Goal: Information Seeking & Learning: Learn about a topic

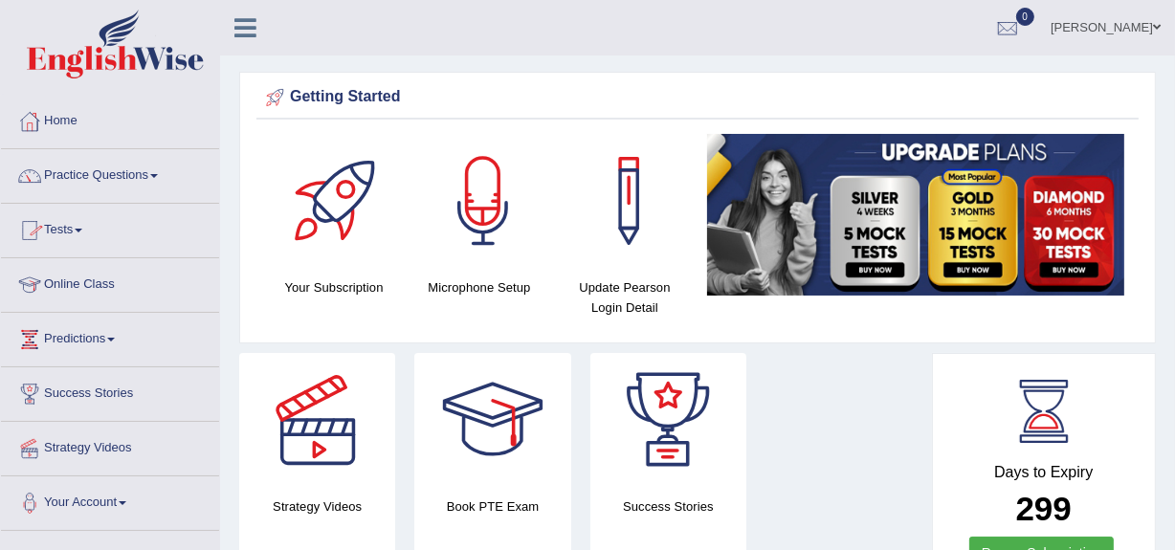
click at [78, 278] on link "Online Class" at bounding box center [110, 282] width 218 height 48
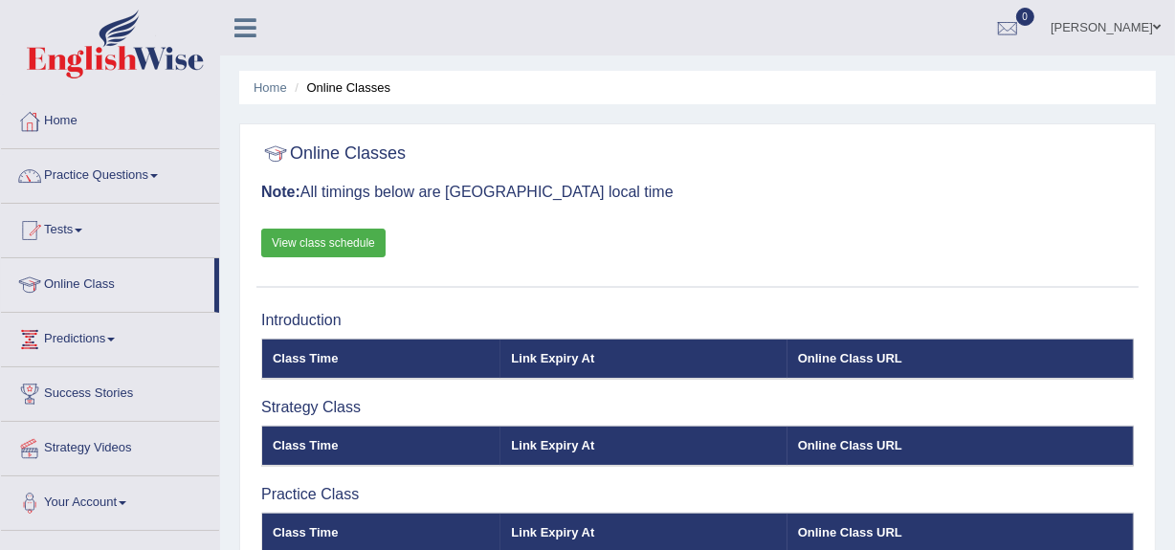
click at [287, 240] on link "View class schedule" at bounding box center [323, 243] width 124 height 29
click at [86, 168] on link "Practice Questions" at bounding box center [110, 173] width 218 height 48
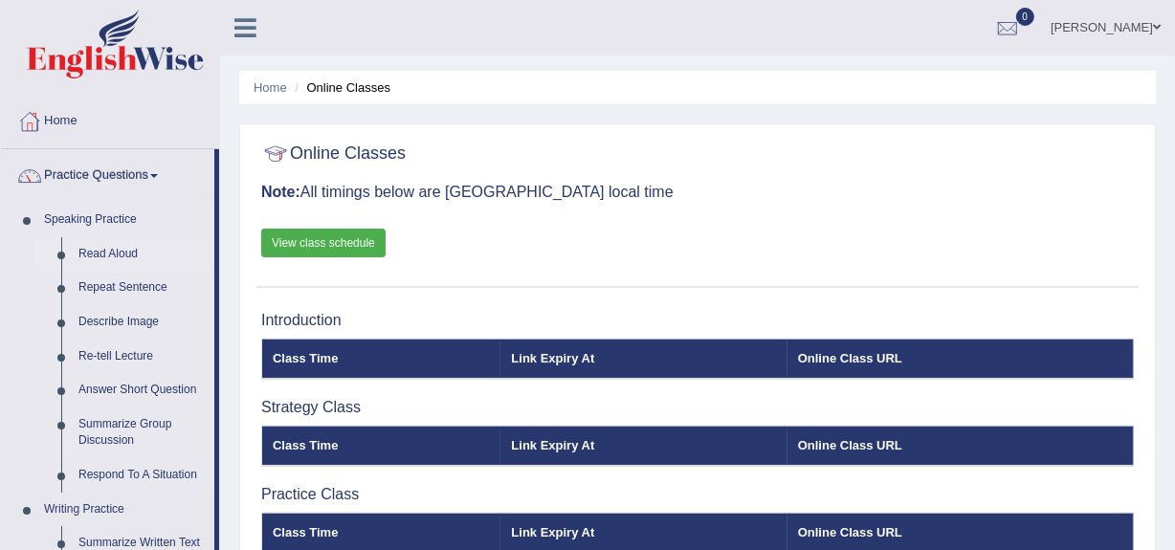
click at [90, 253] on link "Read Aloud" at bounding box center [142, 254] width 144 height 34
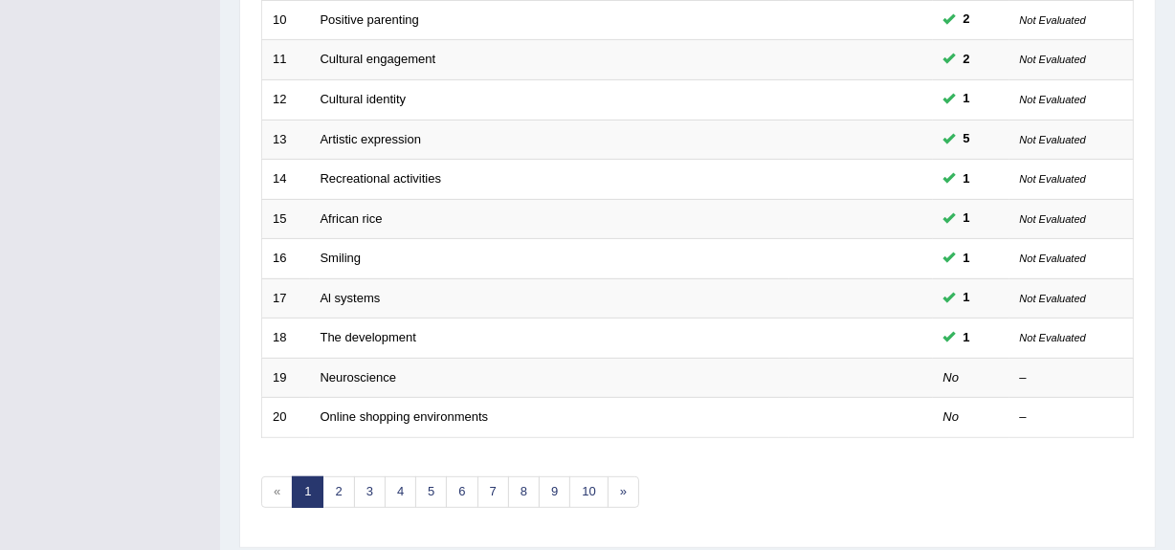
scroll to position [658, 0]
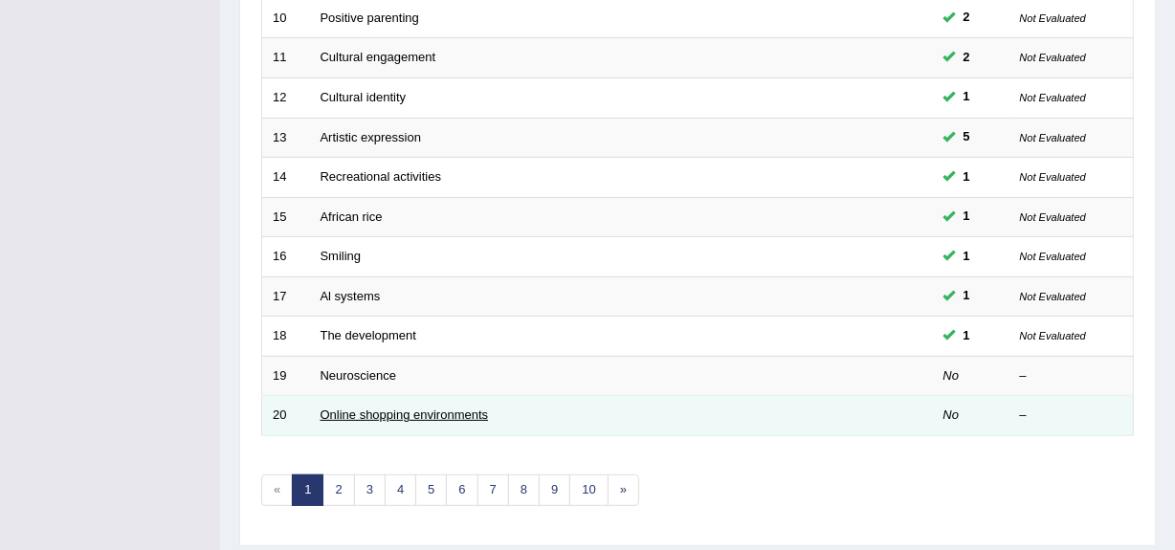
click at [407, 415] on link "Online shopping environments" at bounding box center [404, 414] width 168 height 14
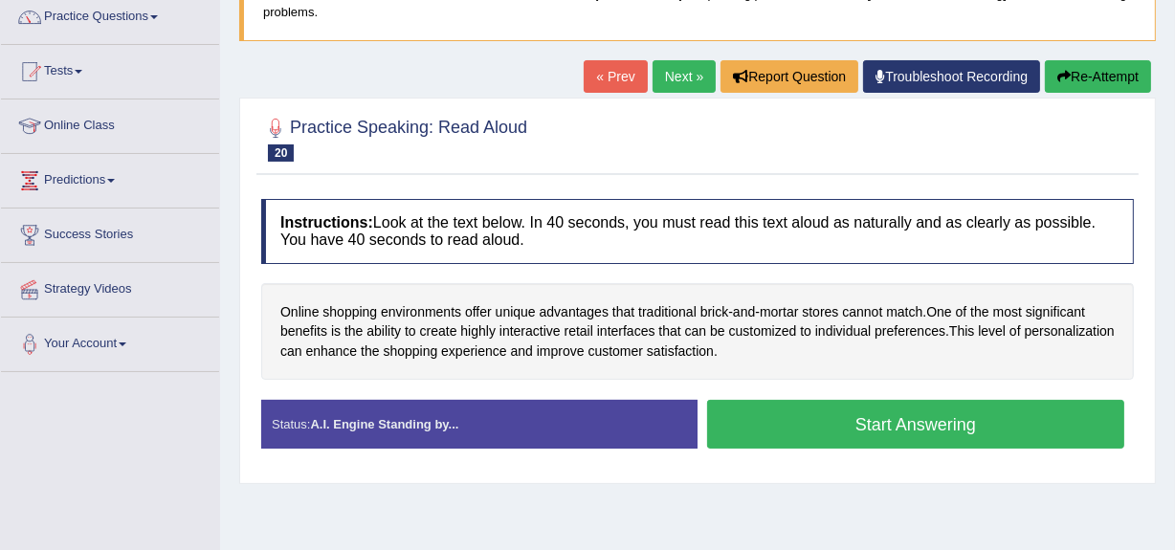
scroll to position [167, 0]
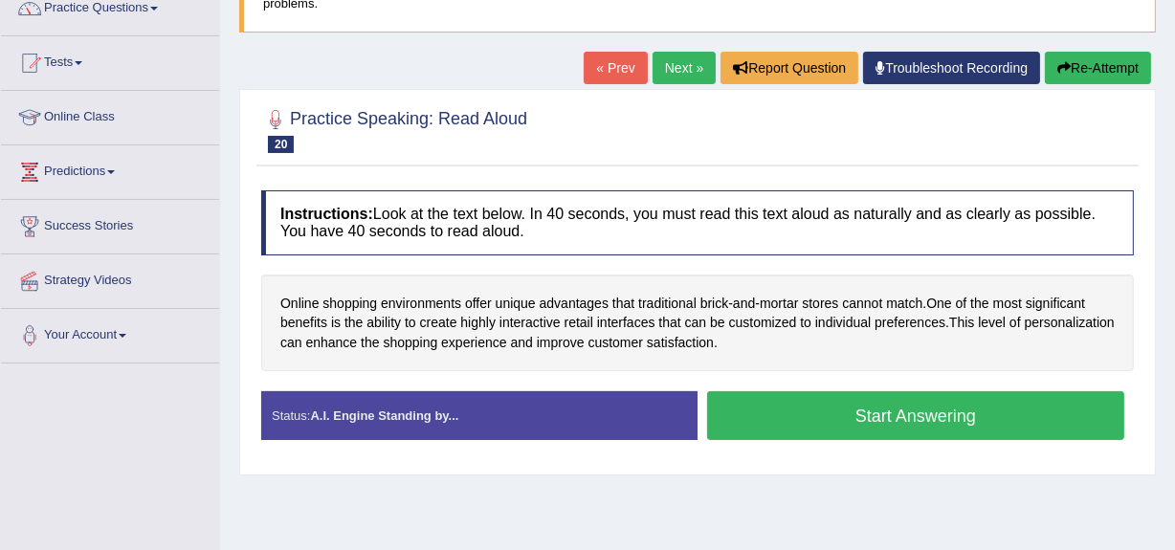
click at [407, 415] on strong "A.I. Engine Standing by..." at bounding box center [384, 415] width 148 height 14
click at [842, 407] on button "Start Answering" at bounding box center [915, 415] width 417 height 49
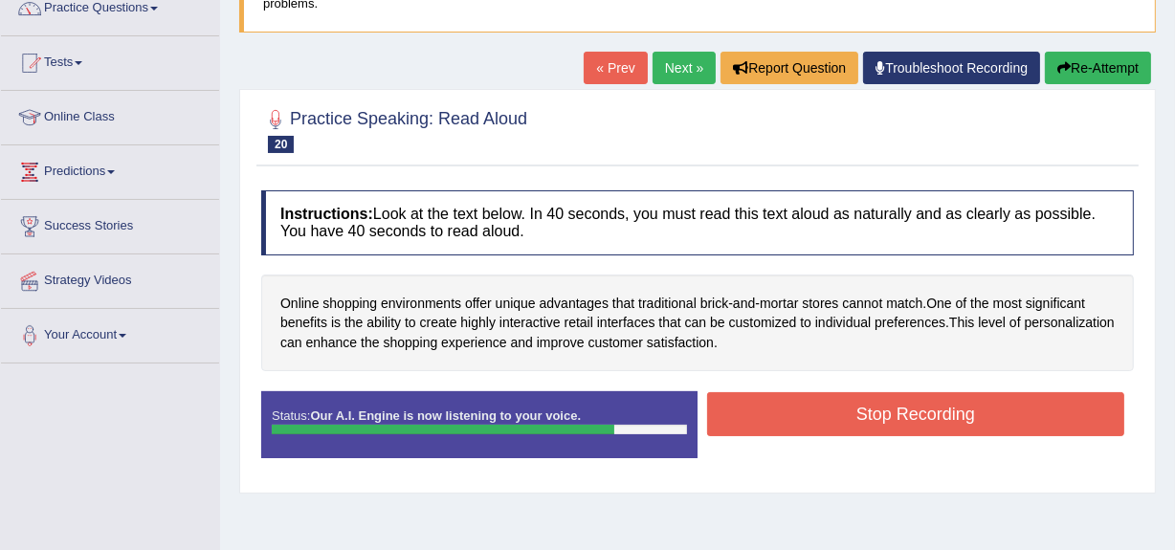
click at [842, 407] on button "Stop Recording" at bounding box center [915, 414] width 417 height 44
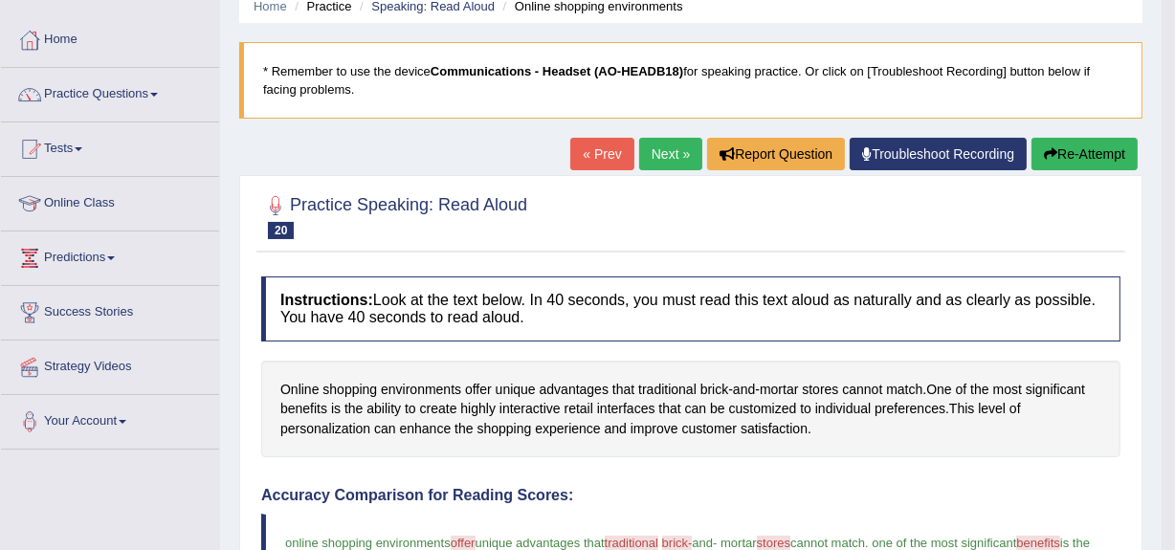
scroll to position [75, 0]
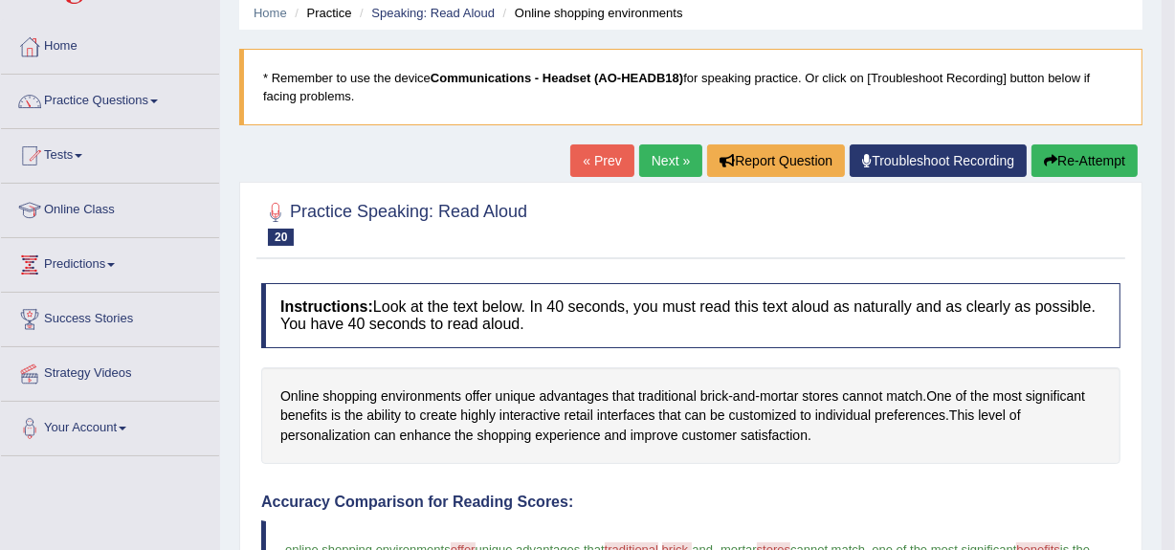
click at [1071, 152] on button "Re-Attempt" at bounding box center [1084, 160] width 106 height 33
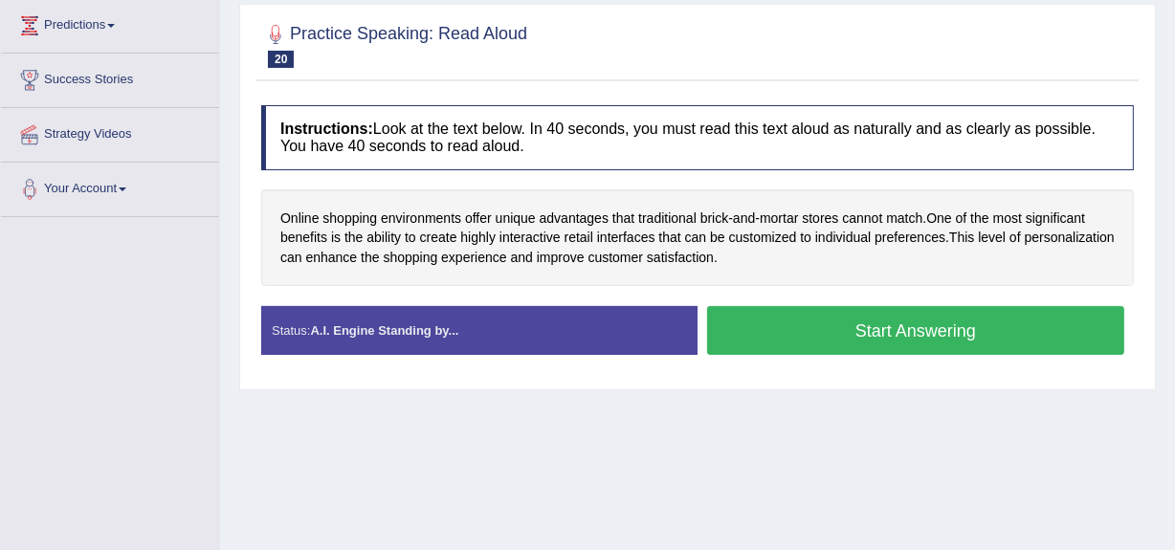
scroll to position [315, 0]
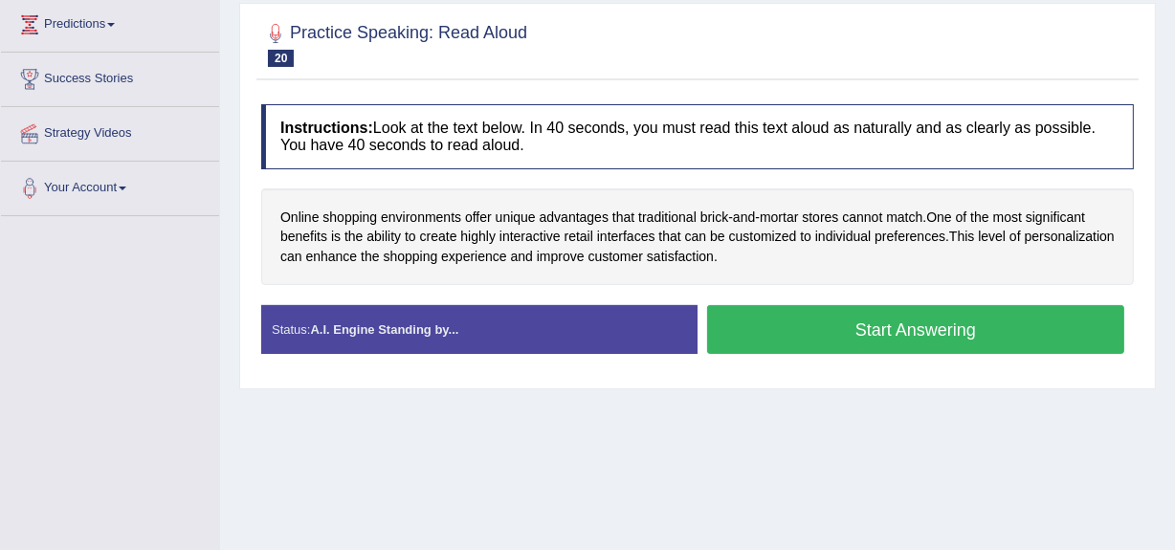
click at [884, 319] on button "Start Answering" at bounding box center [915, 329] width 417 height 49
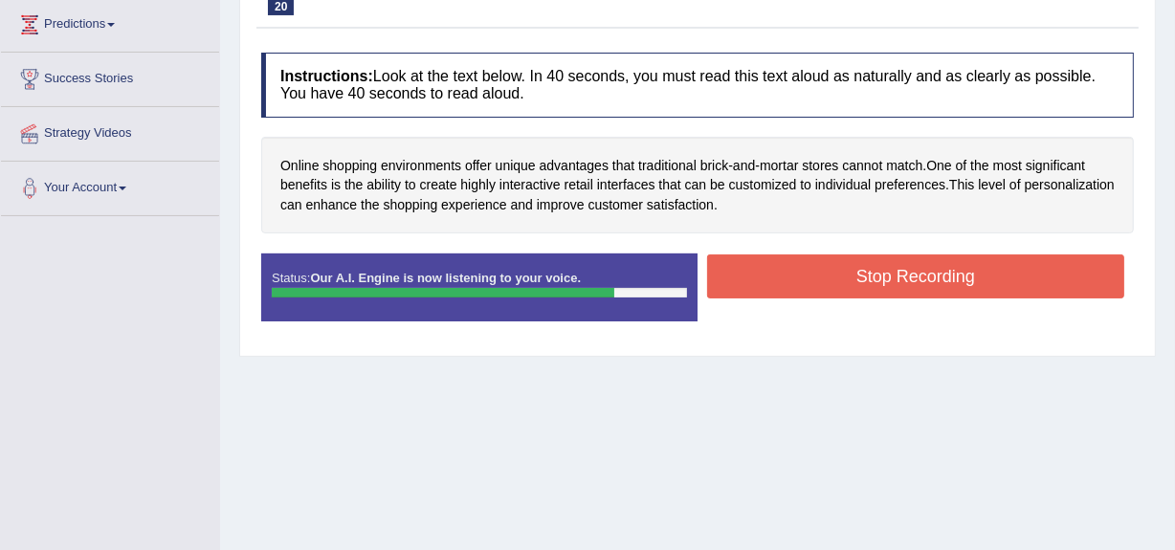
click at [914, 275] on button "Stop Recording" at bounding box center [915, 276] width 417 height 44
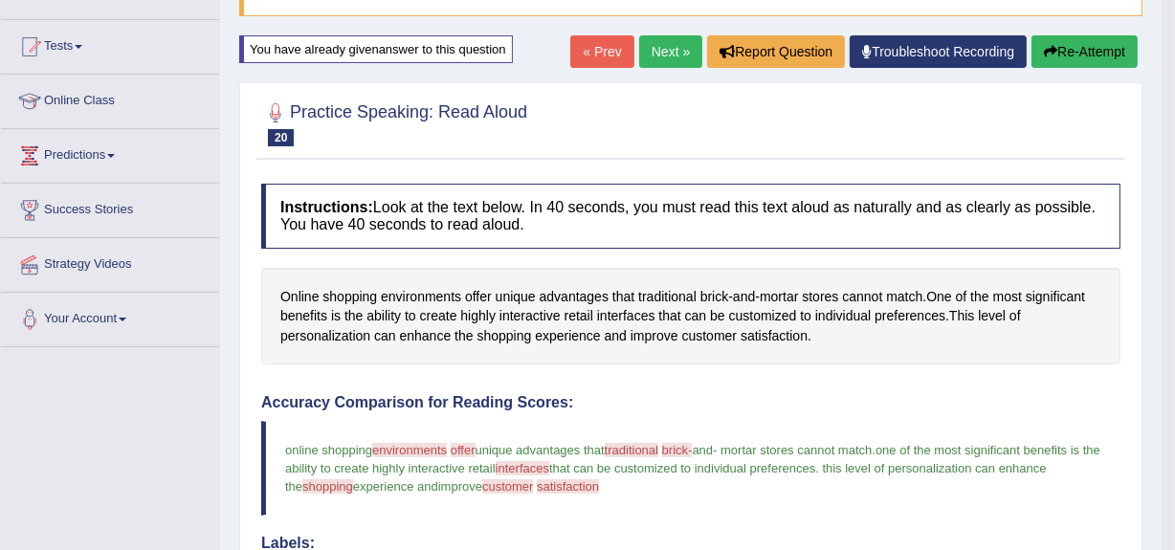
scroll to position [183, 0]
click at [661, 50] on link "Next »" at bounding box center [670, 52] width 63 height 33
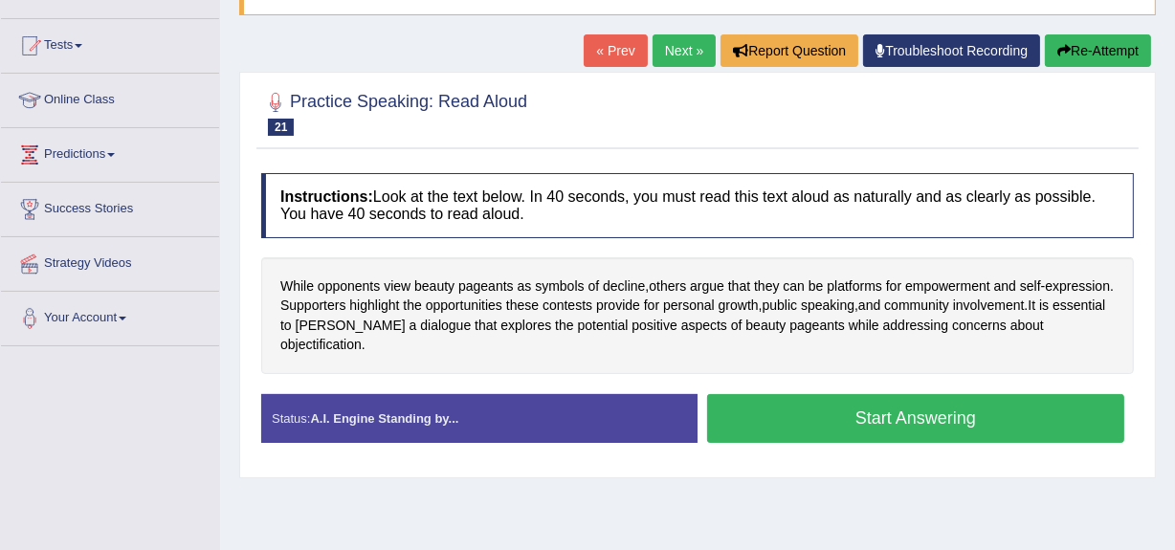
scroll to position [210, 0]
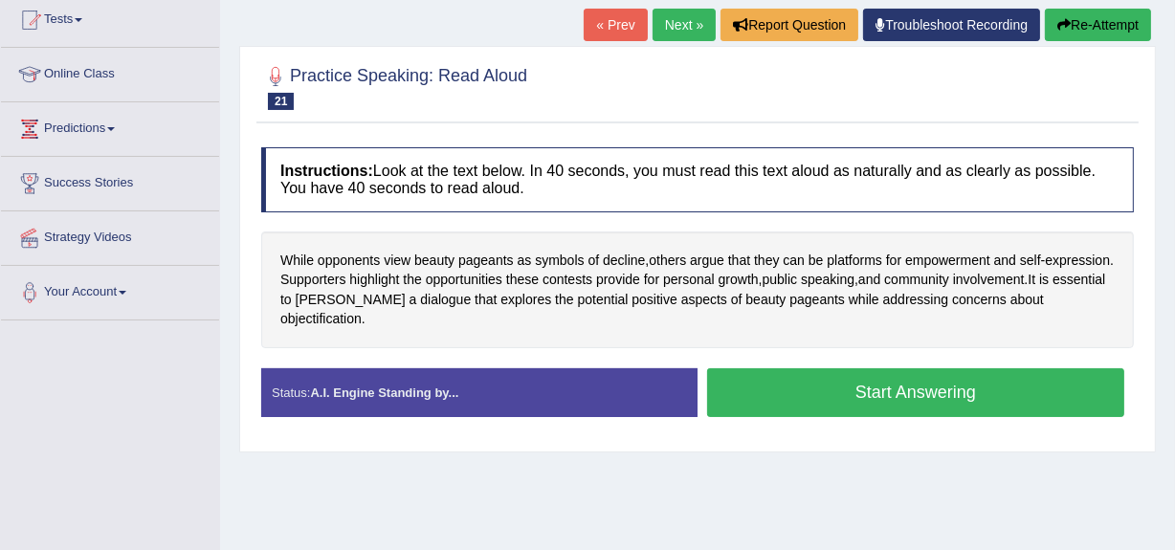
click at [877, 368] on button "Start Answering" at bounding box center [915, 392] width 417 height 49
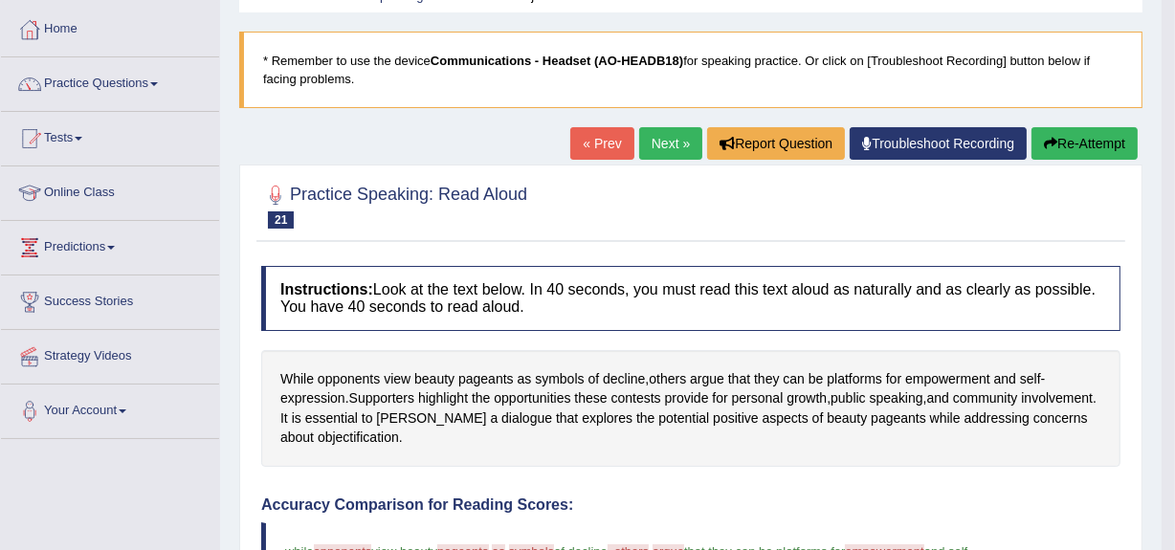
scroll to position [86, 0]
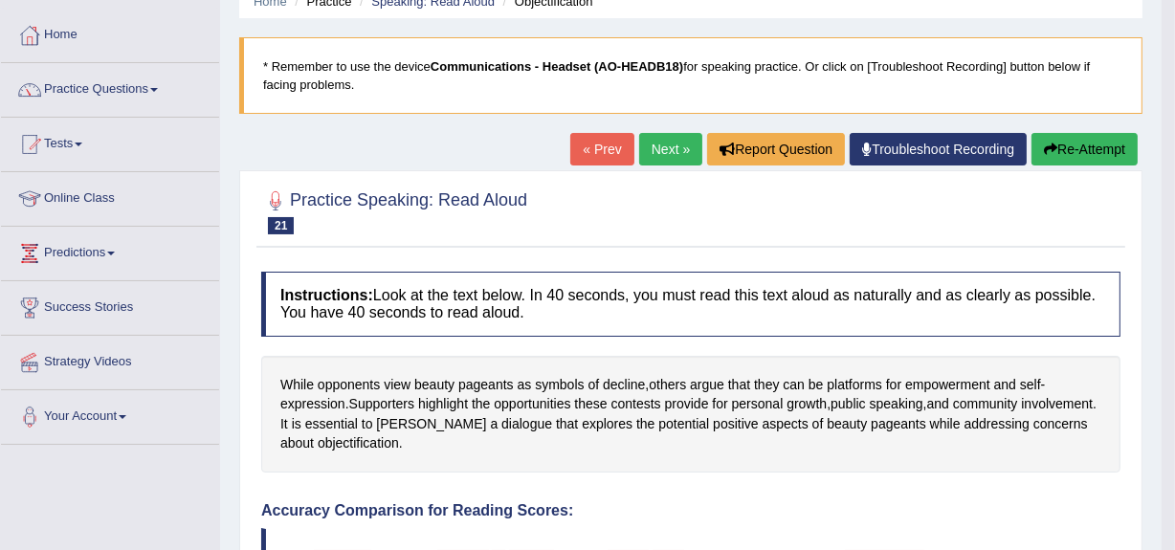
click at [663, 144] on link "Next »" at bounding box center [670, 149] width 63 height 33
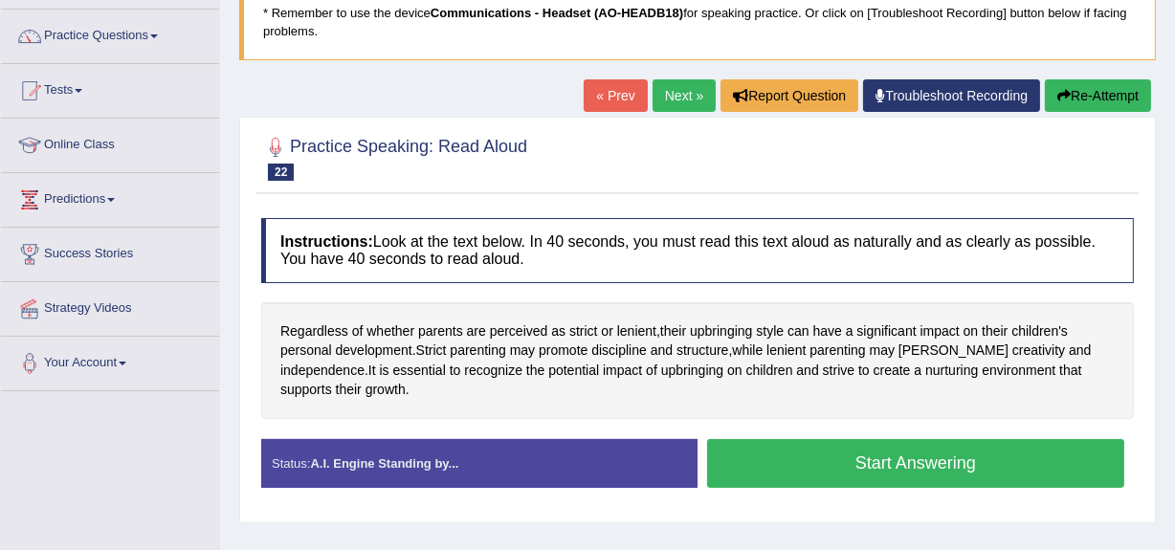
scroll to position [141, 0]
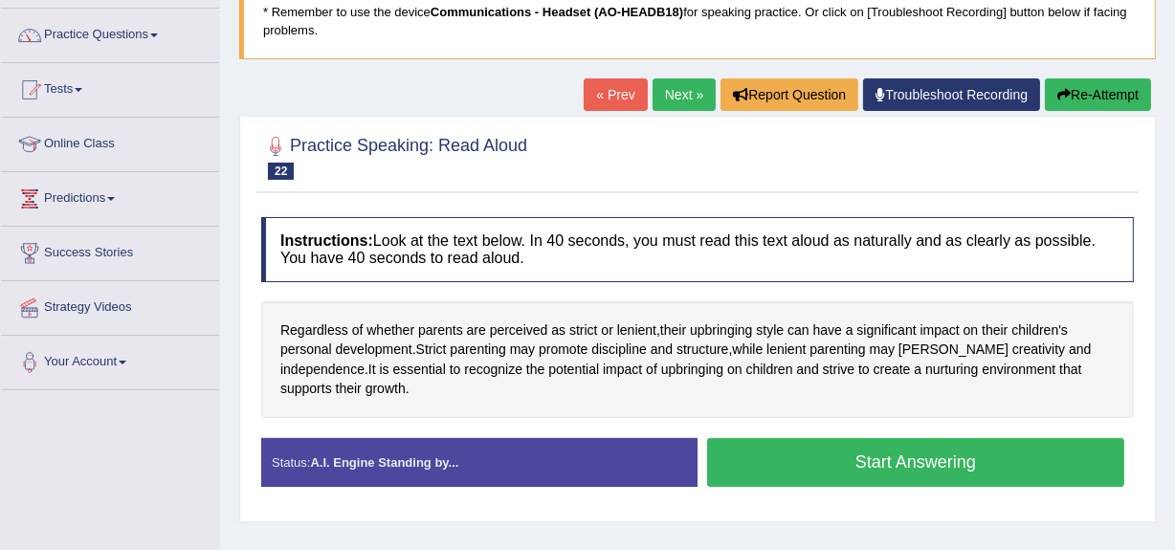
click at [870, 458] on button "Start Answering" at bounding box center [915, 462] width 417 height 49
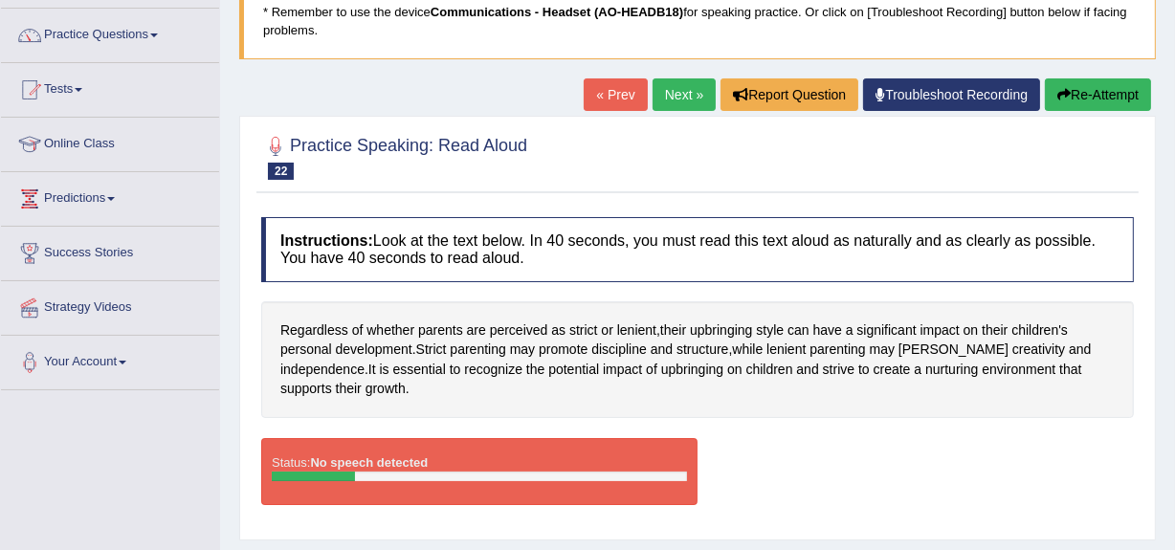
click at [1092, 95] on button "Re-Attempt" at bounding box center [1098, 94] width 106 height 33
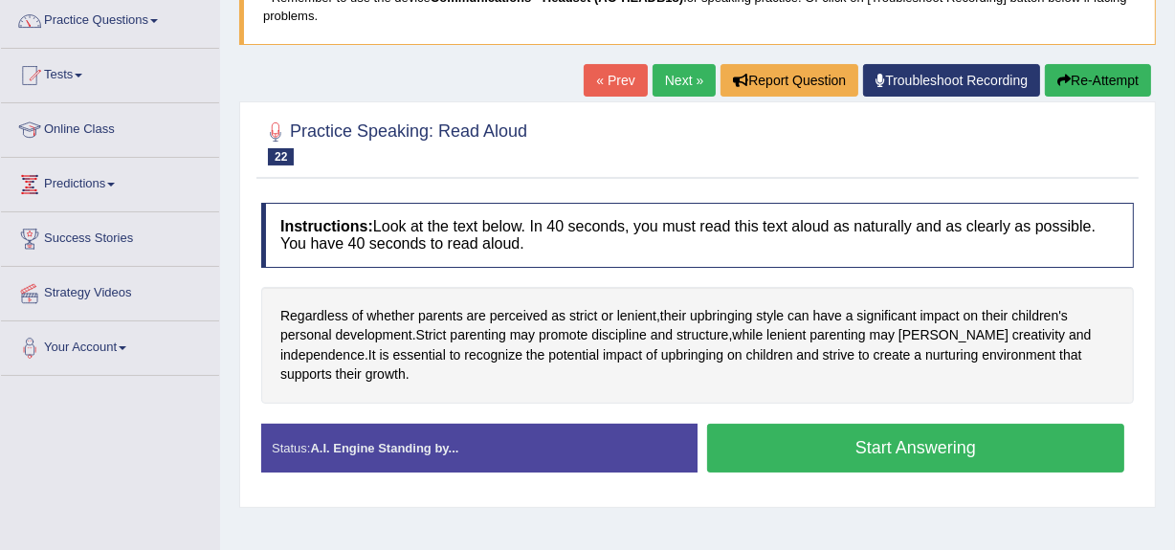
click at [869, 443] on button "Start Answering" at bounding box center [915, 448] width 417 height 49
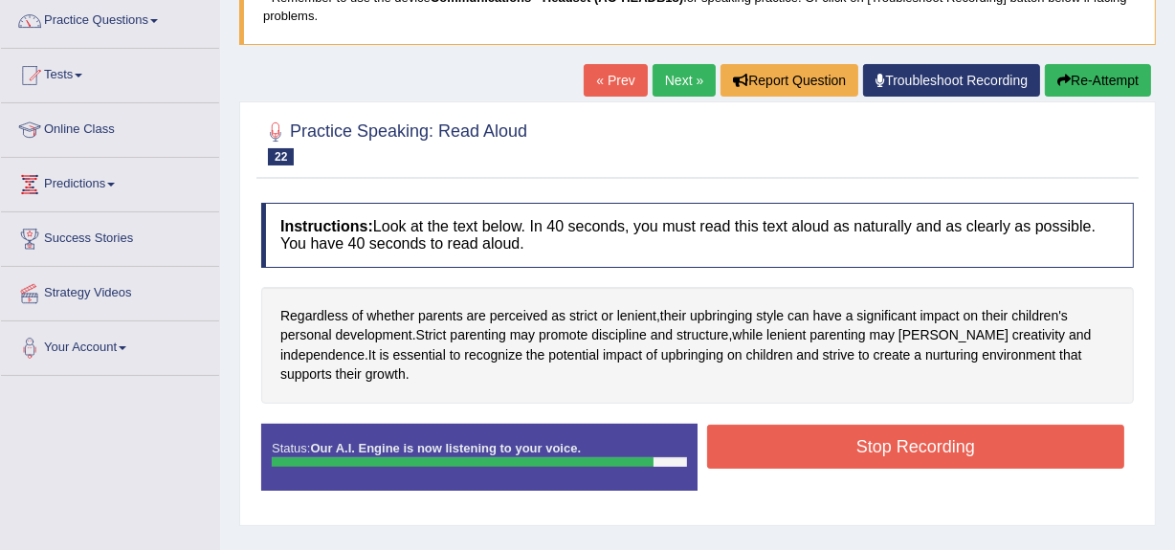
click at [874, 454] on button "Stop Recording" at bounding box center [915, 447] width 417 height 44
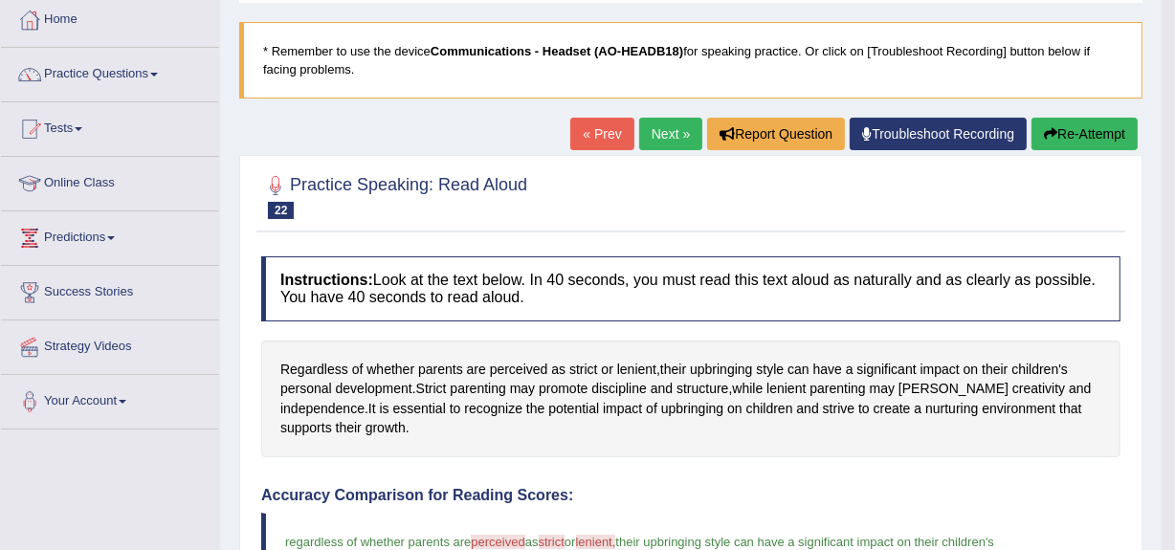
scroll to position [100, 0]
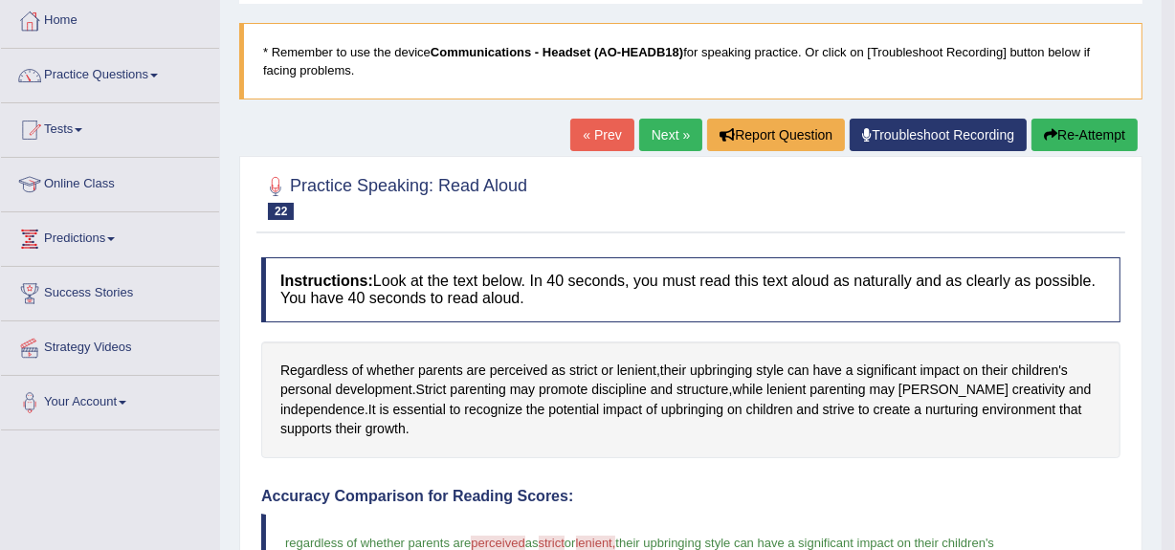
click at [658, 124] on link "Next »" at bounding box center [670, 135] width 63 height 33
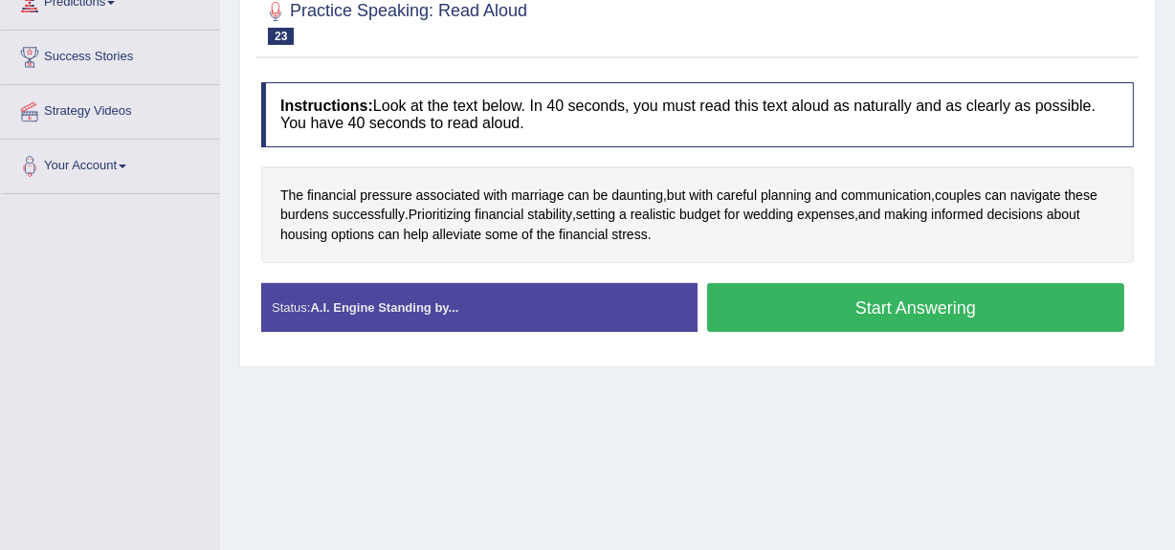
scroll to position [361, 0]
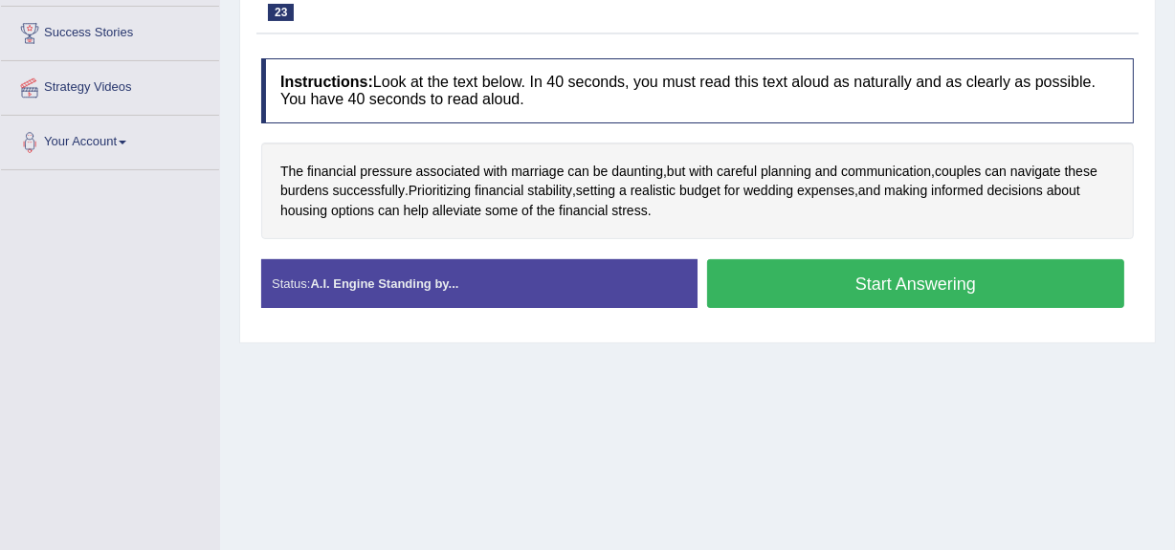
click at [889, 278] on button "Start Answering" at bounding box center [915, 283] width 417 height 49
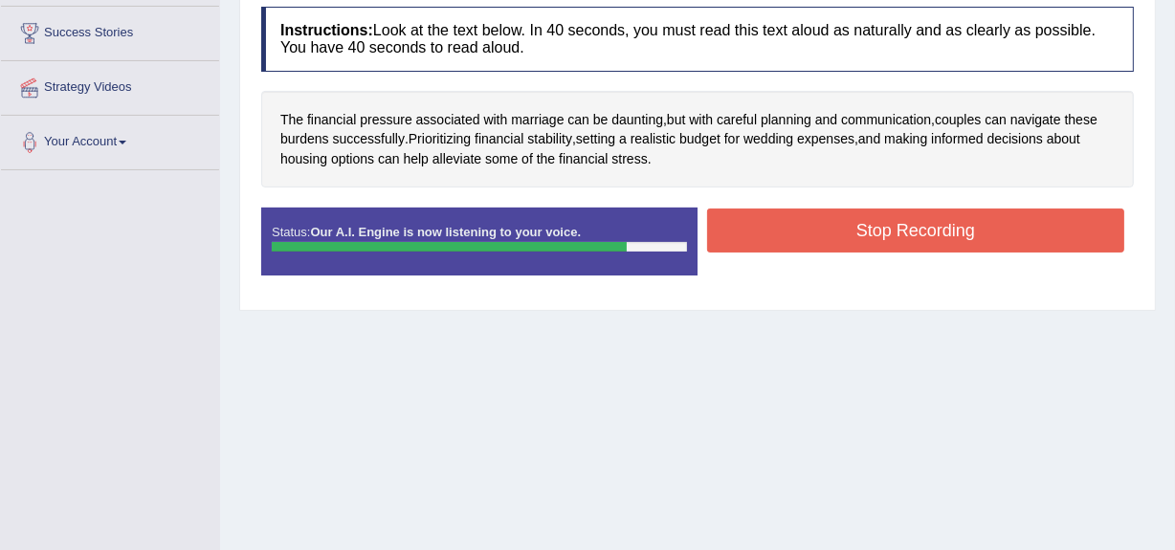
click at [879, 229] on button "Stop Recording" at bounding box center [915, 231] width 417 height 44
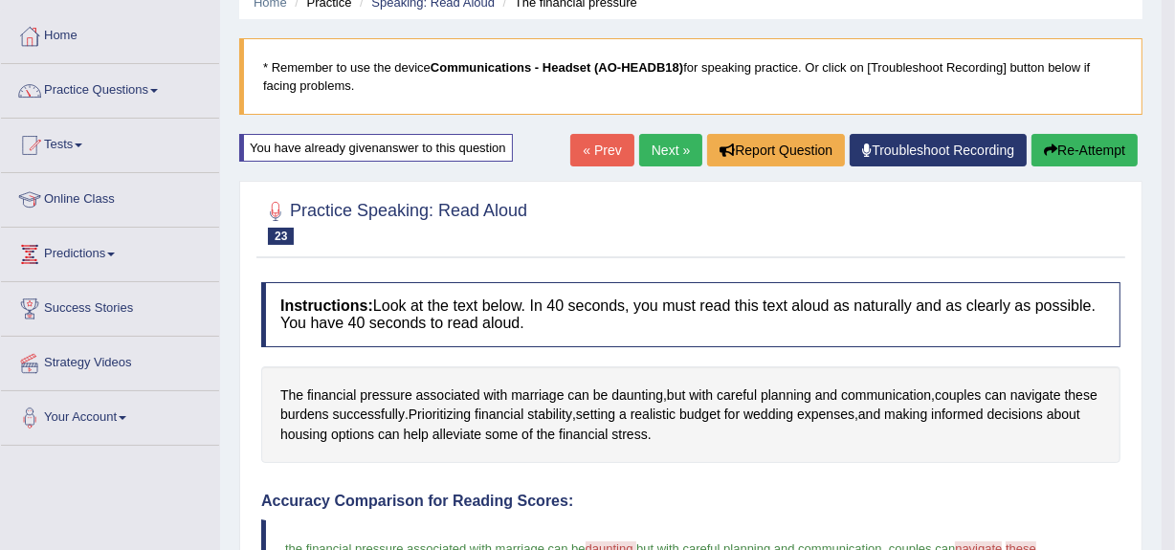
scroll to position [84, 0]
click at [663, 146] on link "Next »" at bounding box center [670, 151] width 63 height 33
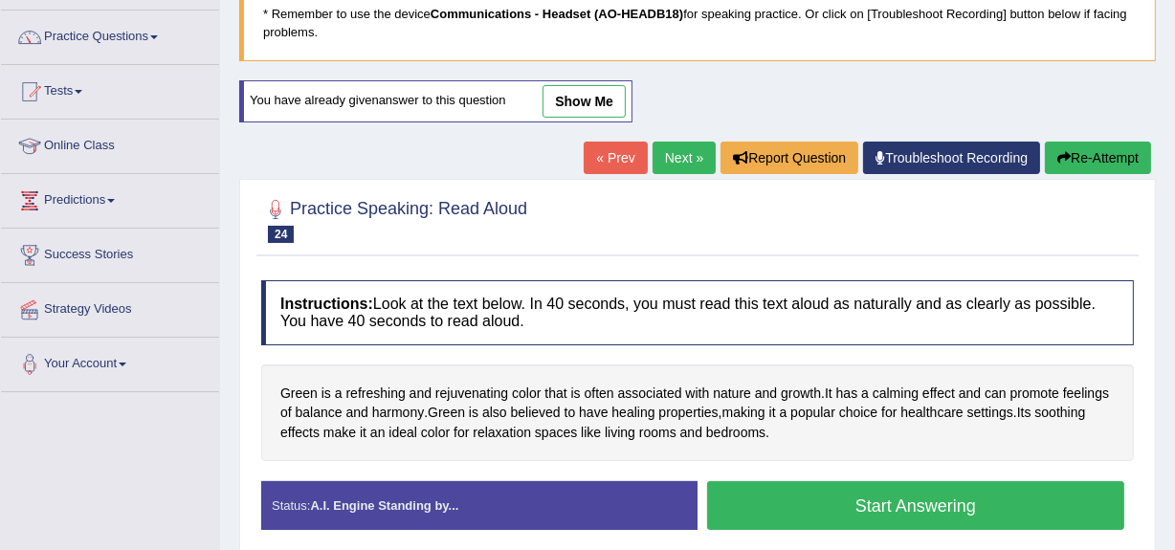
scroll to position [140, 0]
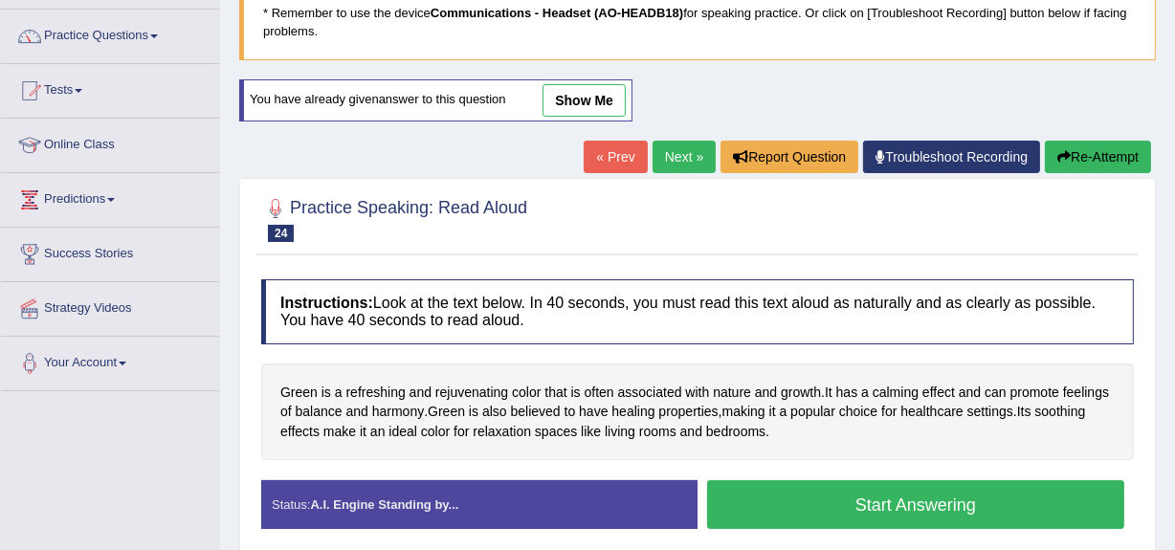
click at [875, 496] on button "Start Answering" at bounding box center [915, 504] width 417 height 49
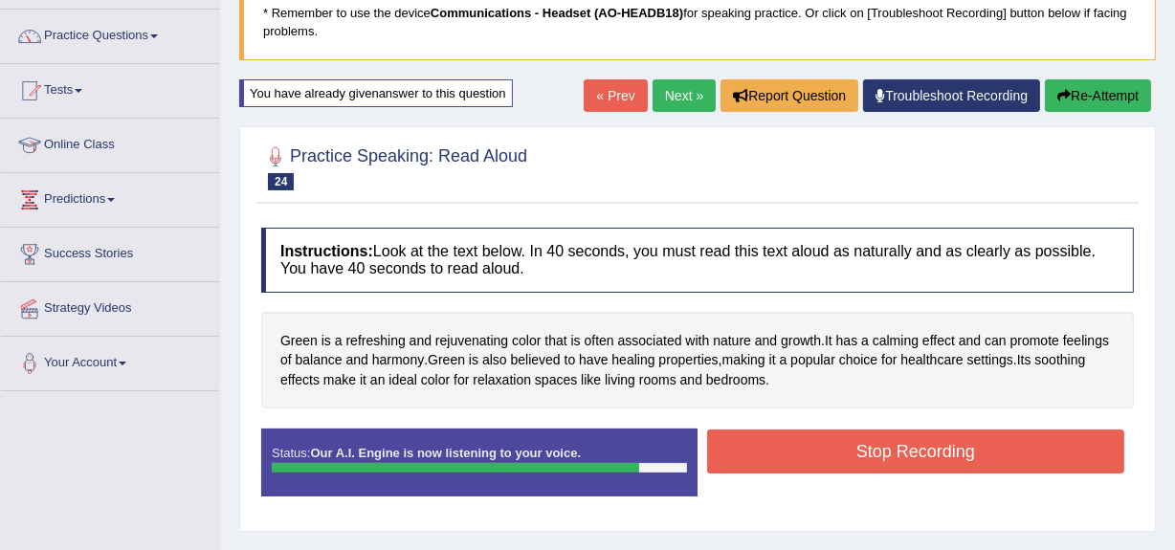
click at [879, 451] on button "Stop Recording" at bounding box center [915, 451] width 417 height 44
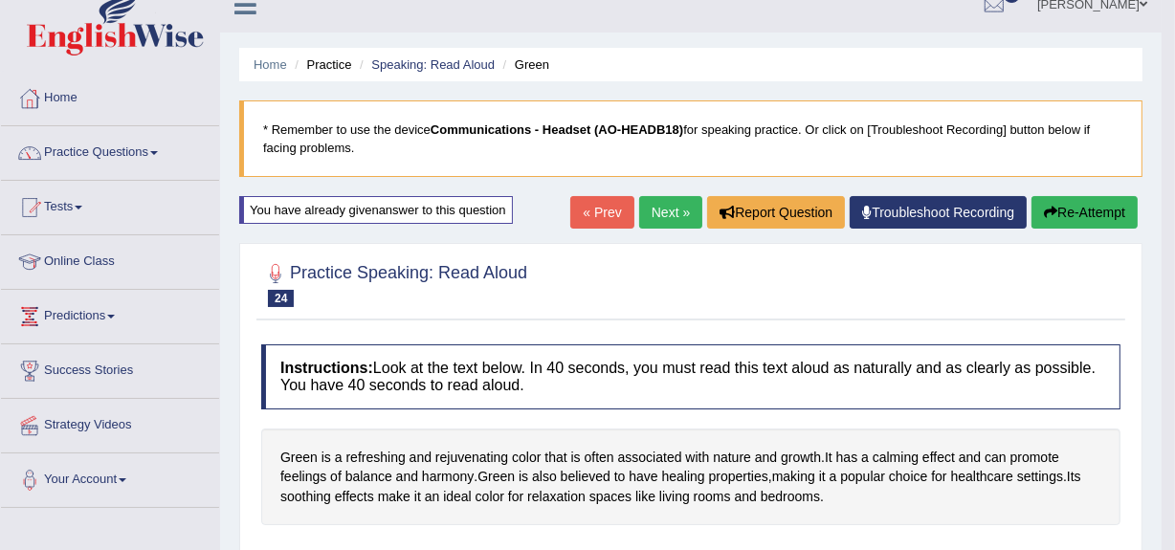
scroll to position [22, 0]
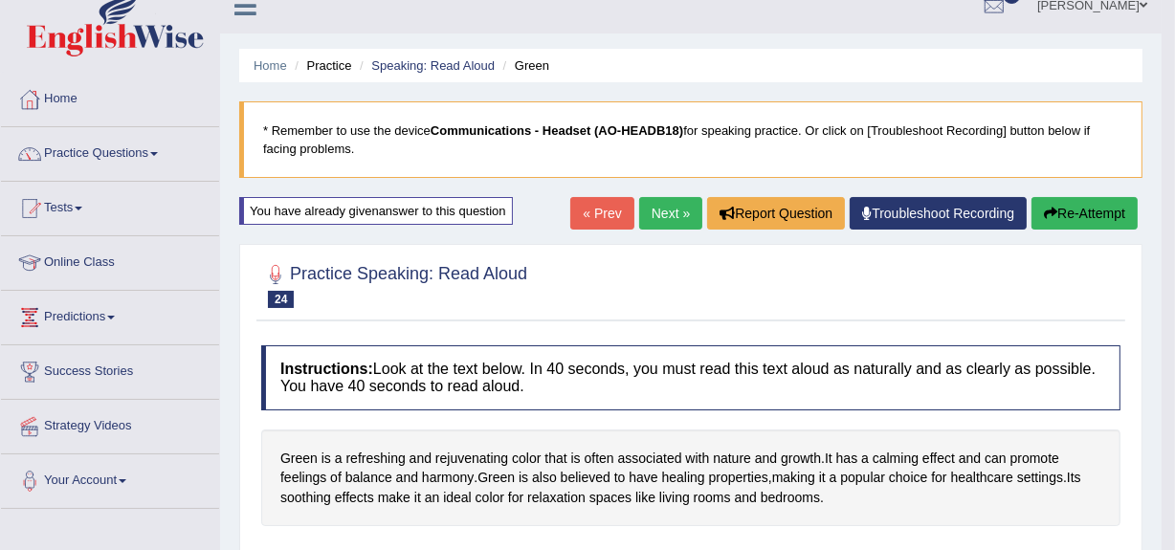
click at [1056, 206] on button "Re-Attempt" at bounding box center [1084, 213] width 106 height 33
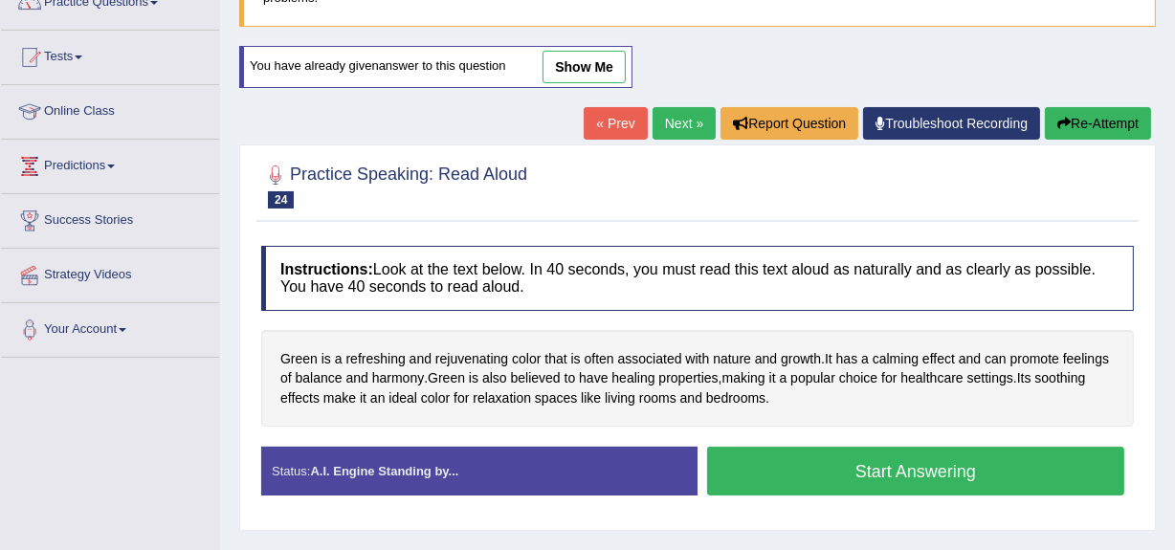
scroll to position [185, 0]
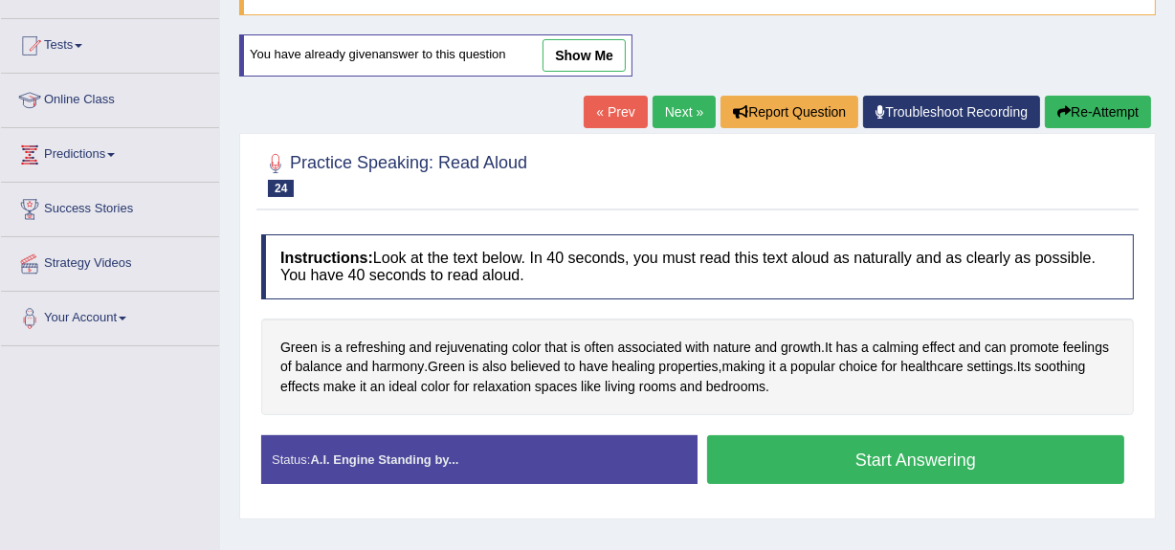
click at [893, 459] on button "Start Answering" at bounding box center [915, 459] width 417 height 49
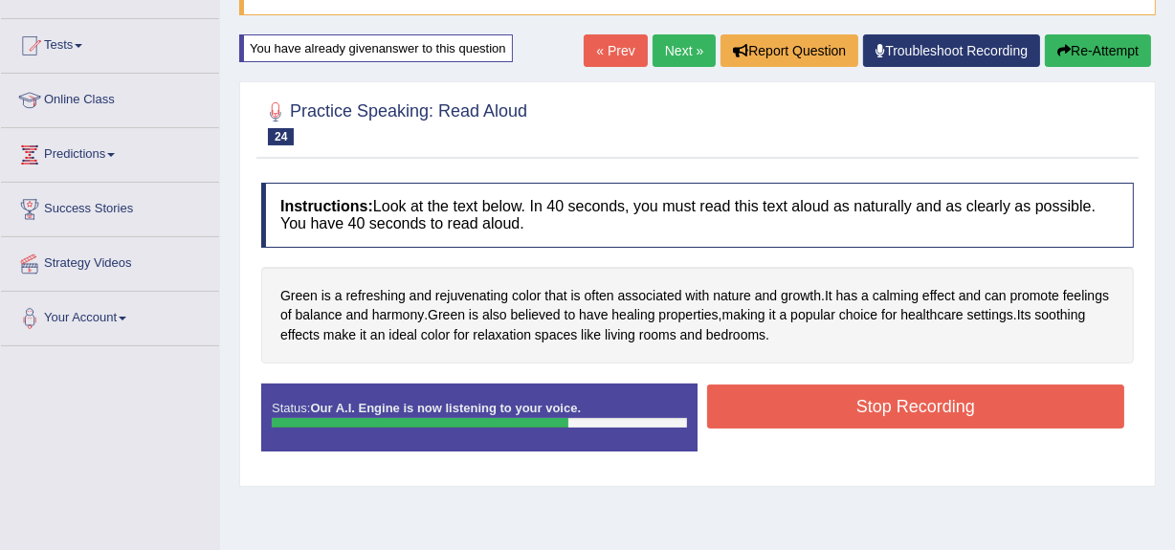
click at [898, 400] on button "Stop Recording" at bounding box center [915, 407] width 417 height 44
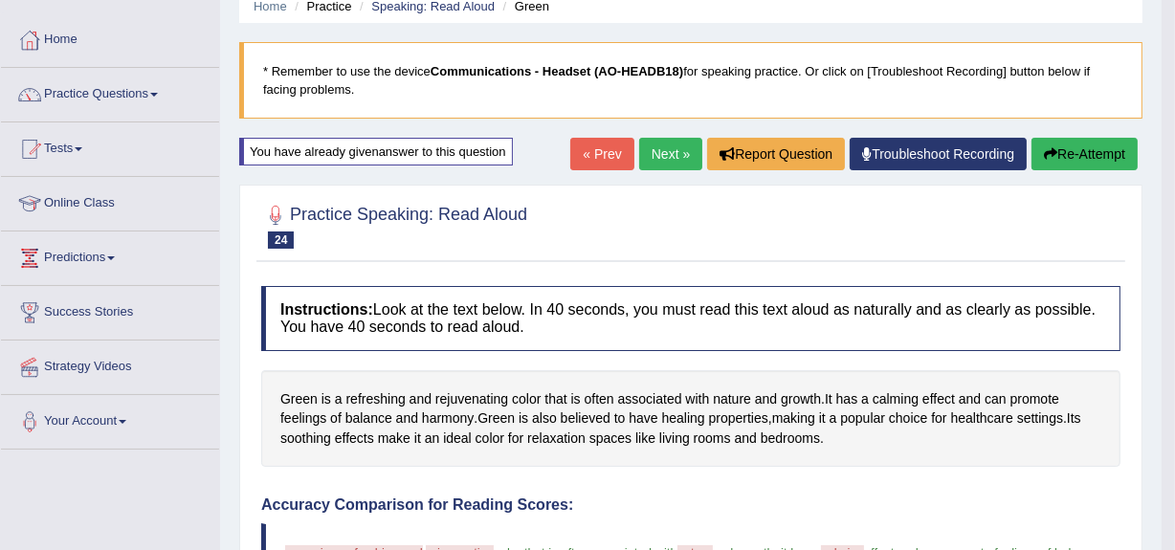
scroll to position [0, 0]
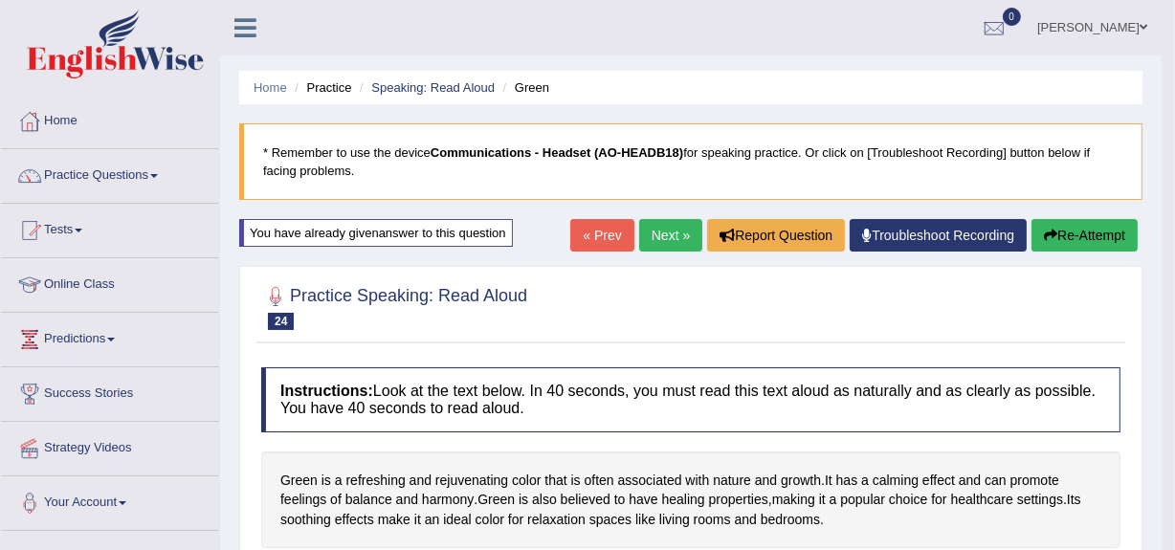
click at [651, 228] on link "Next »" at bounding box center [670, 235] width 63 height 33
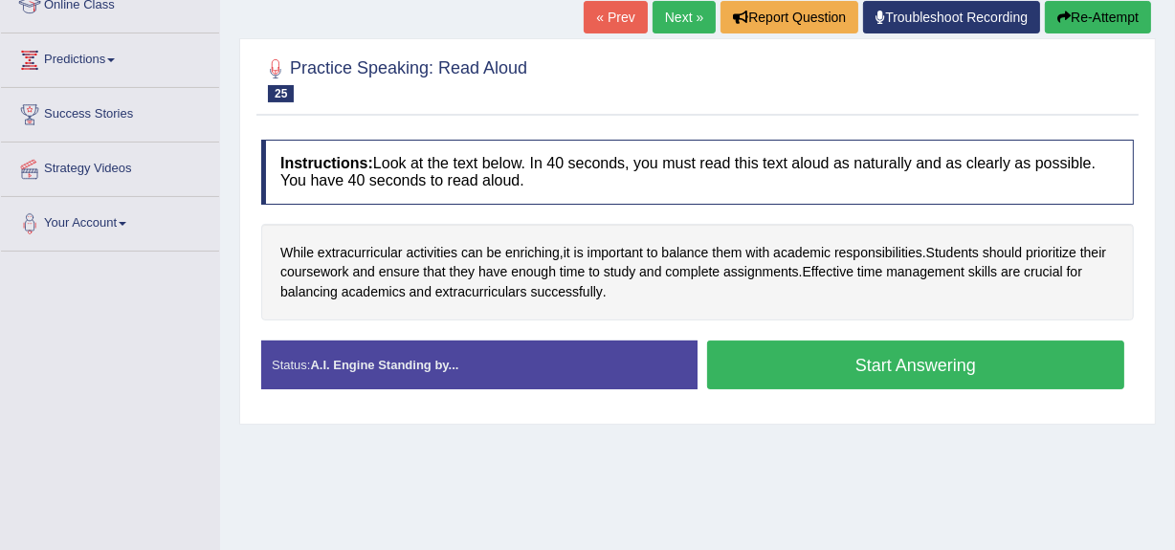
scroll to position [280, 0]
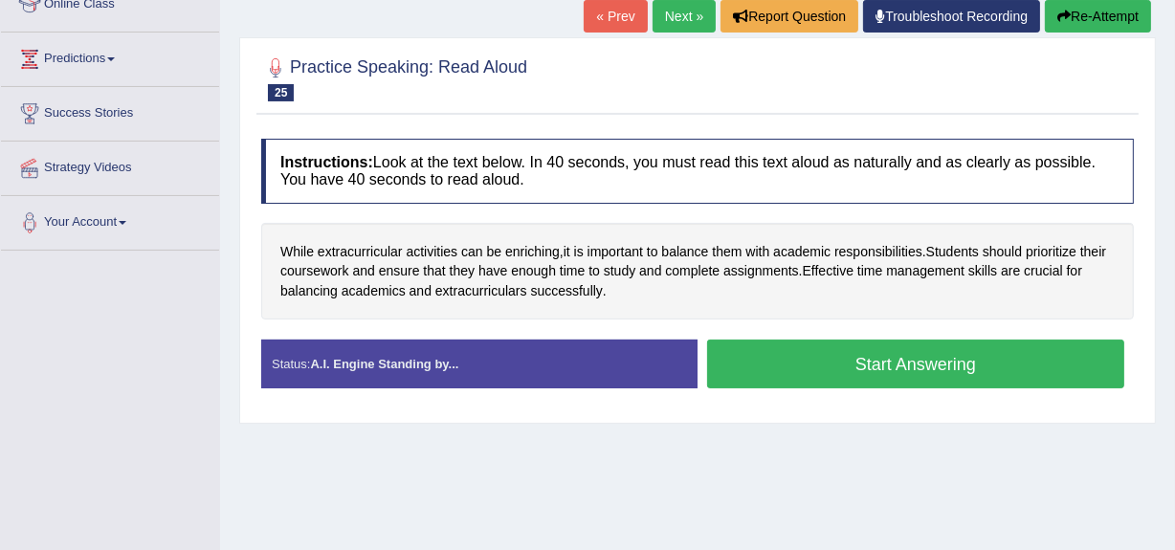
click at [882, 358] on button "Start Answering" at bounding box center [915, 364] width 417 height 49
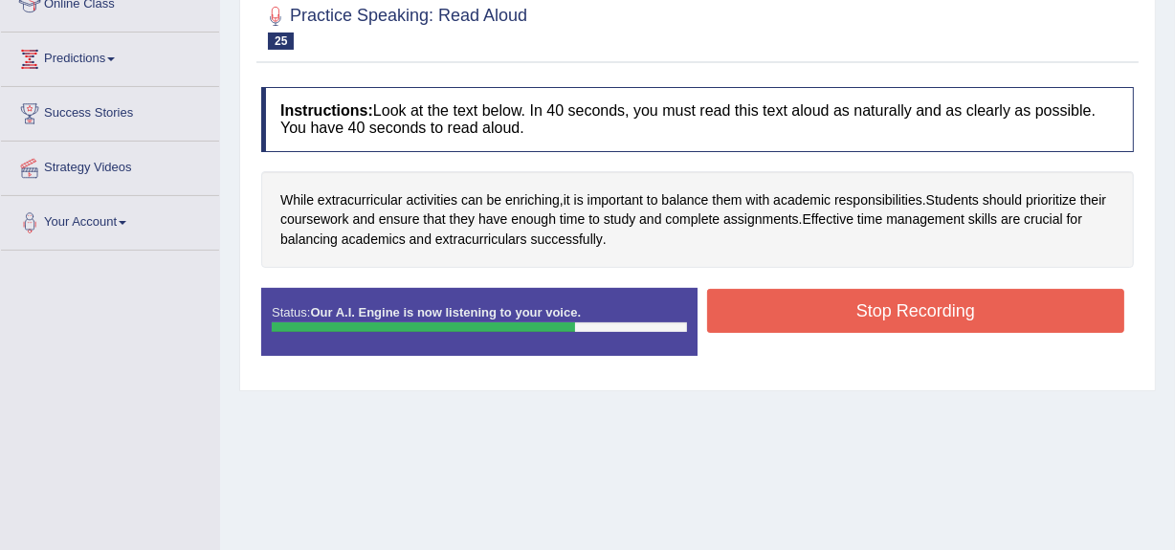
click at [886, 313] on button "Stop Recording" at bounding box center [915, 311] width 417 height 44
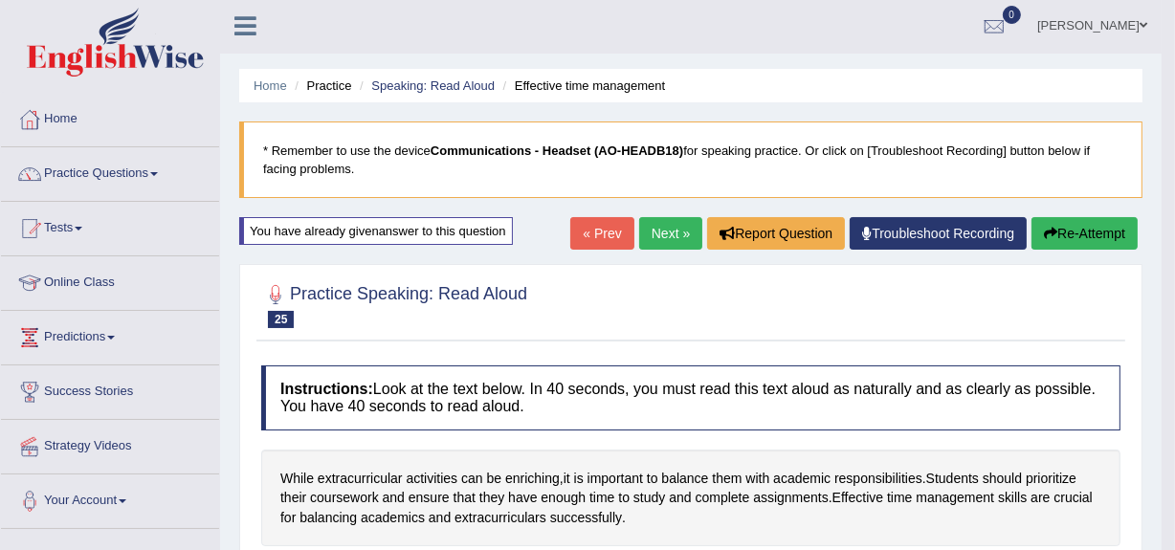
scroll to position [1, 0]
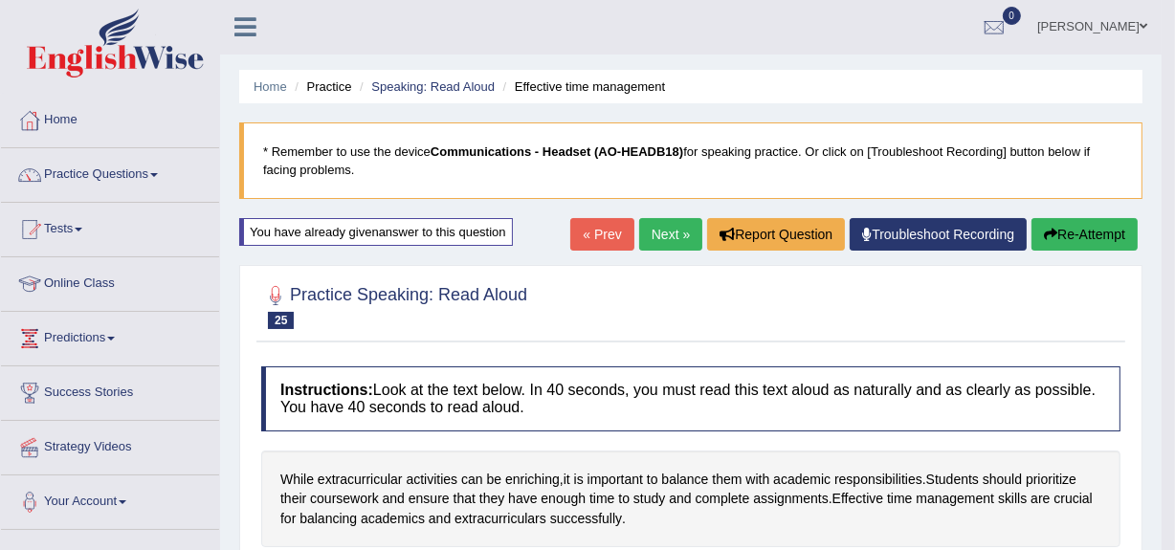
click at [659, 234] on link "Next »" at bounding box center [670, 234] width 63 height 33
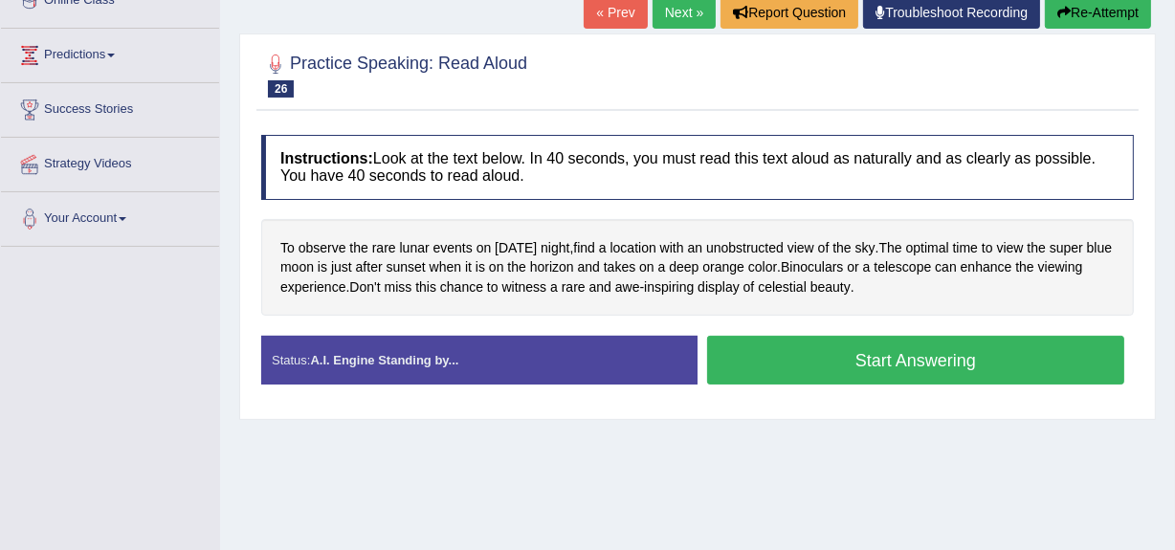
scroll to position [287, 0]
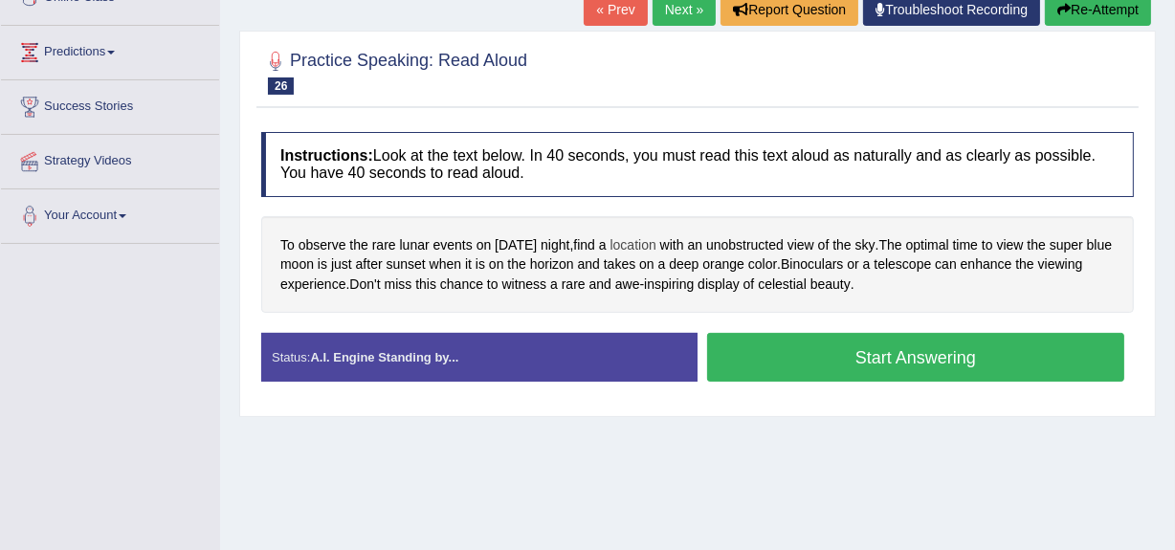
drag, startPoint x: 0, startPoint y: 0, endPoint x: 659, endPoint y: 234, distance: 699.5
click at [656, 235] on span "location" at bounding box center [633, 245] width 46 height 20
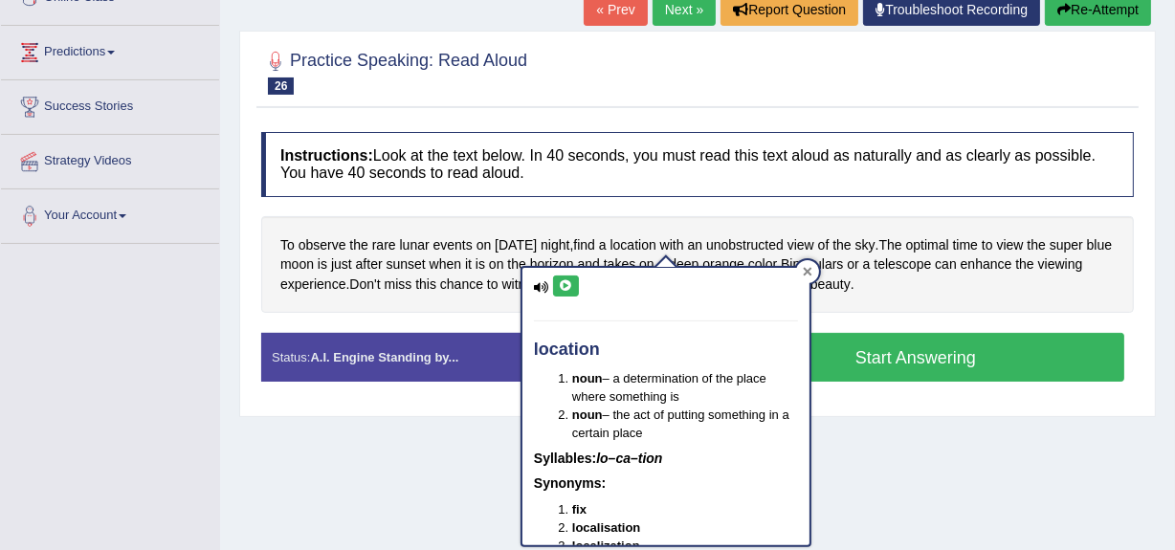
click at [805, 273] on icon at bounding box center [807, 272] width 9 height 9
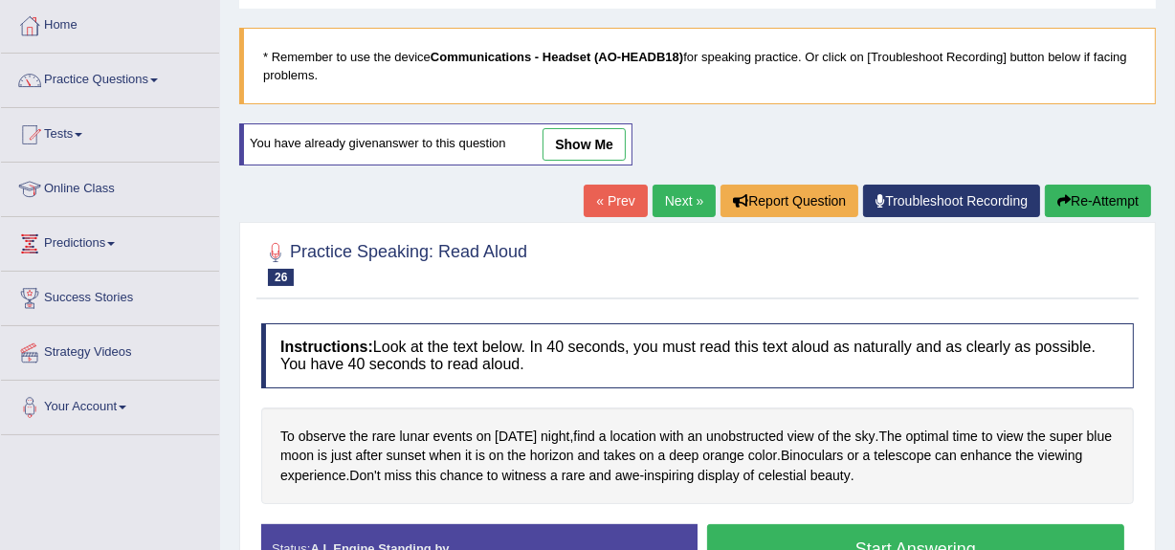
scroll to position [0, 0]
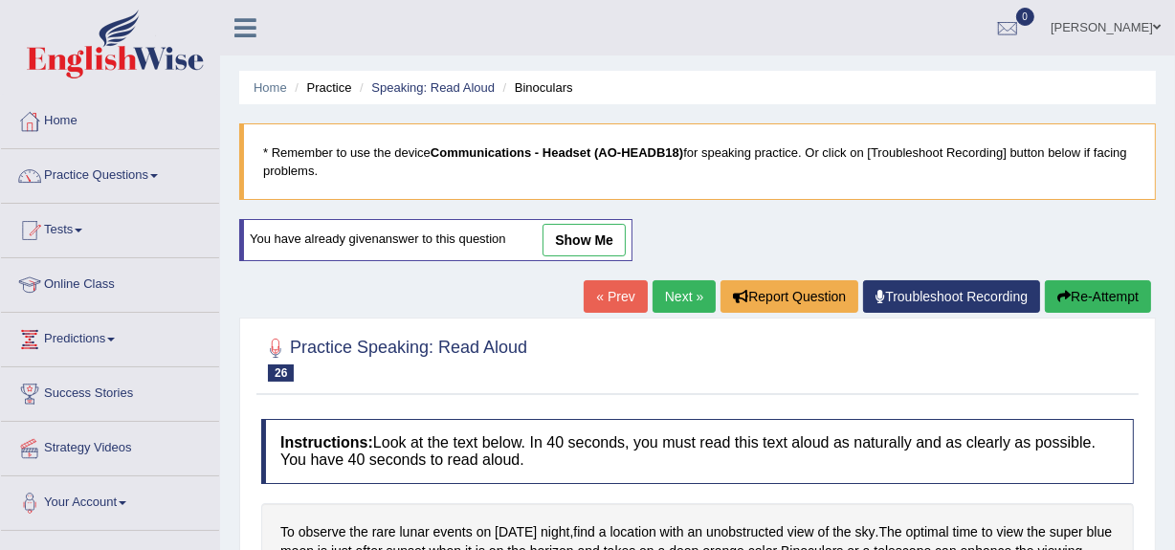
click at [116, 174] on link "Practice Questions" at bounding box center [110, 173] width 218 height 48
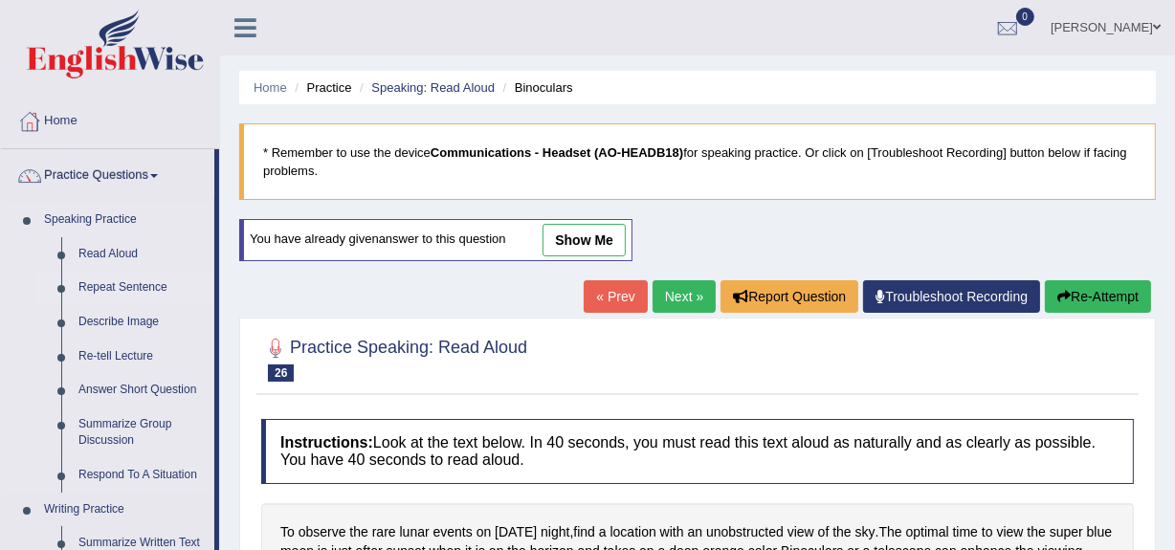
click at [130, 284] on link "Repeat Sentence" at bounding box center [142, 288] width 144 height 34
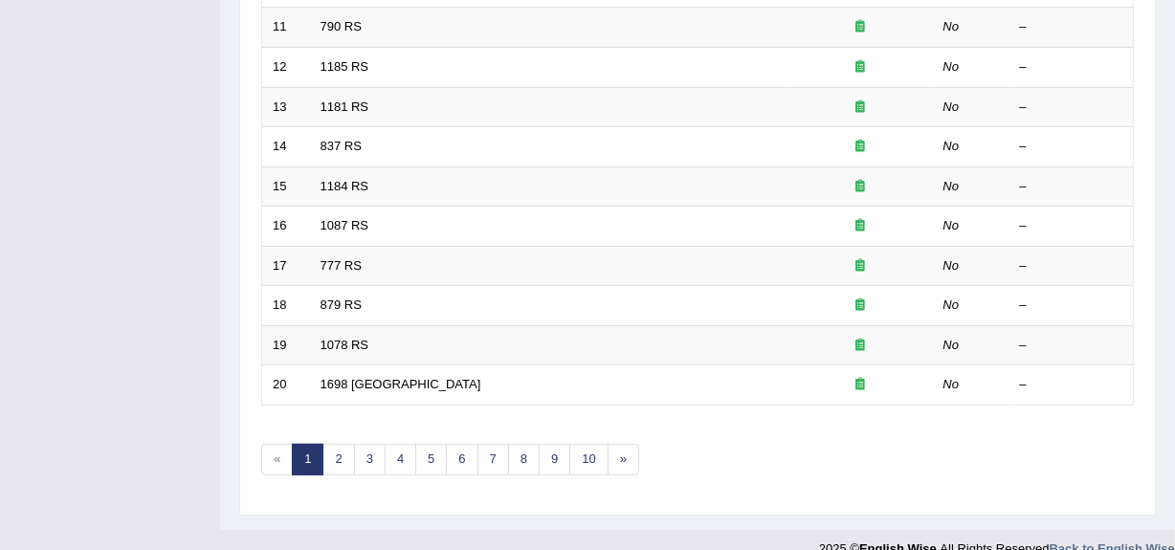
scroll to position [714, 0]
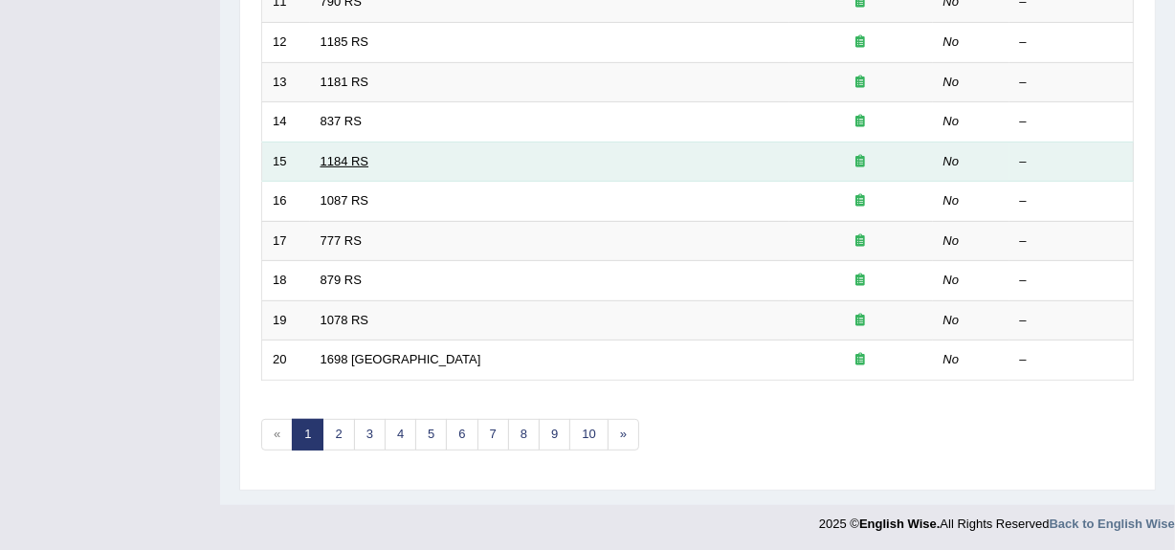
click at [344, 162] on link "1184 RS" at bounding box center [344, 161] width 49 height 14
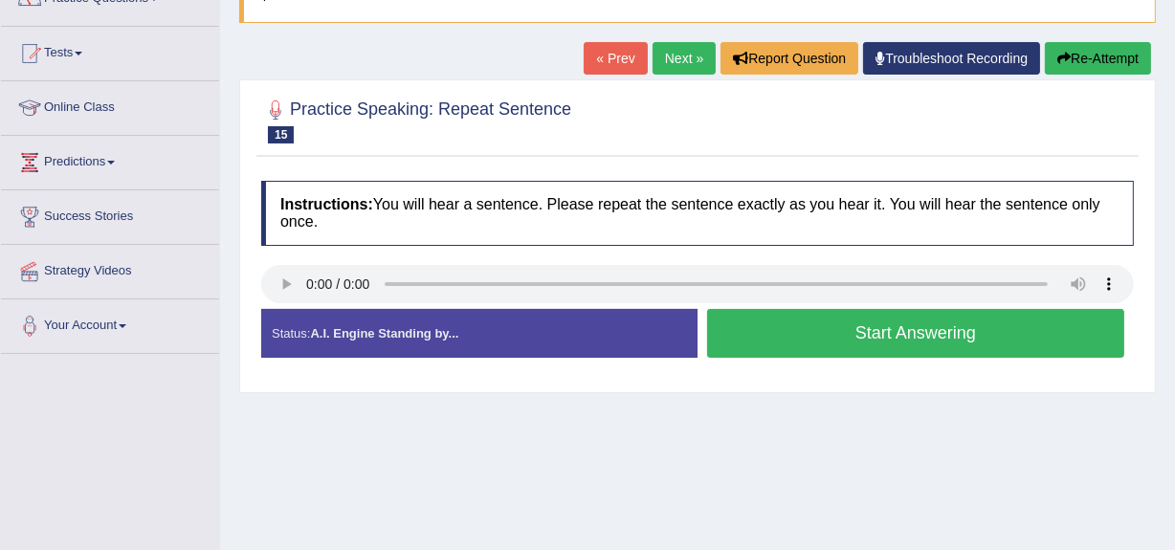
scroll to position [178, 0]
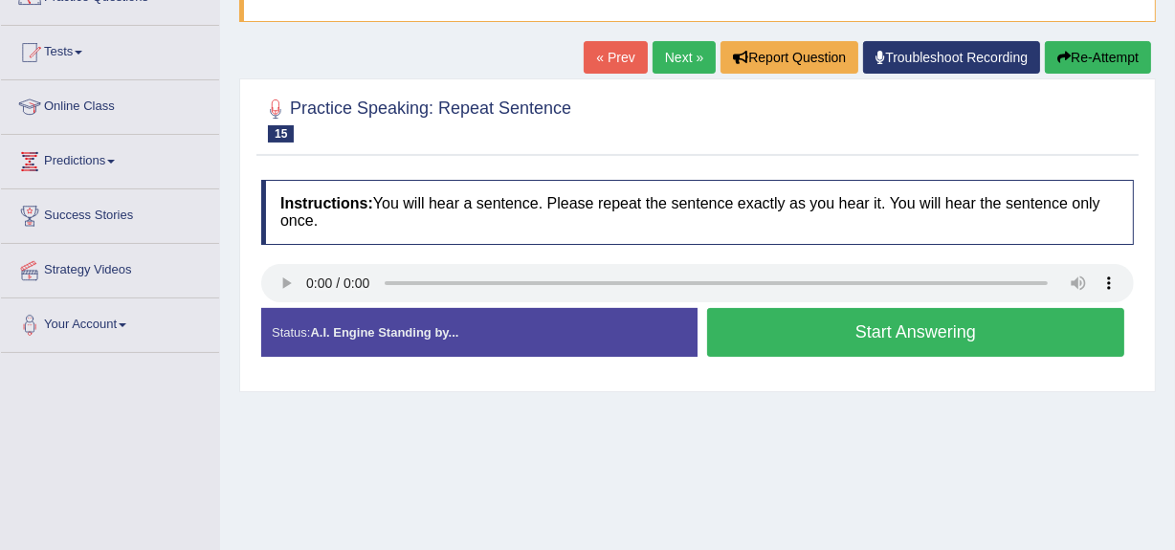
click at [861, 325] on button "Start Answering" at bounding box center [915, 332] width 417 height 49
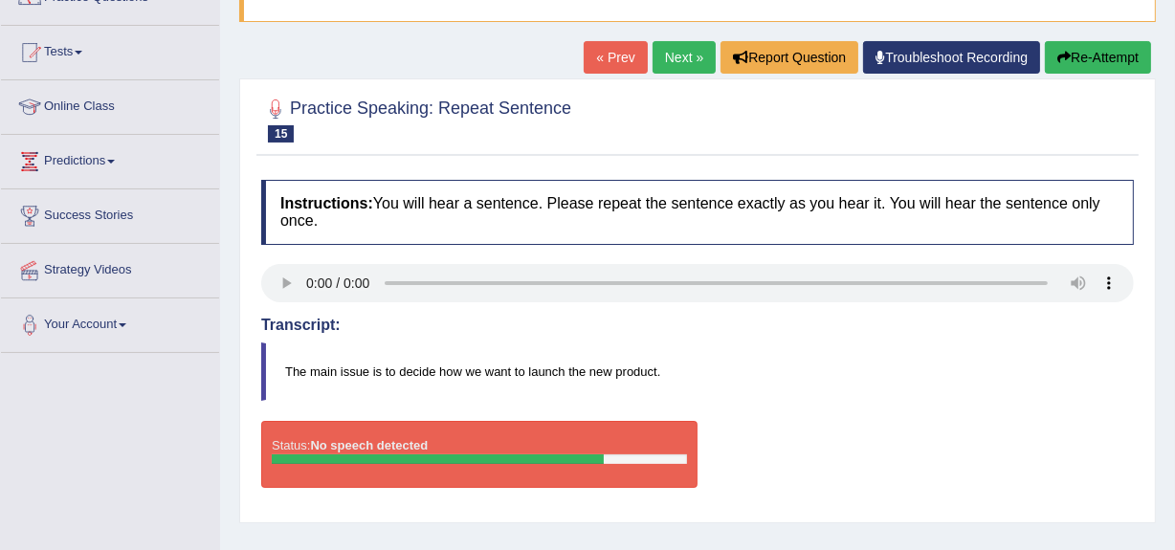
click at [1066, 55] on icon "button" at bounding box center [1063, 57] width 13 height 13
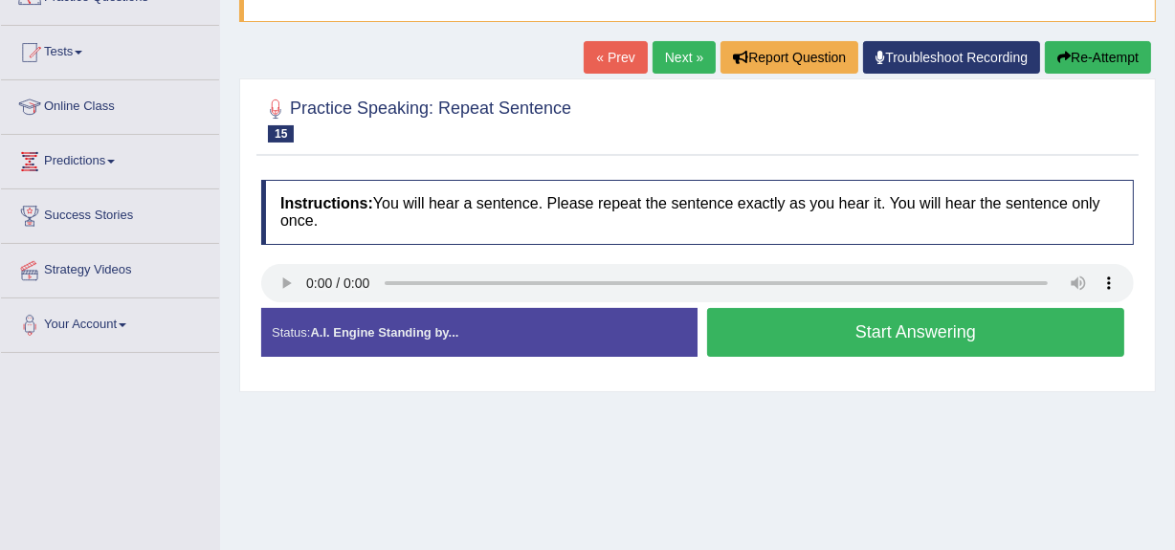
click at [878, 327] on button "Start Answering" at bounding box center [915, 332] width 417 height 49
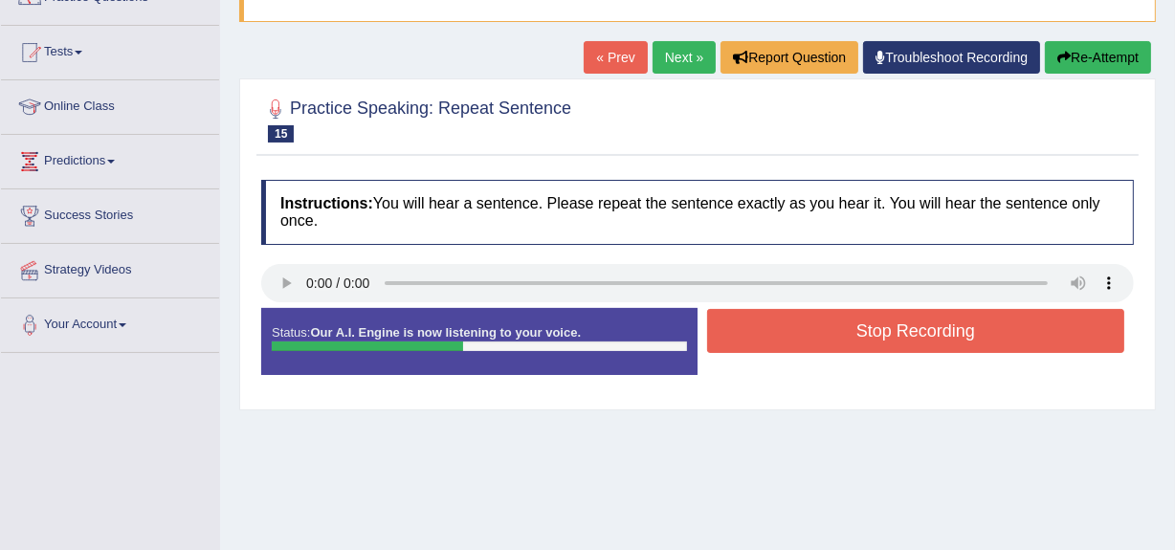
click at [878, 327] on button "Stop Recording" at bounding box center [915, 331] width 417 height 44
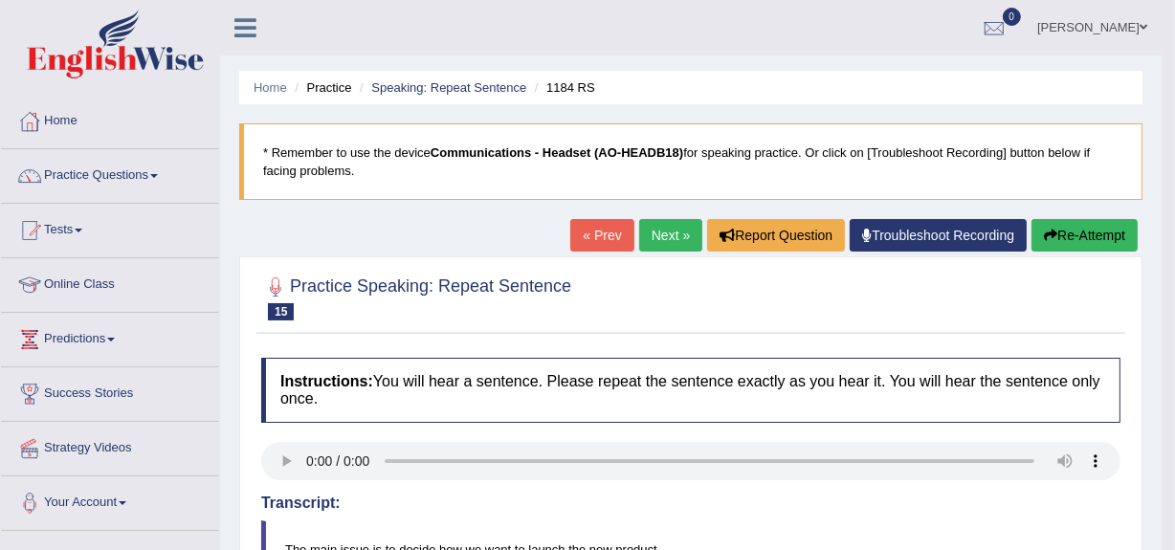
click at [655, 233] on link "Next »" at bounding box center [670, 235] width 63 height 33
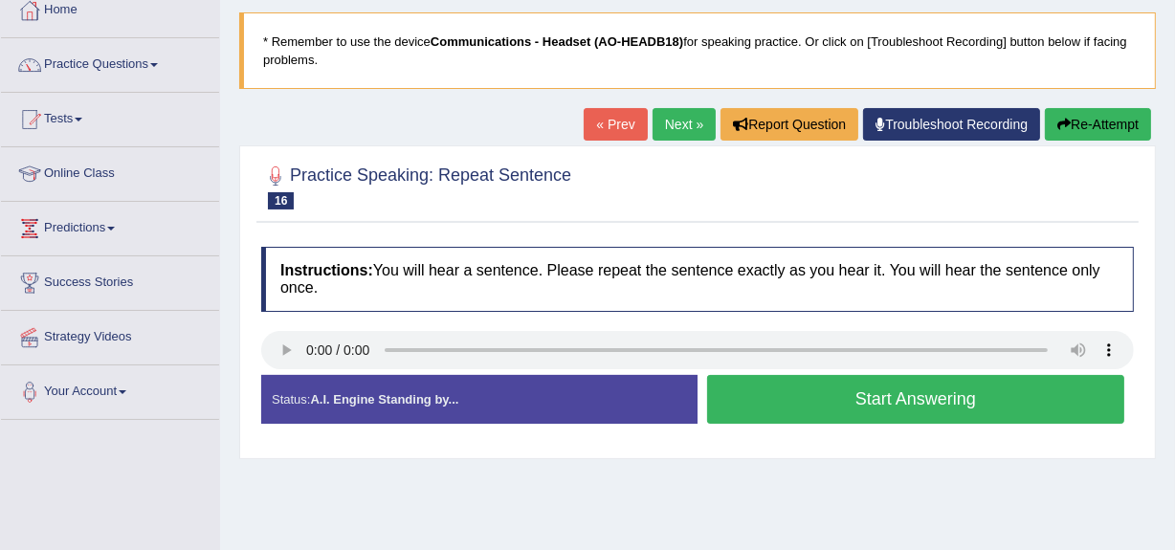
click at [861, 396] on button "Start Answering" at bounding box center [915, 399] width 417 height 49
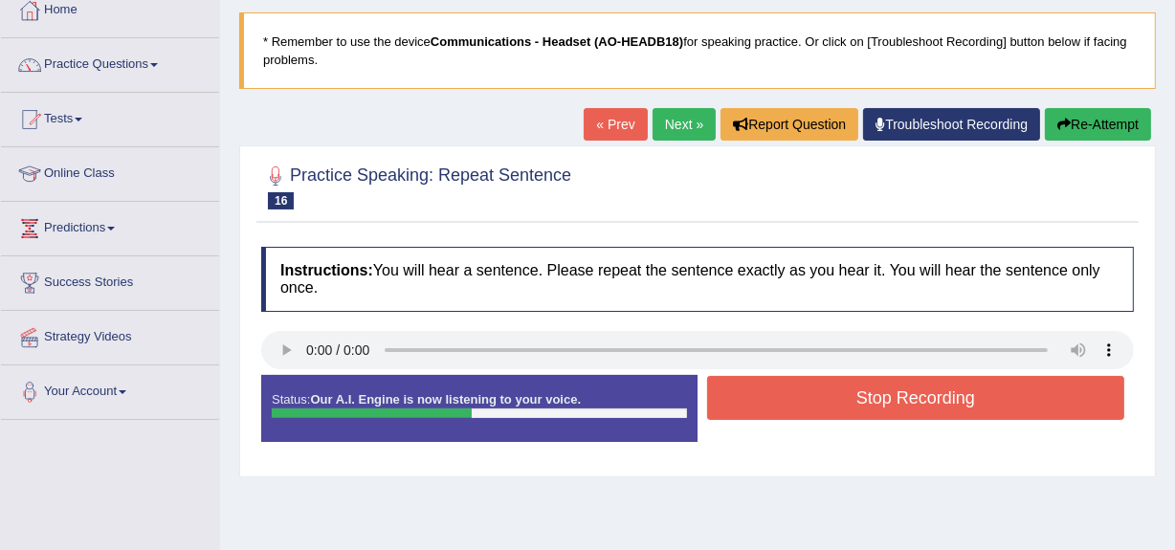
click at [861, 396] on button "Stop Recording" at bounding box center [915, 398] width 417 height 44
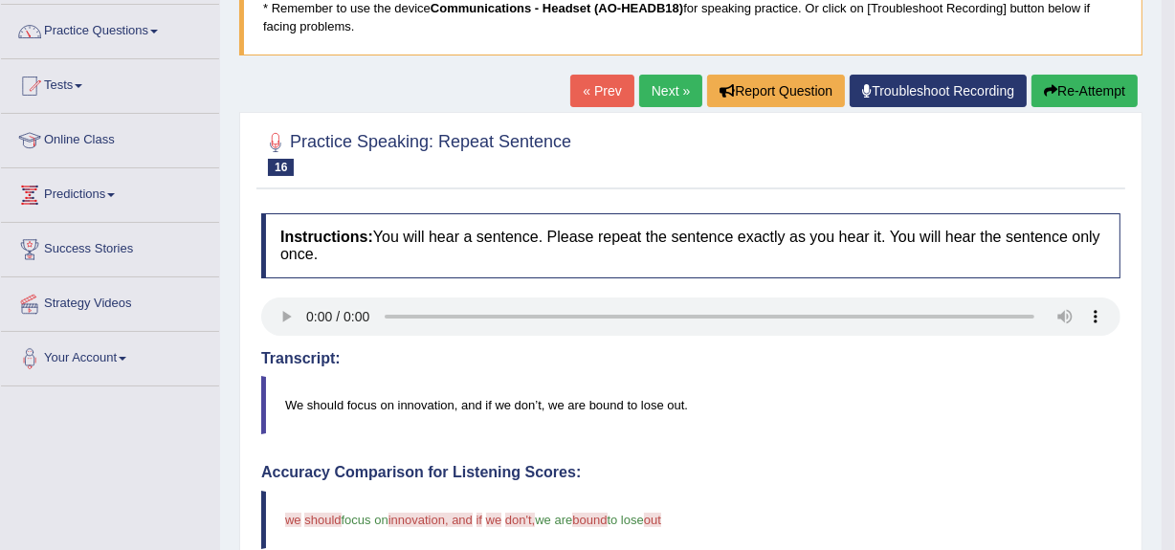
scroll to position [155, 0]
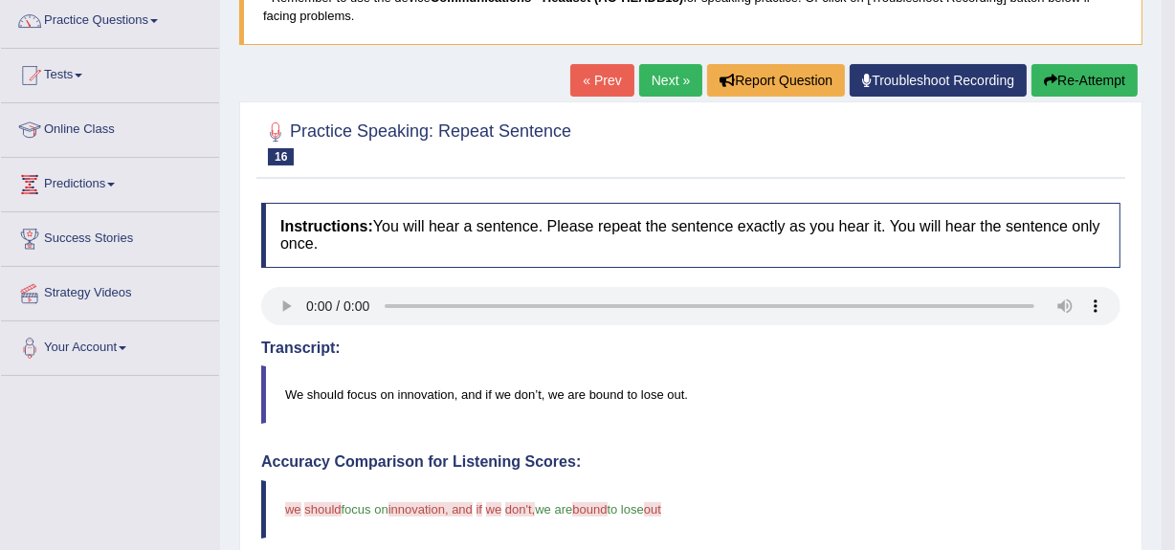
click at [664, 77] on link "Next »" at bounding box center [670, 80] width 63 height 33
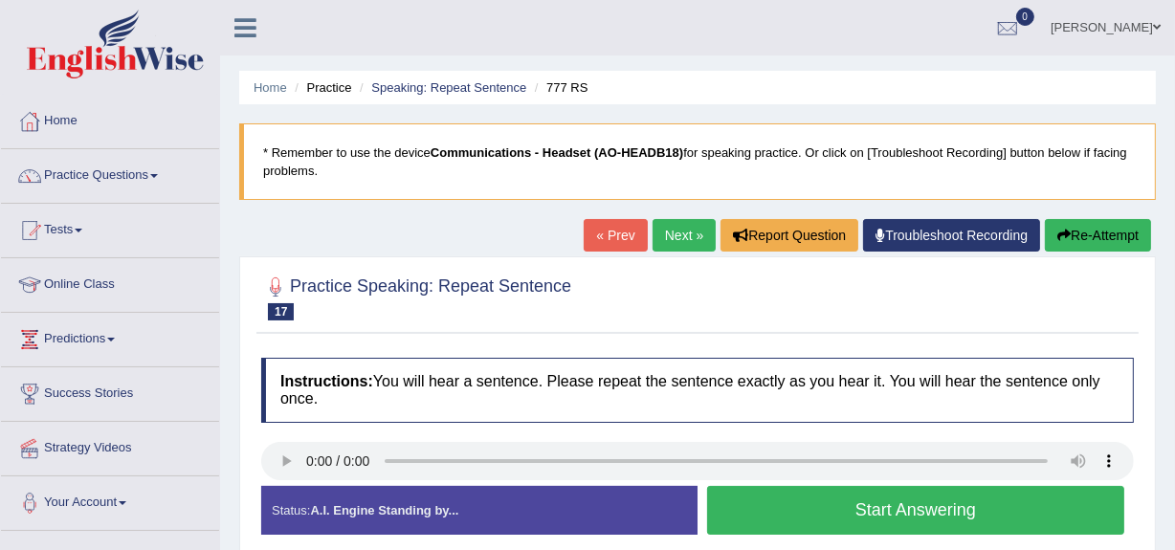
click at [888, 503] on button "Start Answering" at bounding box center [915, 510] width 417 height 49
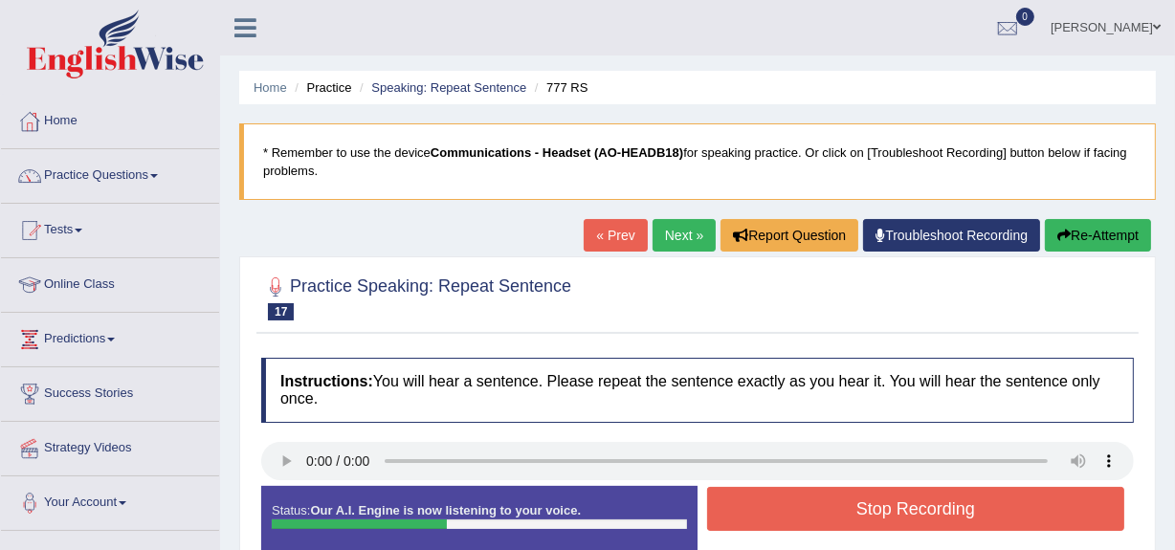
click at [888, 503] on button "Stop Recording" at bounding box center [915, 509] width 417 height 44
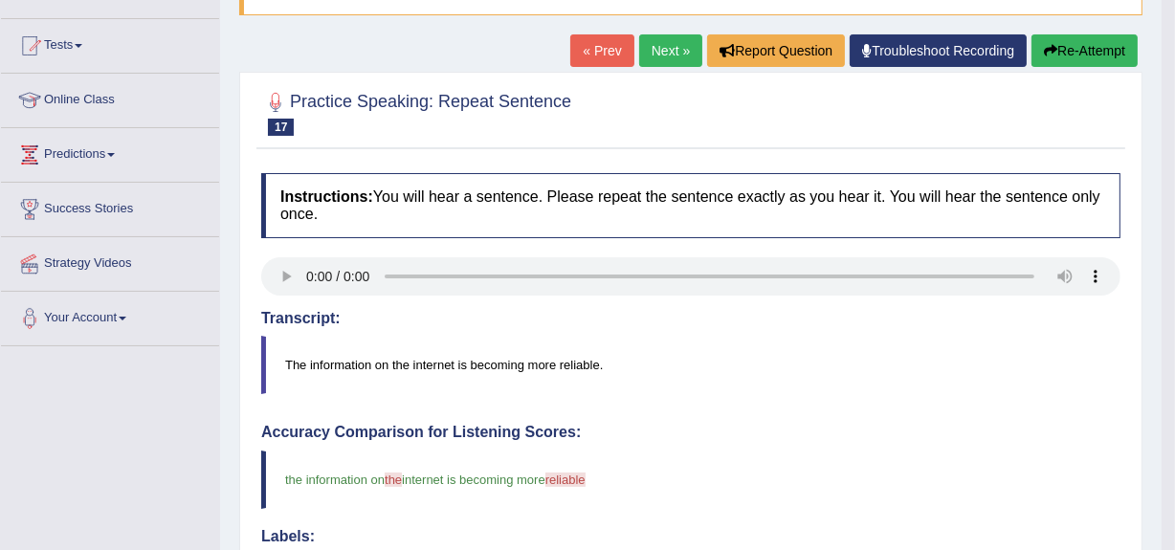
scroll to position [184, 0]
click at [661, 48] on link "Next »" at bounding box center [670, 51] width 63 height 33
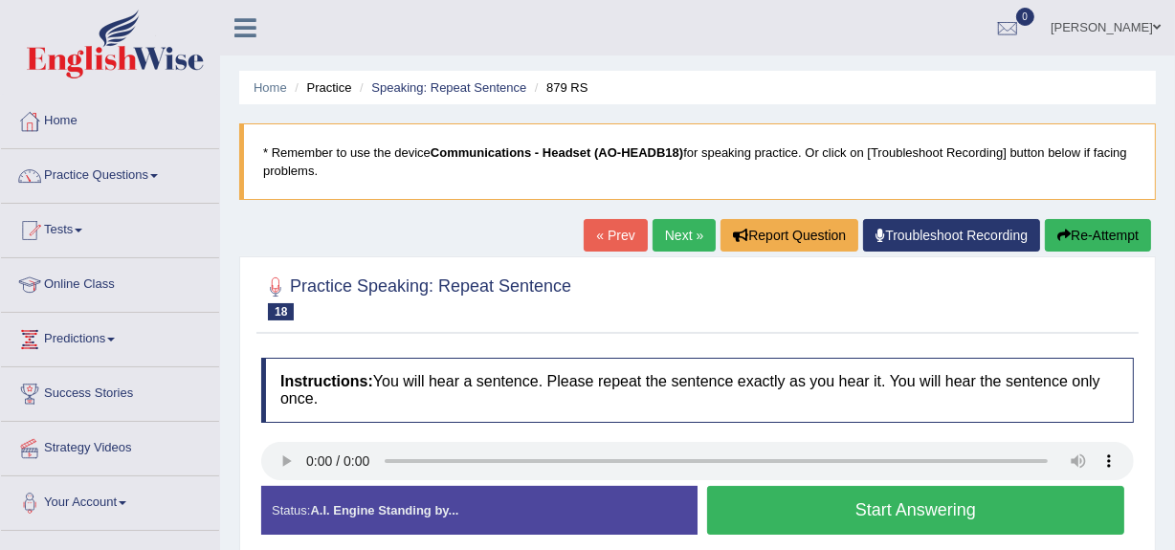
click at [661, 48] on ul "[PERSON_NAME] Toggle navigation Username: fginikanwa Access Type: Online Subscr…" at bounding box center [840, 27] width 669 height 55
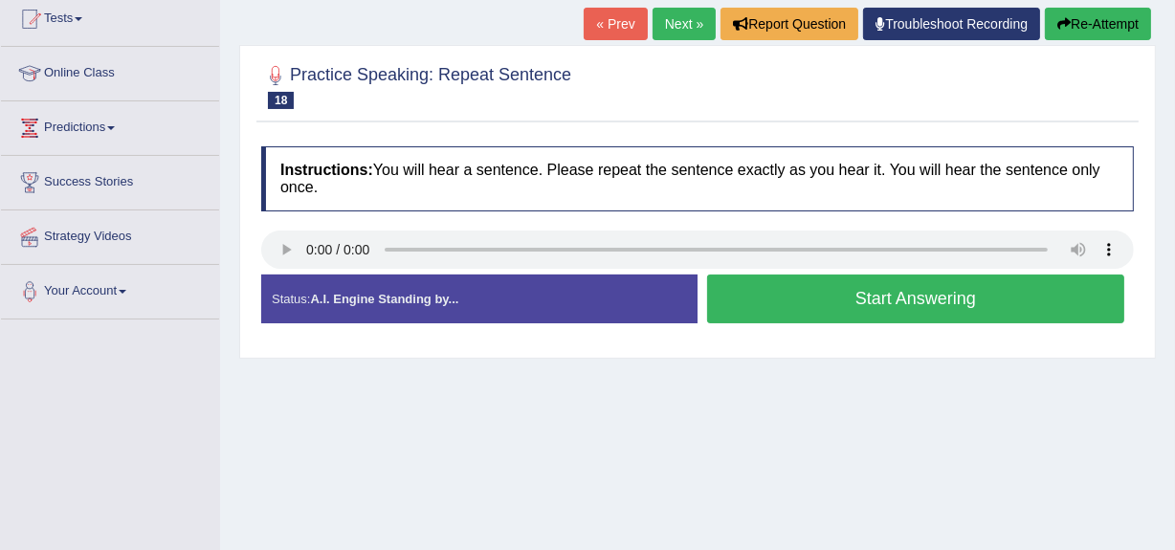
scroll to position [212, 0]
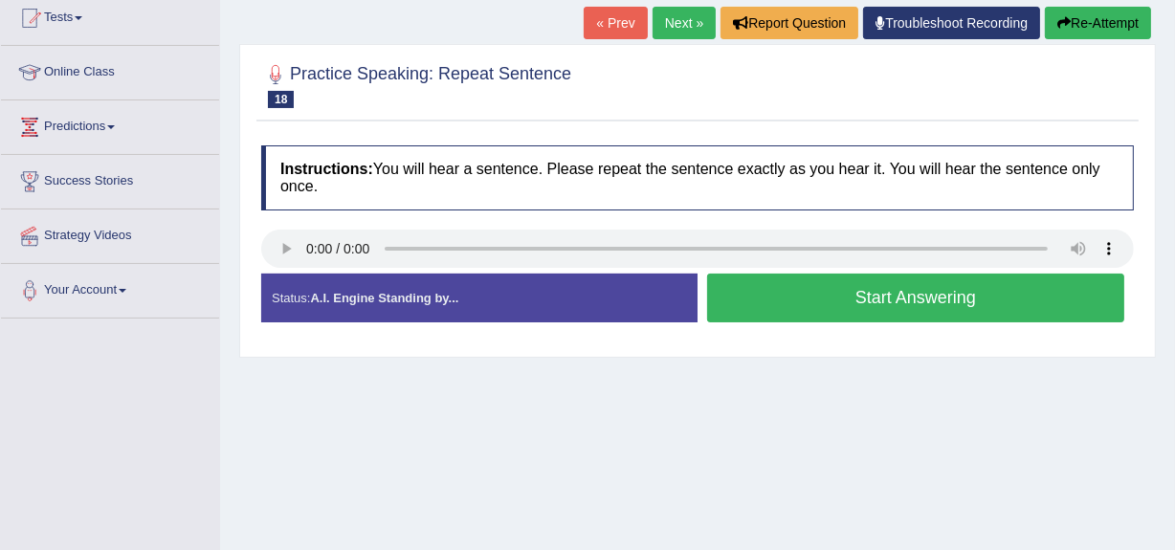
click at [873, 298] on button "Start Answering" at bounding box center [915, 298] width 417 height 49
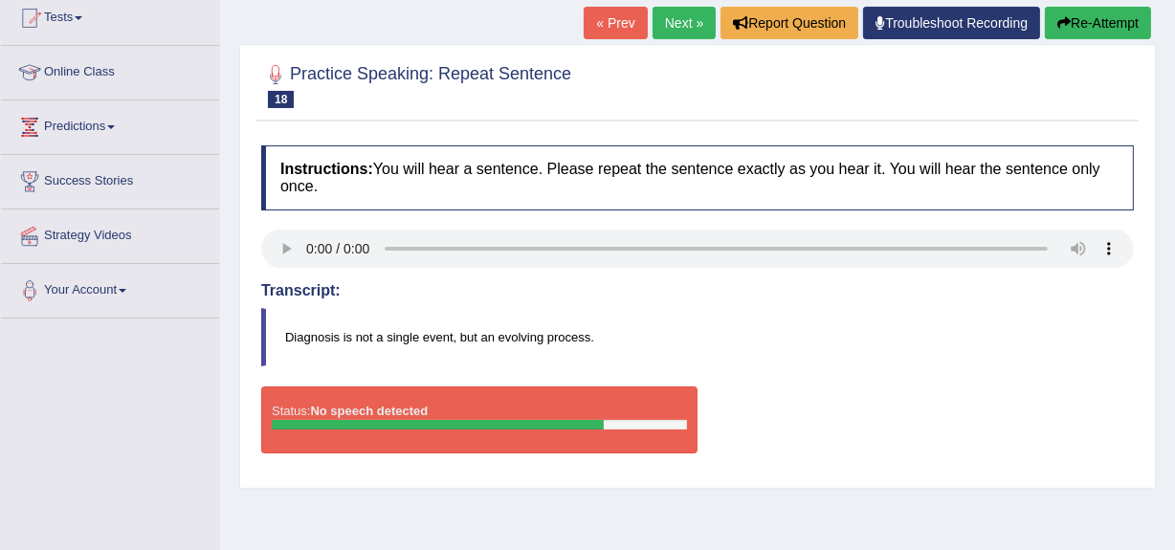
click at [1107, 21] on button "Re-Attempt" at bounding box center [1098, 23] width 106 height 33
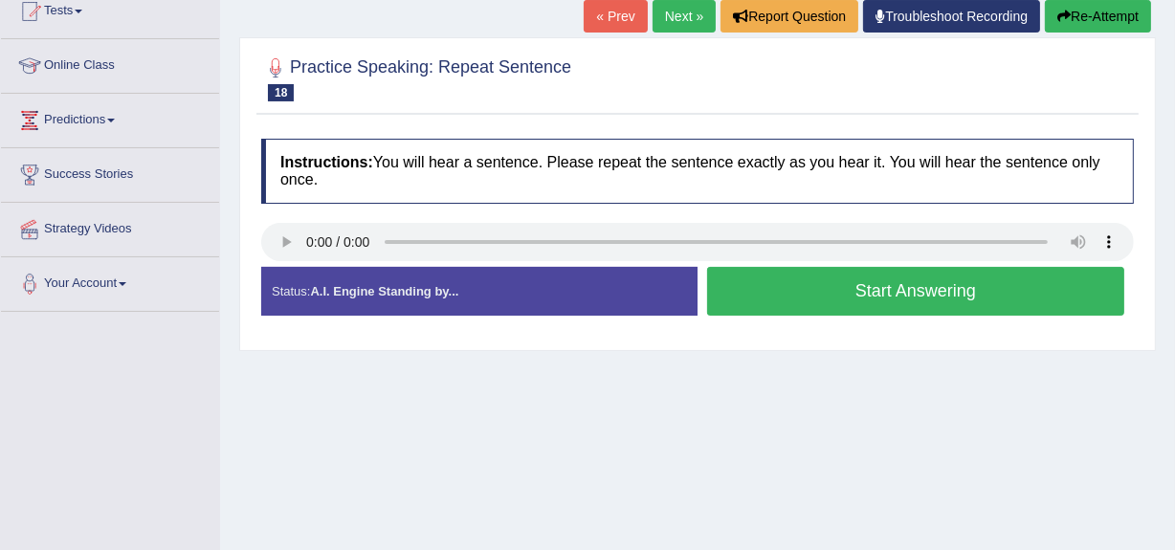
click at [875, 286] on button "Start Answering" at bounding box center [915, 291] width 417 height 49
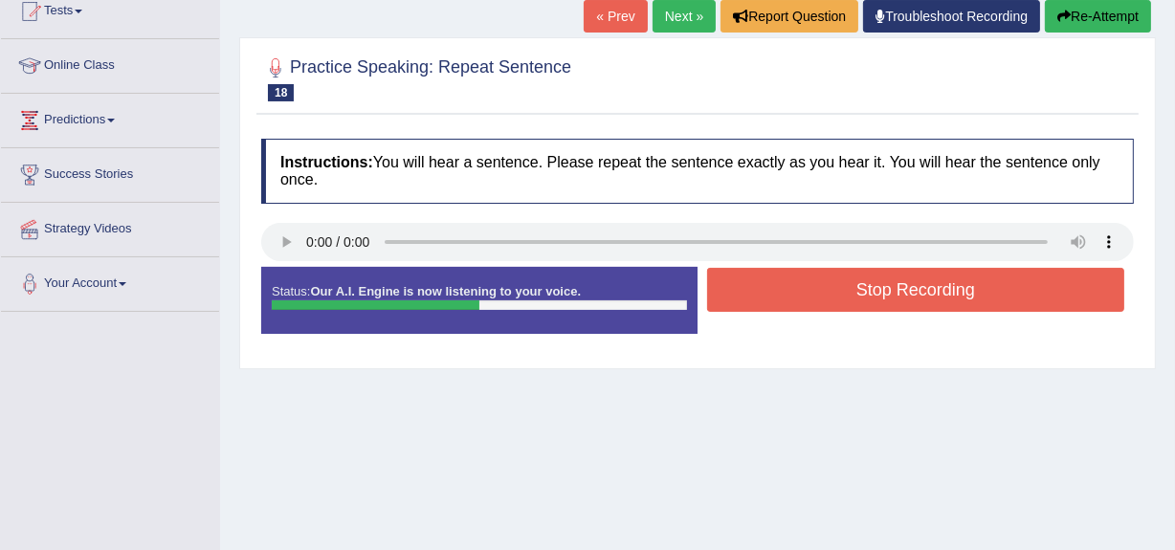
click at [875, 286] on button "Stop Recording" at bounding box center [915, 290] width 417 height 44
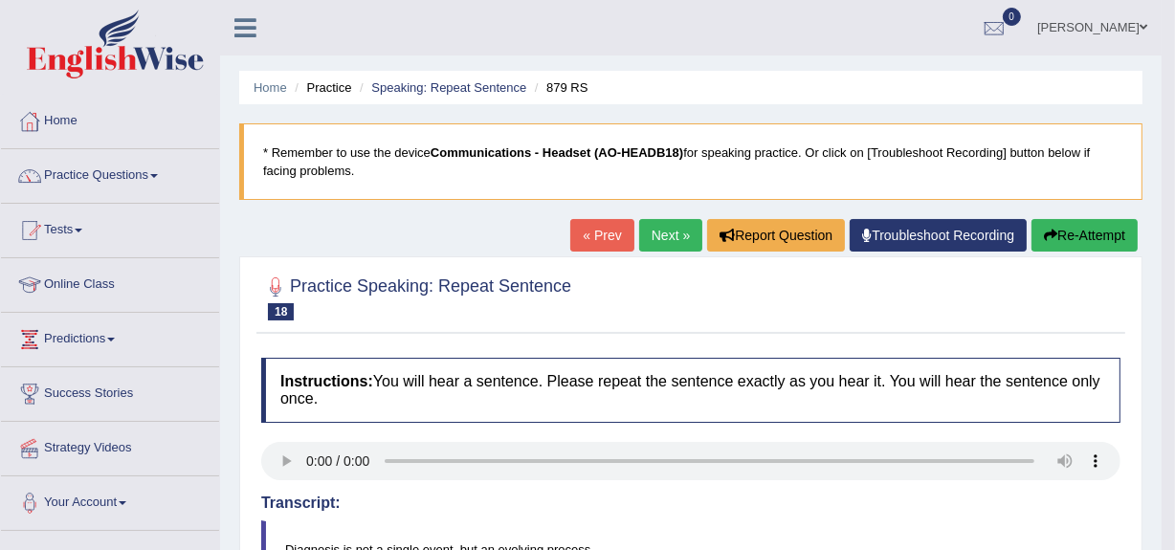
click at [667, 227] on link "Next »" at bounding box center [670, 235] width 63 height 33
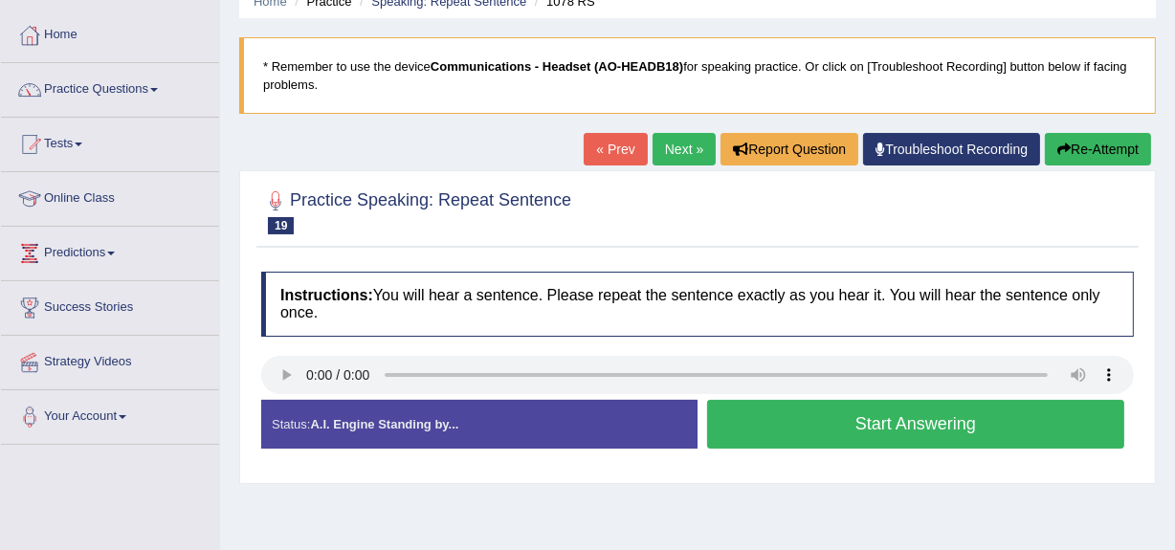
scroll to position [86, 0]
click at [911, 422] on button "Start Answering" at bounding box center [915, 424] width 417 height 49
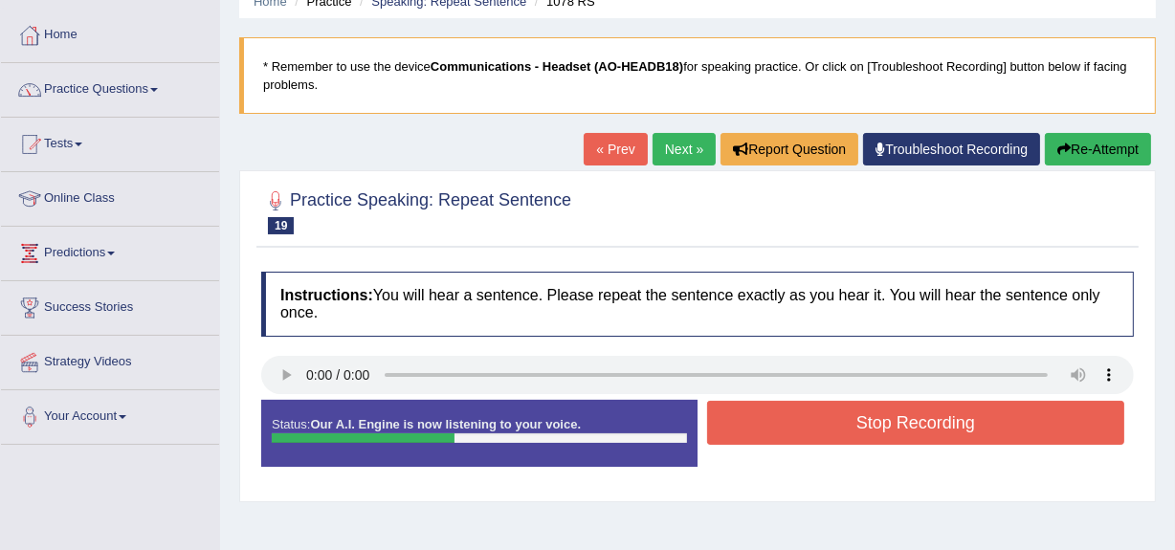
click at [890, 420] on button "Stop Recording" at bounding box center [915, 423] width 417 height 44
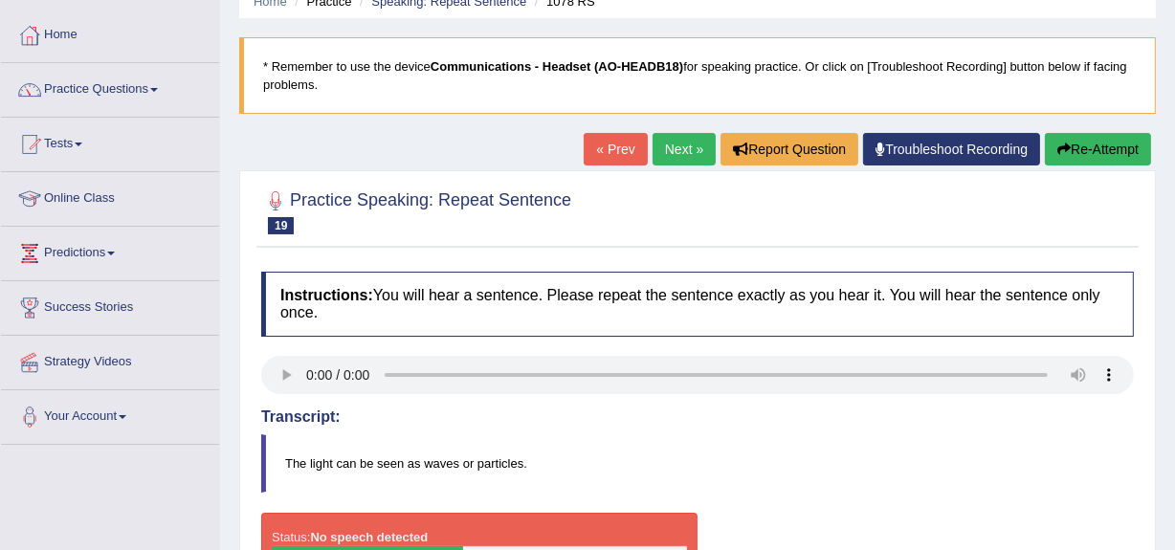
click at [1077, 138] on button "Re-Attempt" at bounding box center [1098, 149] width 106 height 33
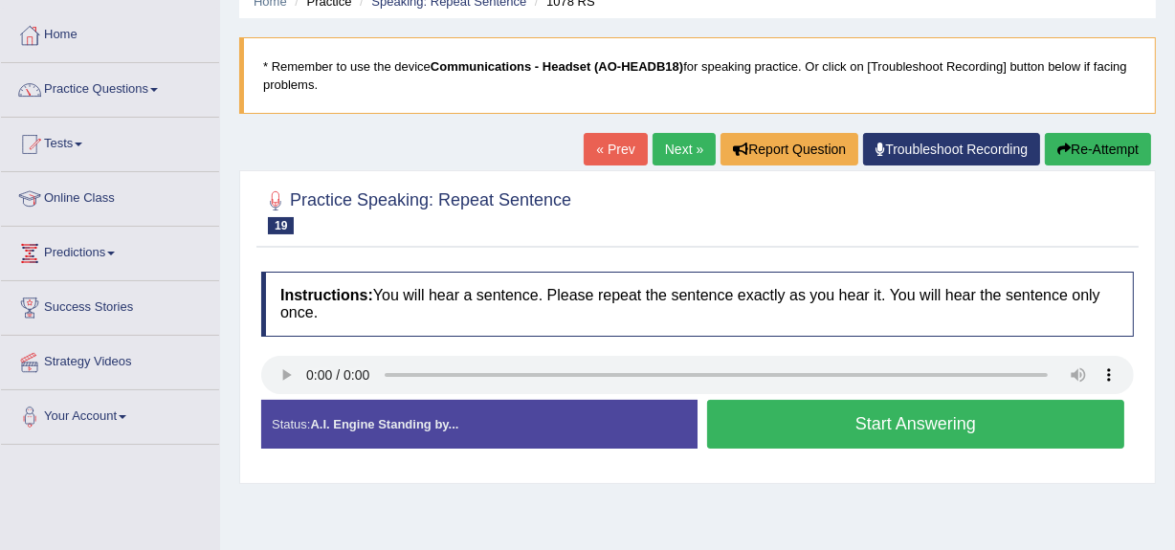
click at [857, 421] on button "Start Answering" at bounding box center [915, 424] width 417 height 49
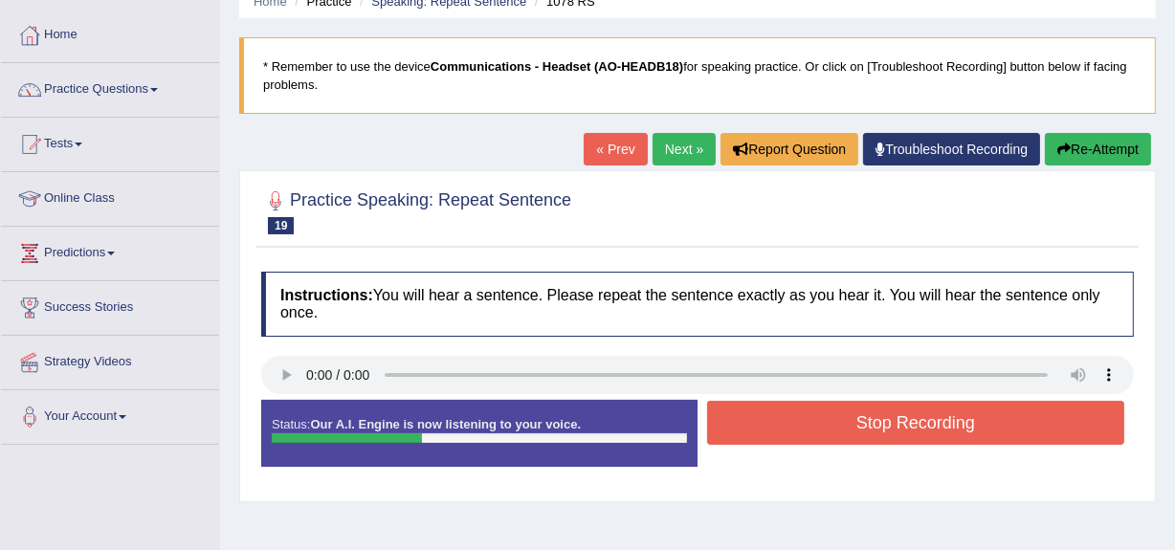
click at [857, 420] on button "Stop Recording" at bounding box center [915, 423] width 417 height 44
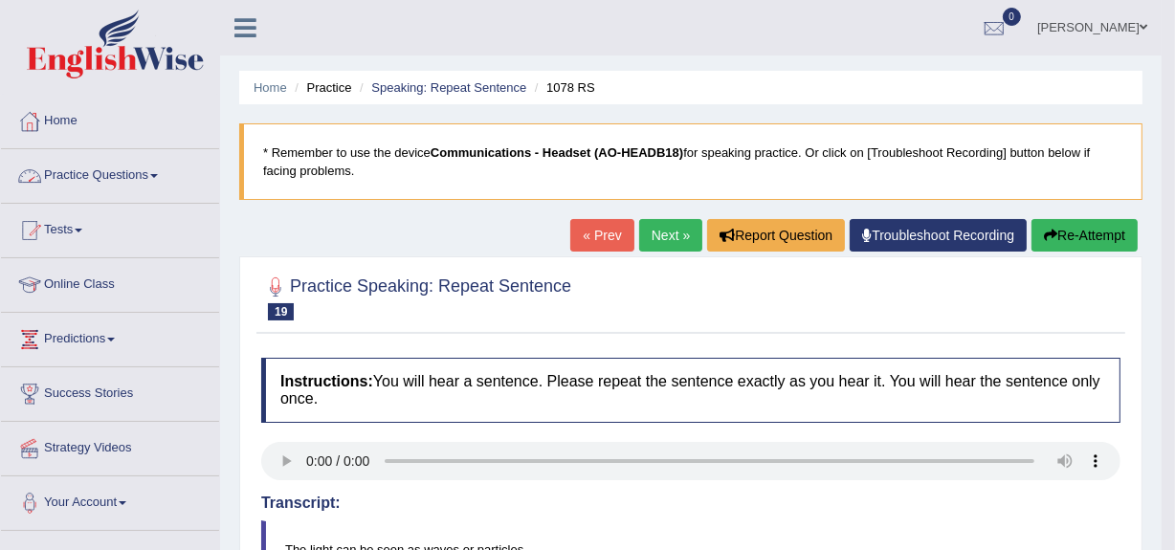
click at [109, 174] on link "Practice Questions" at bounding box center [110, 173] width 218 height 48
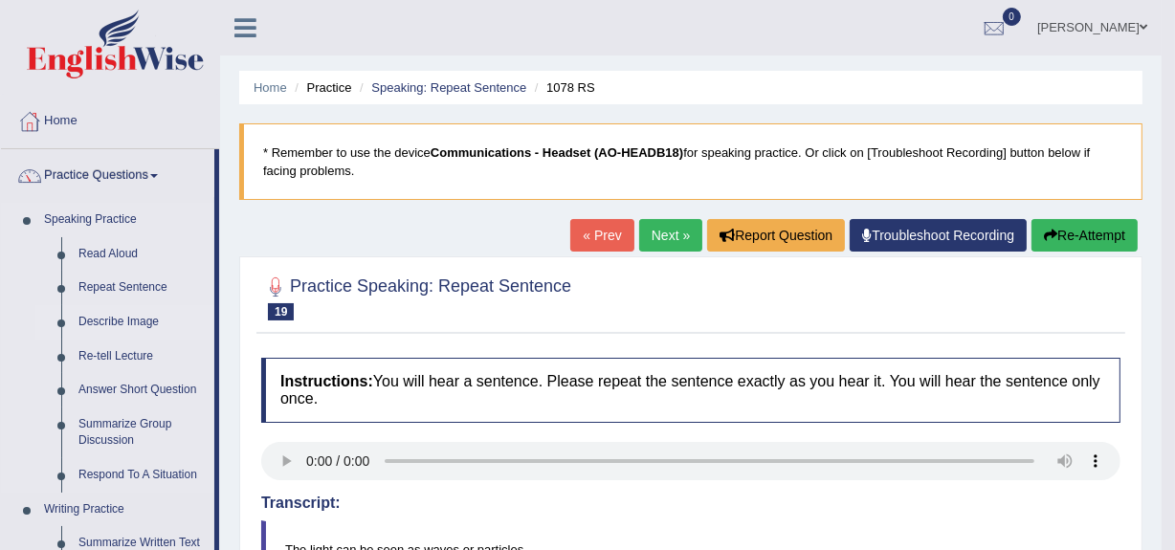
click at [102, 314] on link "Describe Image" at bounding box center [142, 322] width 144 height 34
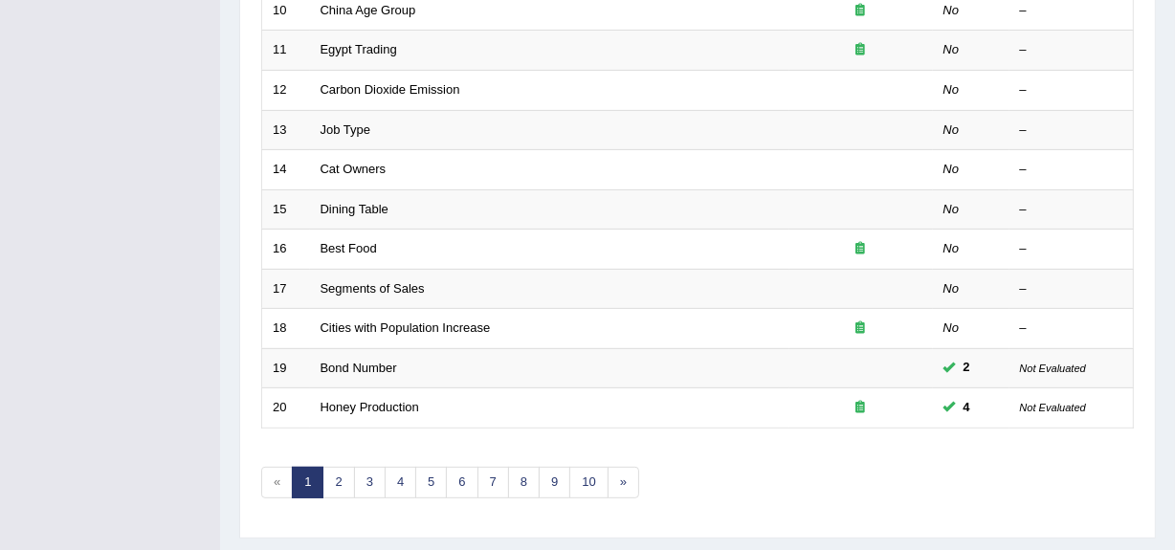
scroll to position [660, 0]
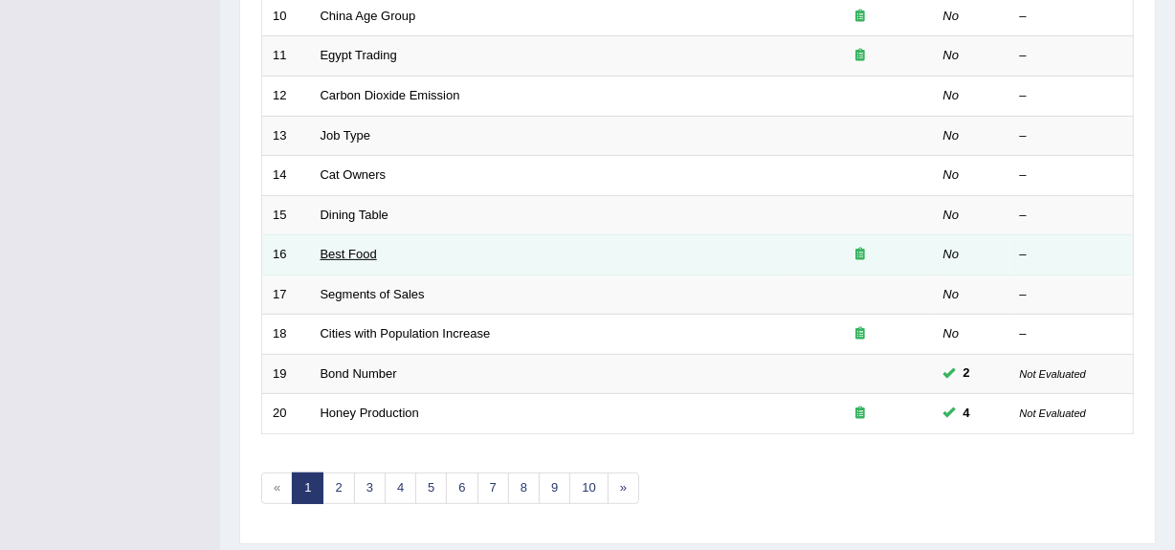
click at [343, 252] on link "Best Food" at bounding box center [348, 254] width 56 height 14
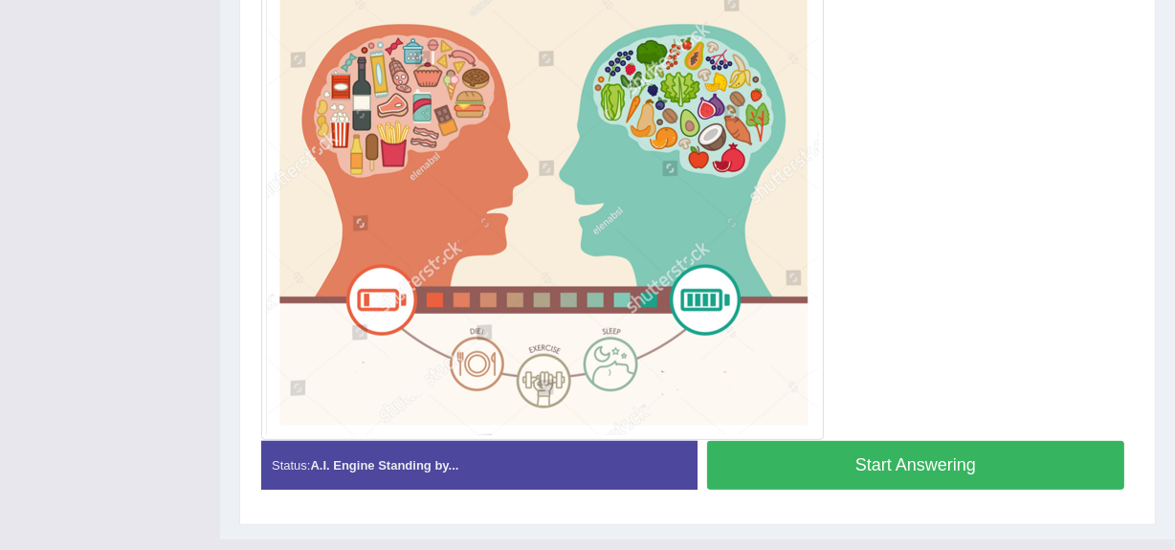
scroll to position [566, 0]
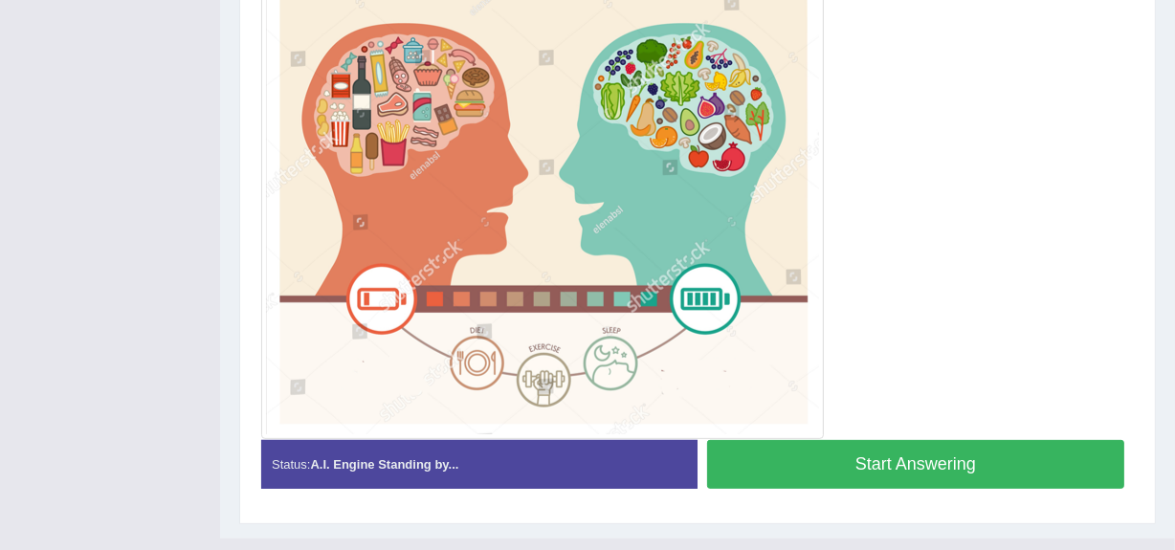
click at [908, 457] on button "Start Answering" at bounding box center [915, 464] width 417 height 49
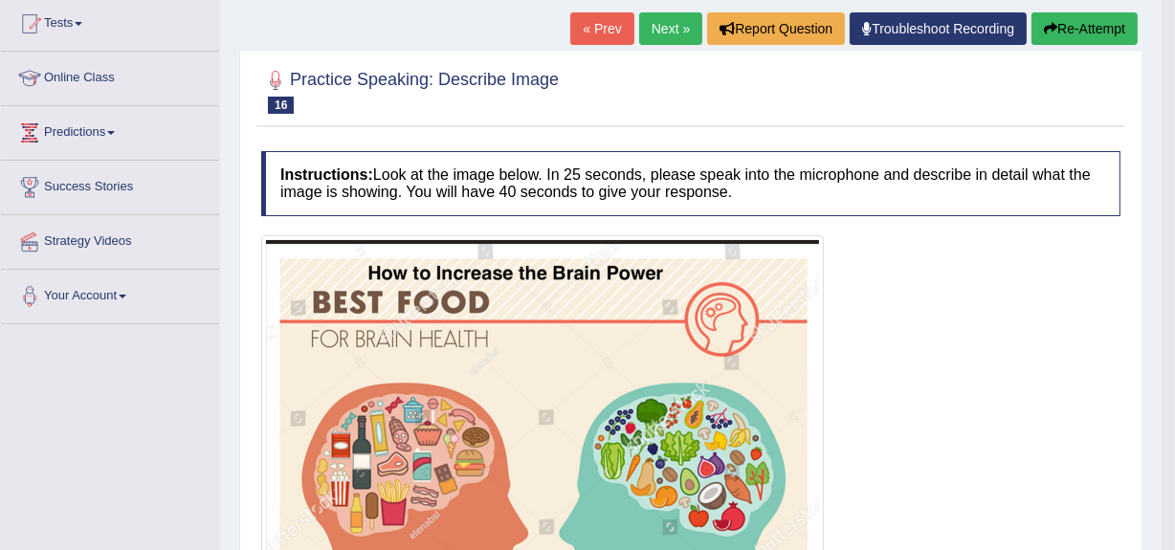
scroll to position [206, 0]
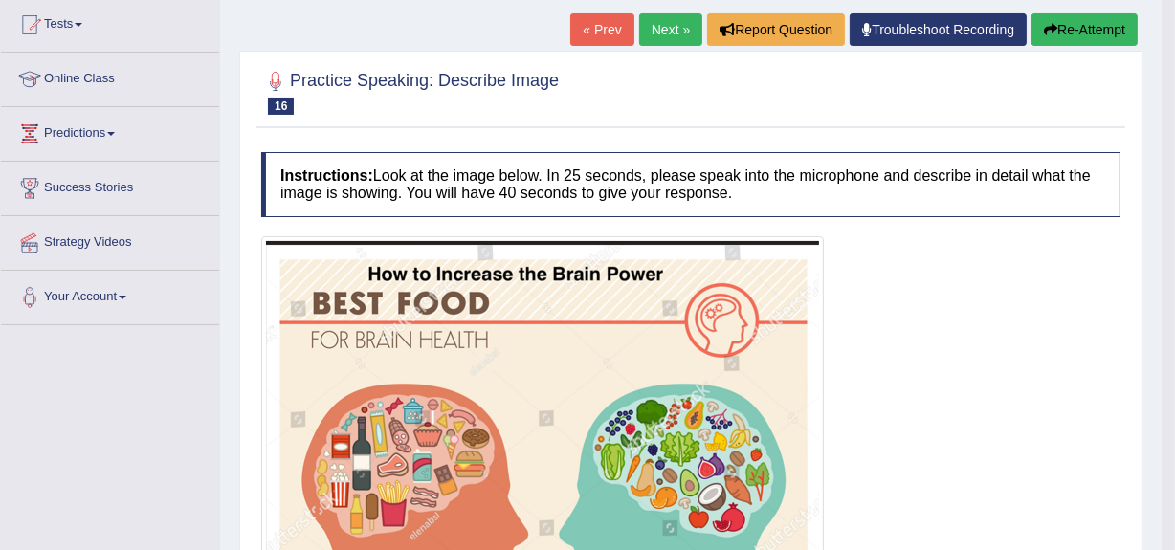
click at [1068, 24] on button "Re-Attempt" at bounding box center [1084, 29] width 106 height 33
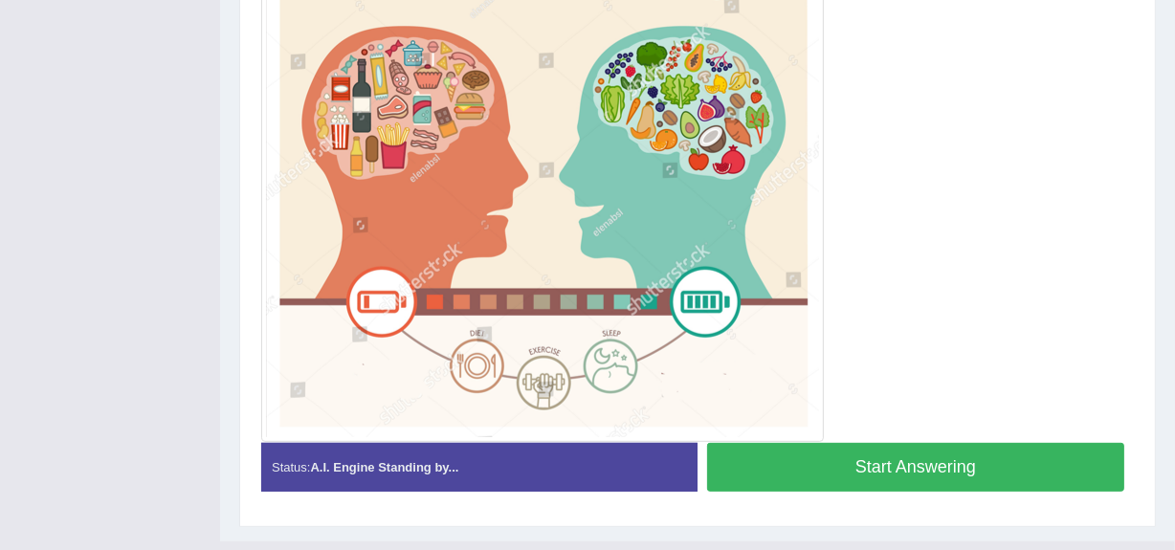
scroll to position [627, 0]
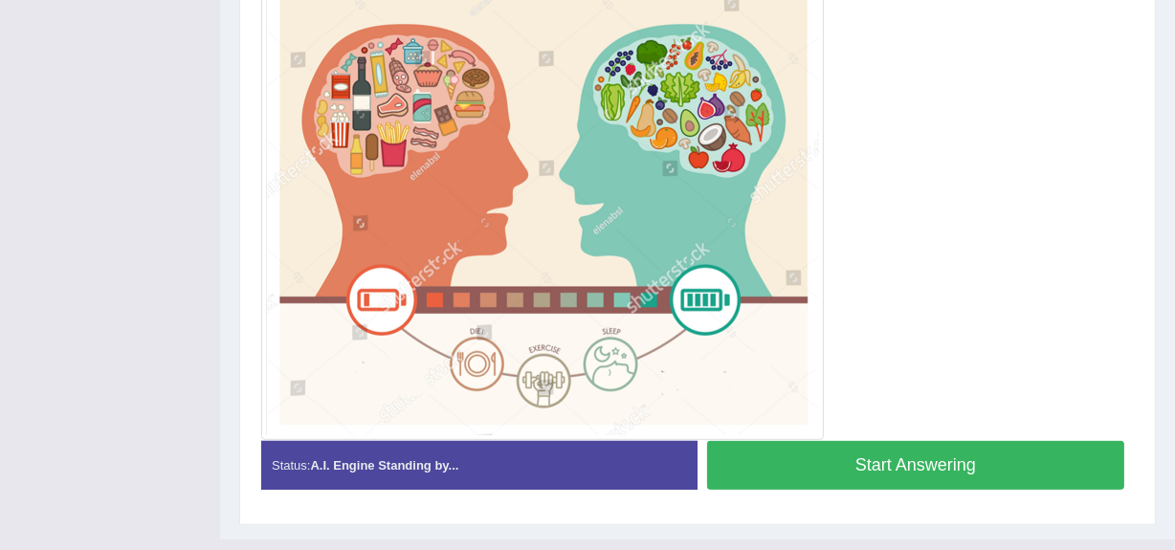
click at [909, 453] on button "Start Answering" at bounding box center [915, 465] width 417 height 49
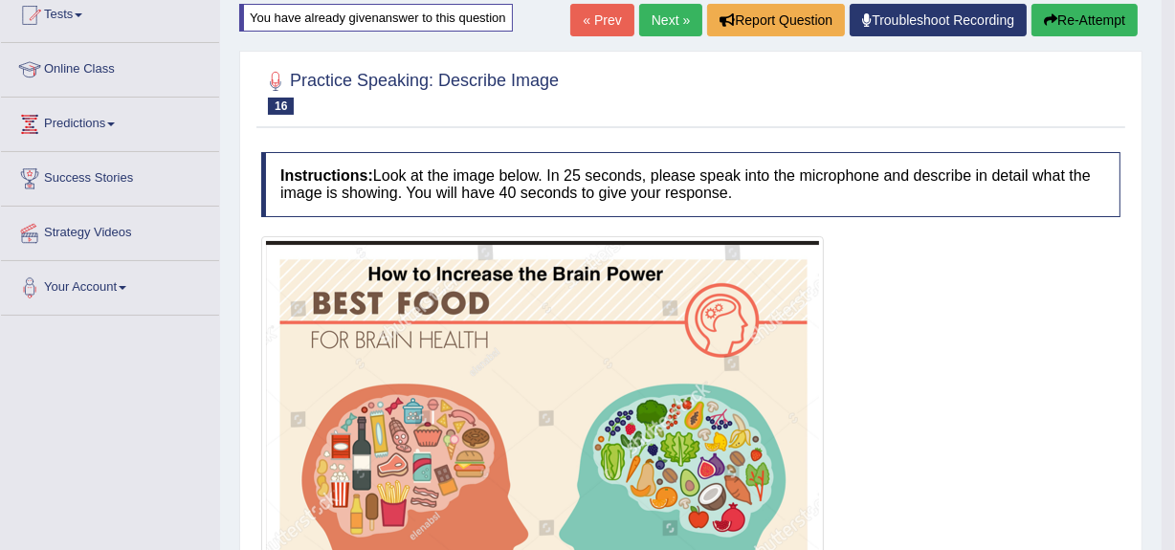
scroll to position [187, 0]
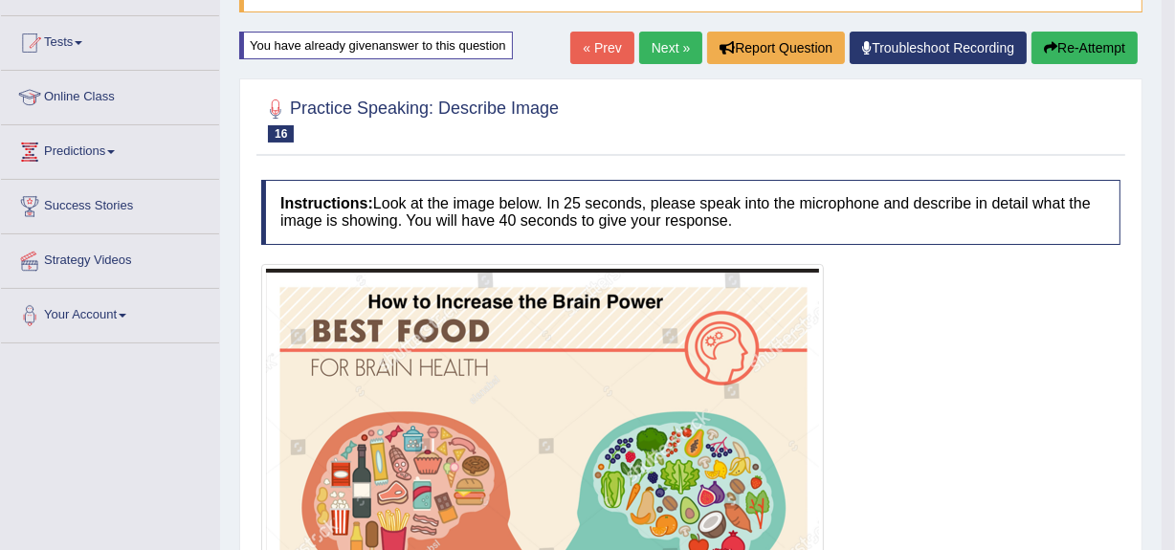
click at [1068, 38] on button "Re-Attempt" at bounding box center [1084, 48] width 106 height 33
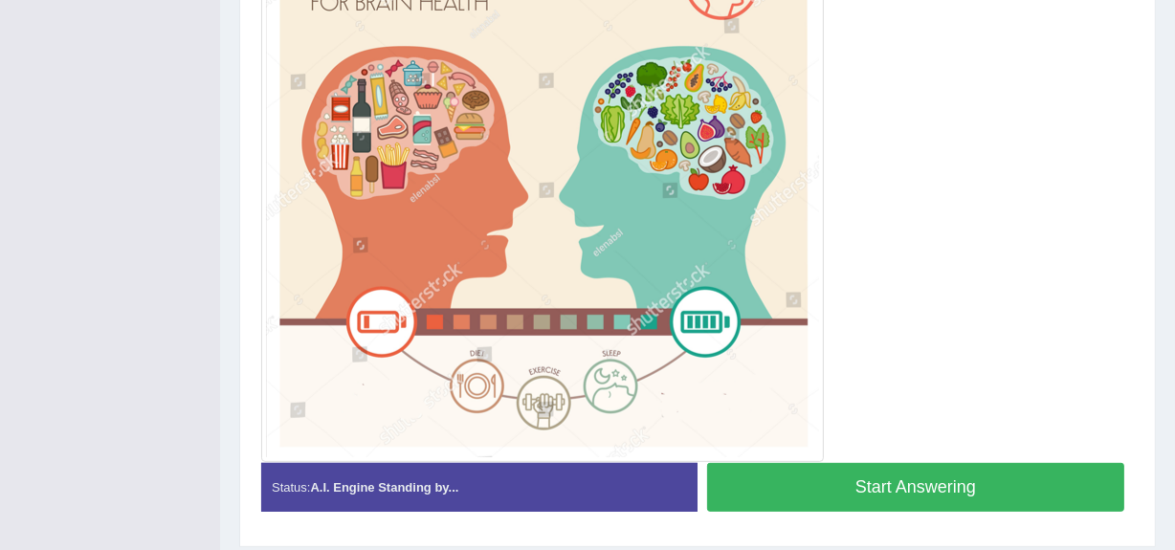
scroll to position [605, 0]
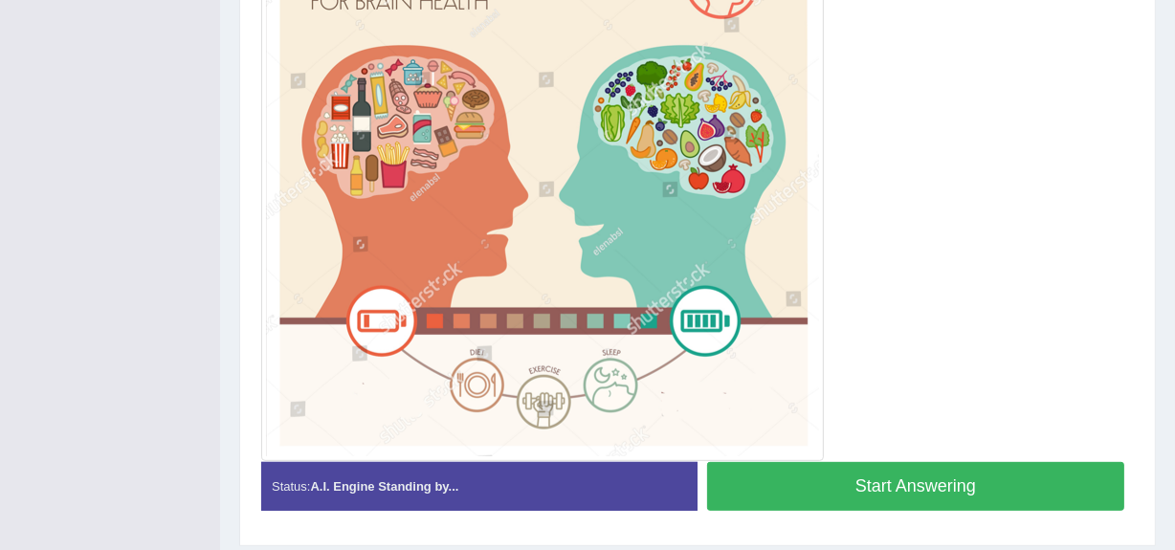
click at [917, 485] on button "Start Answering" at bounding box center [915, 486] width 417 height 49
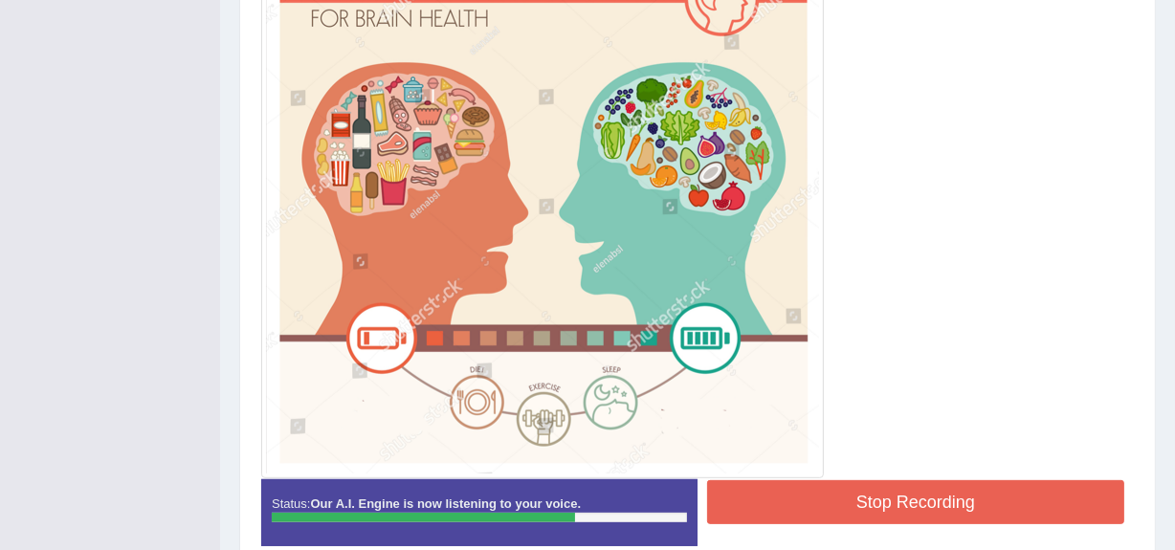
scroll to position [538, 0]
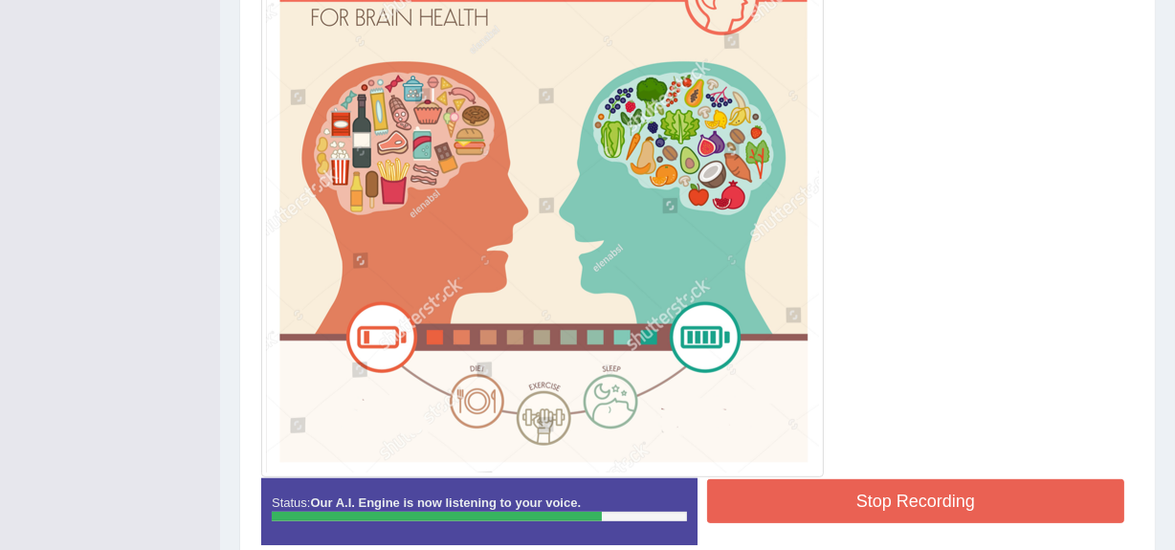
click at [901, 494] on button "Stop Recording" at bounding box center [915, 501] width 417 height 44
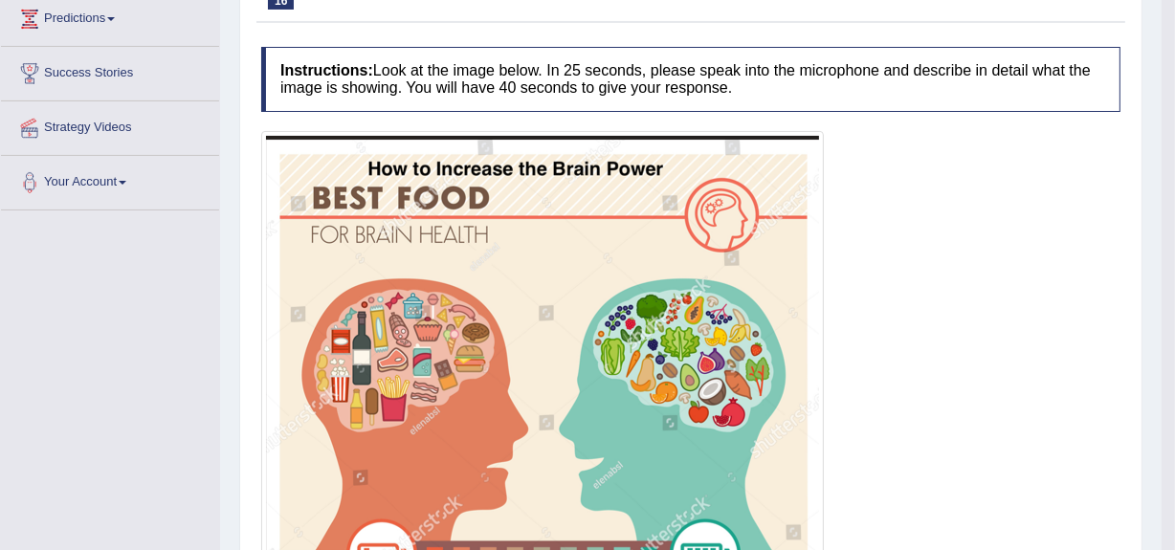
scroll to position [0, 0]
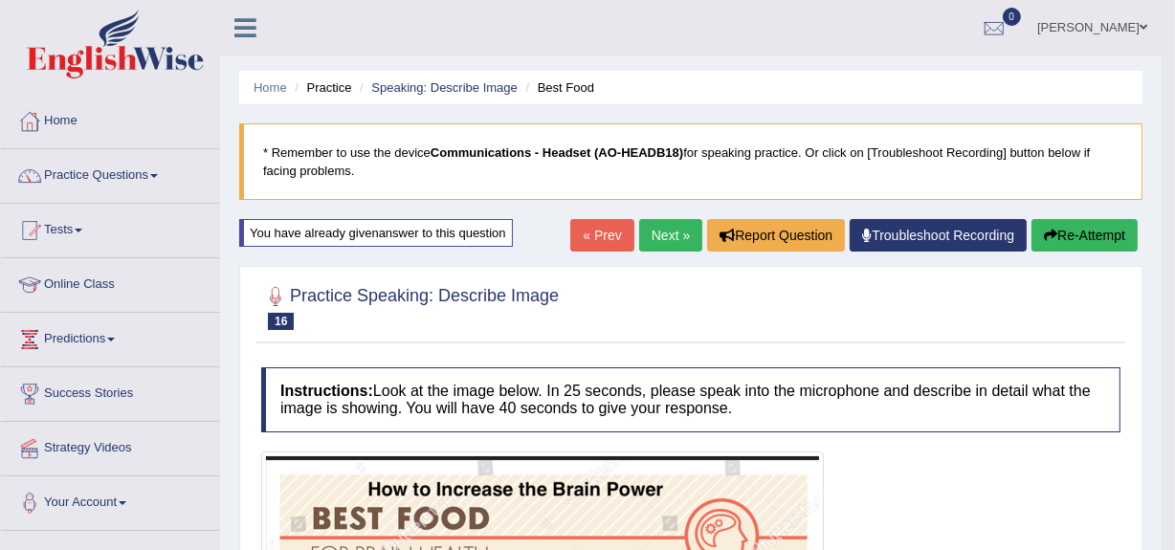
click at [660, 231] on link "Next »" at bounding box center [670, 235] width 63 height 33
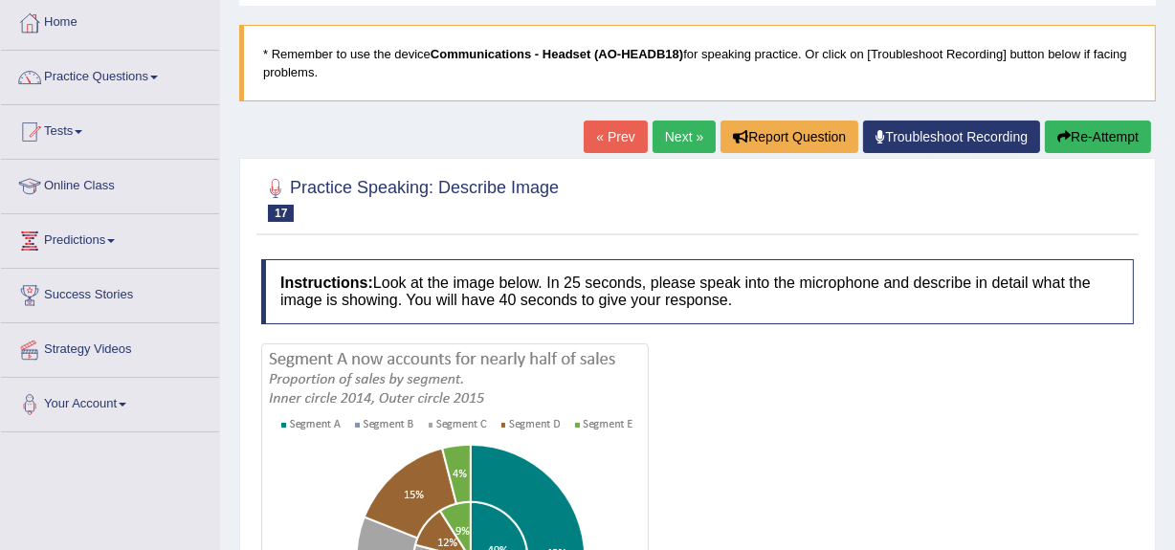
scroll to position [98, 0]
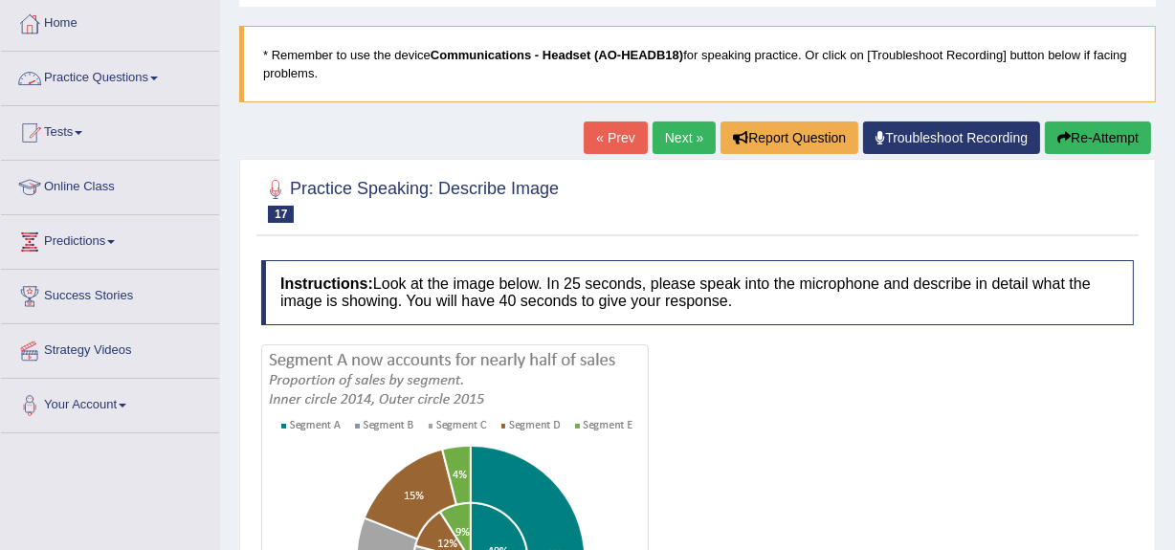
click at [118, 74] on link "Practice Questions" at bounding box center [110, 76] width 218 height 48
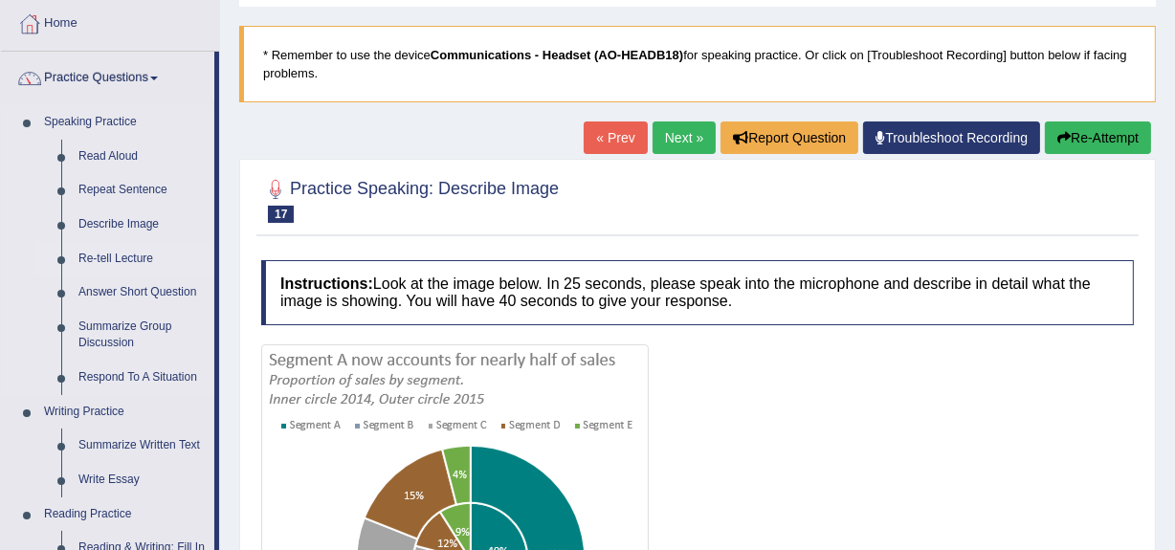
click at [101, 253] on link "Re-tell Lecture" at bounding box center [142, 259] width 144 height 34
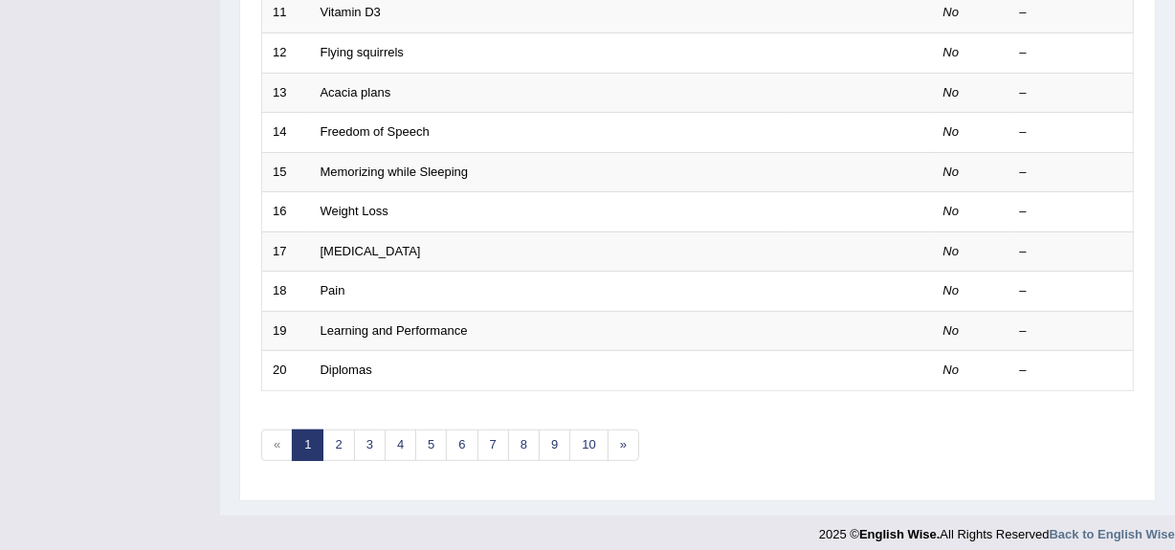
scroll to position [714, 0]
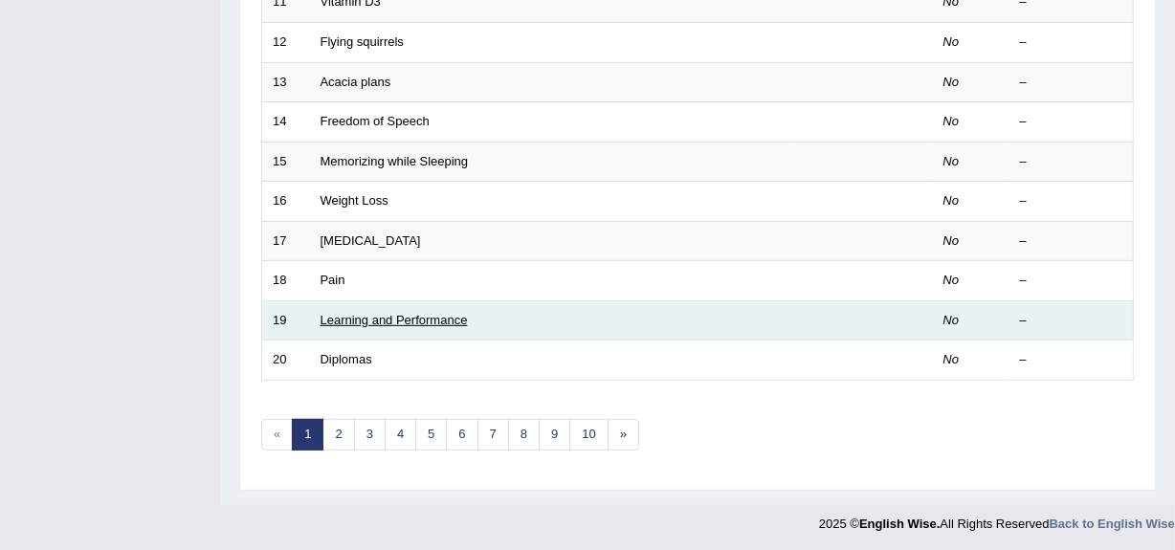
click at [347, 313] on link "Learning and Performance" at bounding box center [393, 320] width 147 height 14
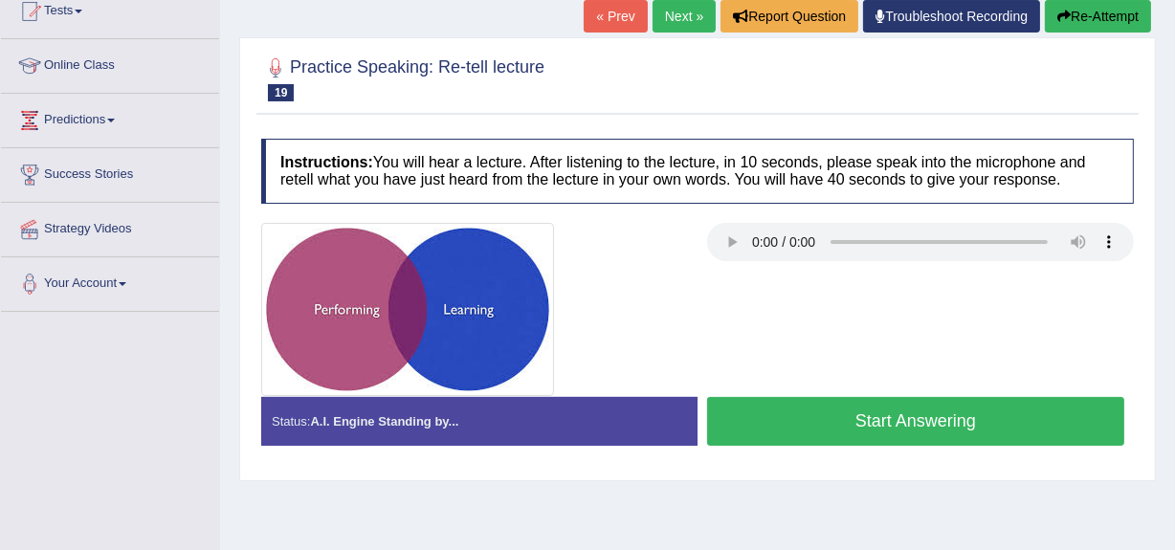
scroll to position [220, 0]
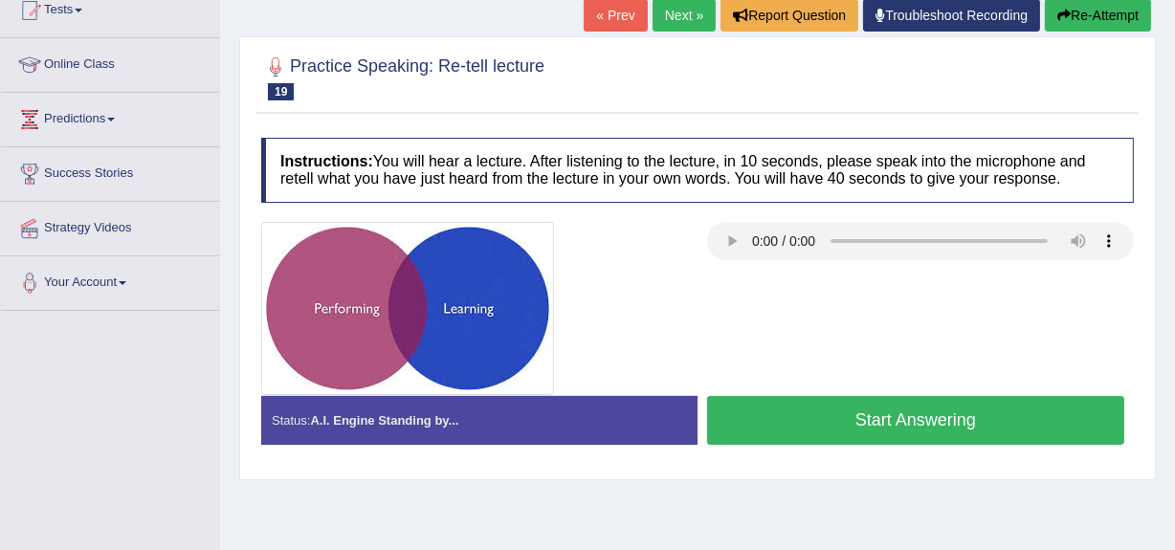
click at [864, 418] on button "Start Answering" at bounding box center [915, 420] width 417 height 49
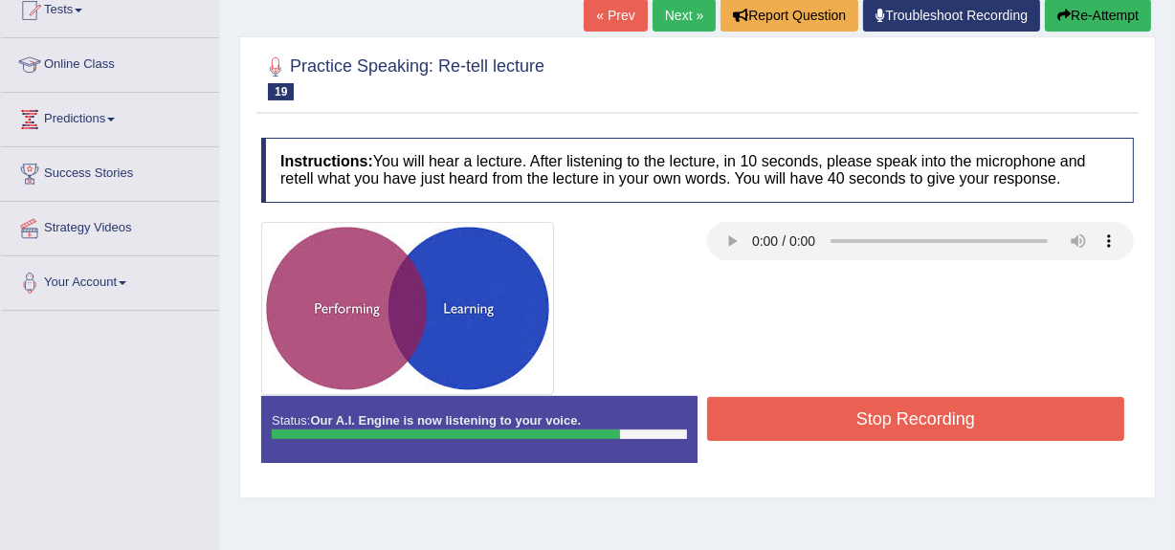
click at [864, 419] on button "Stop Recording" at bounding box center [915, 419] width 417 height 44
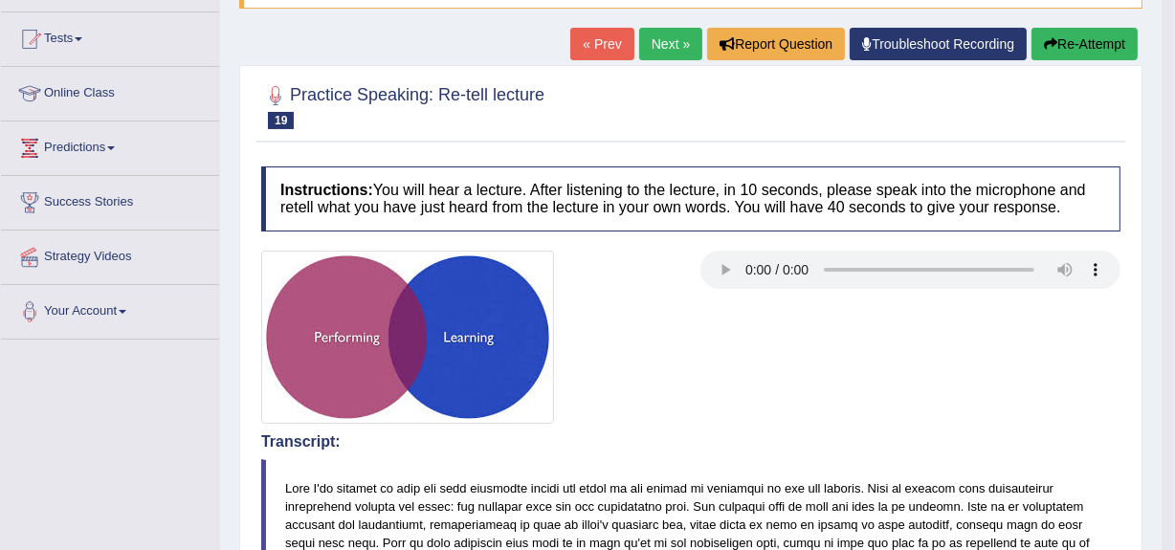
scroll to position [189, 0]
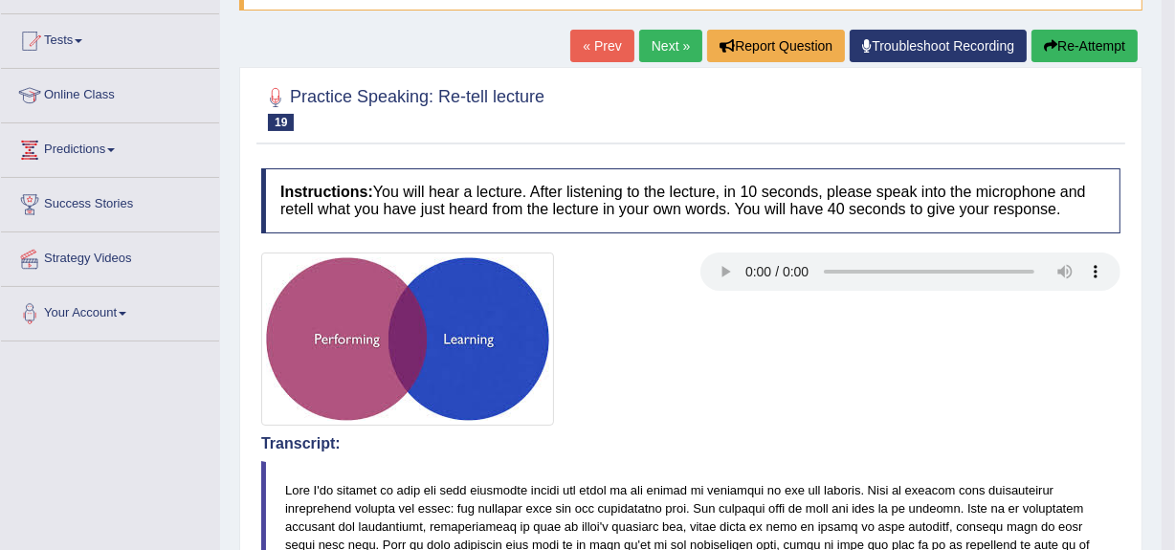
click at [1055, 52] on button "Re-Attempt" at bounding box center [1084, 46] width 106 height 33
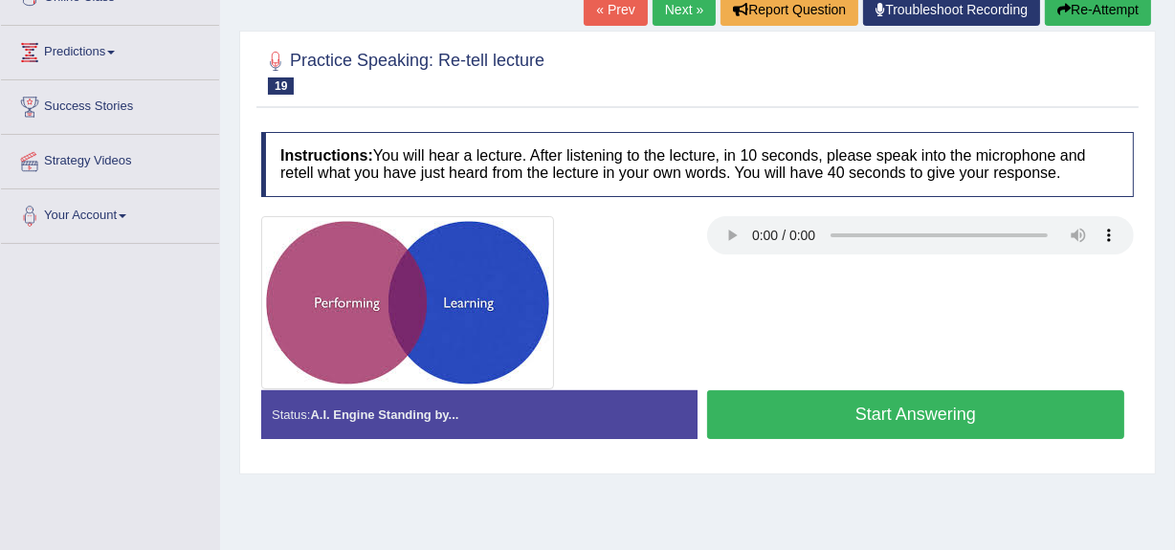
click at [880, 413] on button "Start Answering" at bounding box center [915, 414] width 417 height 49
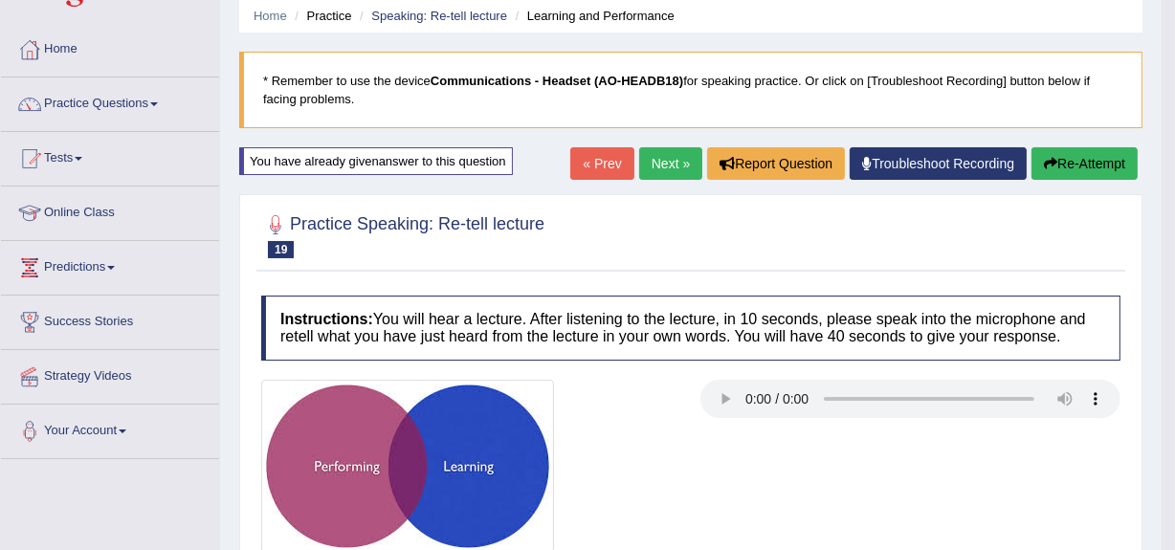
scroll to position [71, 0]
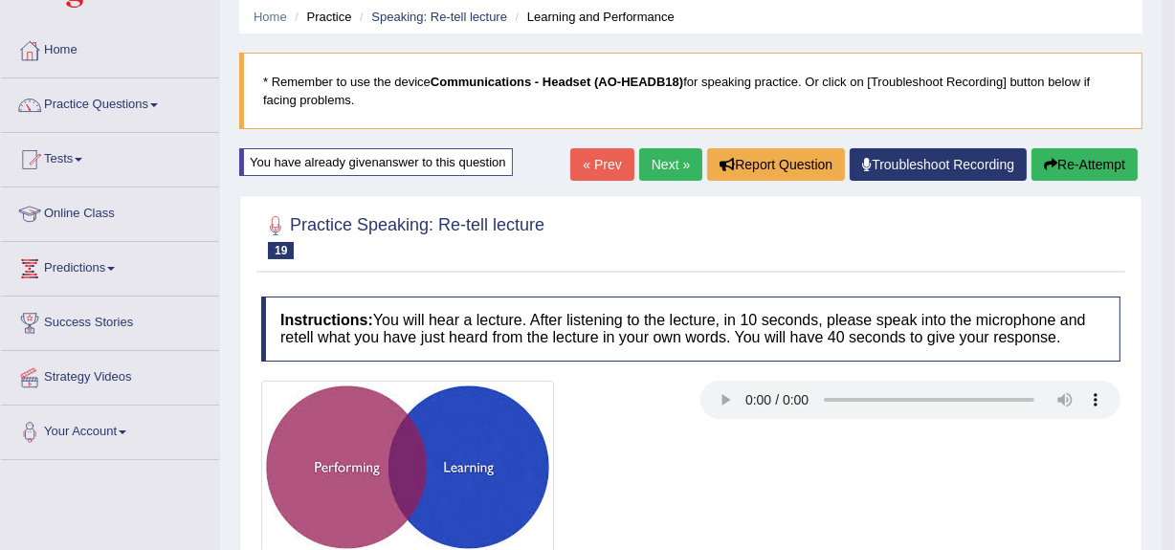
click at [663, 163] on link "Next »" at bounding box center [670, 164] width 63 height 33
